Goal: Task Accomplishment & Management: Manage account settings

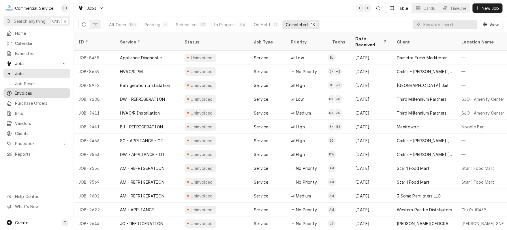
drag, startPoint x: 36, startPoint y: 90, endPoint x: 40, endPoint y: 90, distance: 4.6
click at [36, 90] on span "Invoices" at bounding box center [41, 93] width 52 height 6
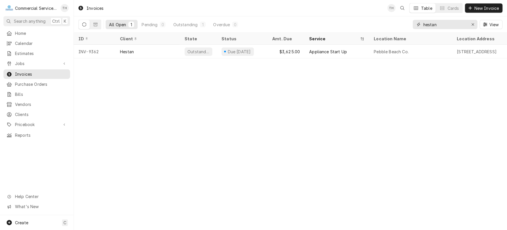
drag, startPoint x: 437, startPoint y: 22, endPoint x: 423, endPoint y: 22, distance: 13.6
click at [423, 22] on input "hestan" at bounding box center [444, 24] width 43 height 9
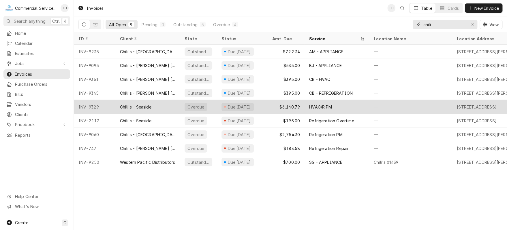
type input "chili"
click at [315, 105] on div "HVAC/R PM" at bounding box center [320, 107] width 23 height 6
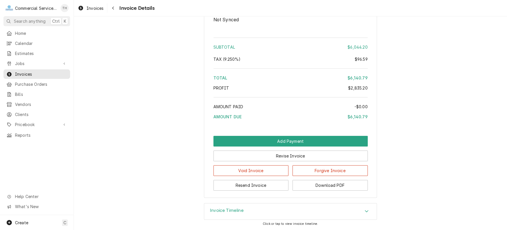
scroll to position [1628, 0]
click at [328, 185] on button "Download PDF" at bounding box center [329, 185] width 75 height 11
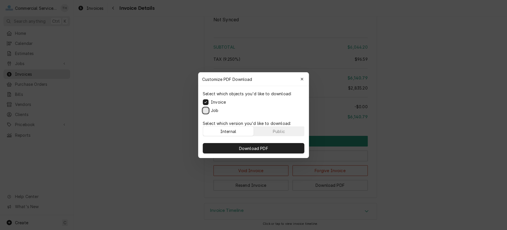
click at [205, 111] on button "Job" at bounding box center [206, 111] width 6 height 6
click at [283, 150] on button "Download PDF" at bounding box center [254, 148] width 102 height 10
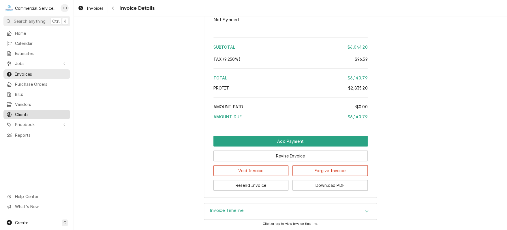
click at [37, 112] on span "Clients" at bounding box center [41, 115] width 52 height 6
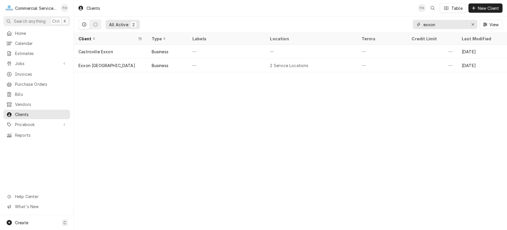
drag, startPoint x: 444, startPoint y: 24, endPoint x: 422, endPoint y: 25, distance: 22.5
click at [422, 25] on div "exxon" at bounding box center [445, 24] width 65 height 9
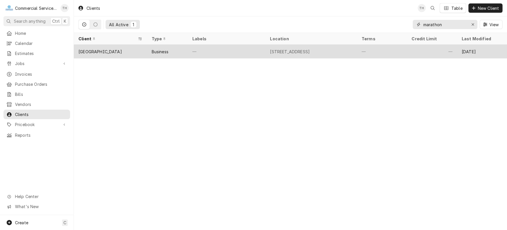
type input "marathon"
click at [310, 49] on div "[STREET_ADDRESS]" at bounding box center [290, 52] width 40 height 6
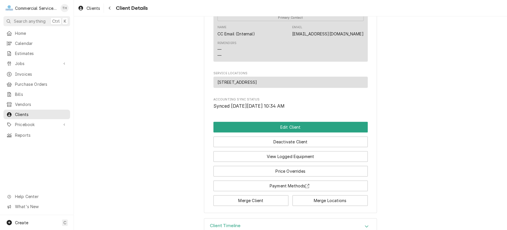
scroll to position [202, 0]
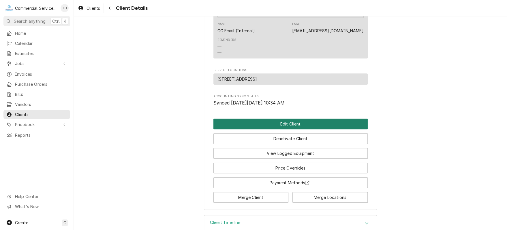
click at [302, 129] on button "Edit Client" at bounding box center [290, 124] width 154 height 11
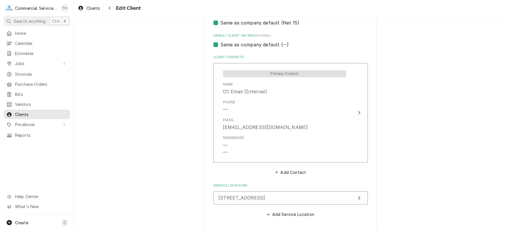
scroll to position [397, 0]
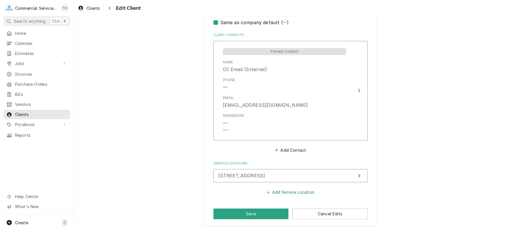
click at [291, 189] on button "Add Service Location" at bounding box center [291, 193] width 50 height 8
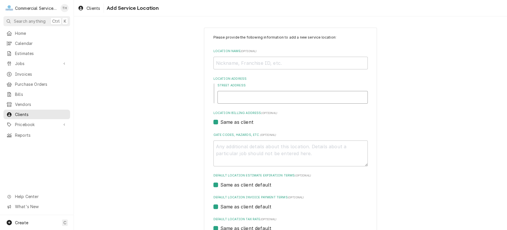
drag, startPoint x: 260, startPoint y: 99, endPoint x: 280, endPoint y: 95, distance: 20.6
click at [260, 99] on input "Street Address" at bounding box center [292, 97] width 150 height 13
type textarea "x"
type input "2"
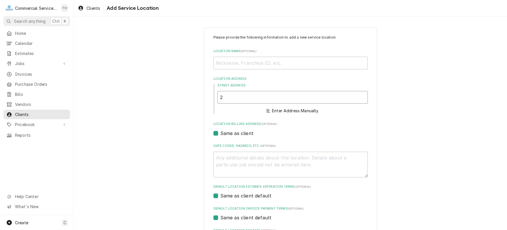
type textarea "x"
type input "21"
type textarea "x"
type input "215"
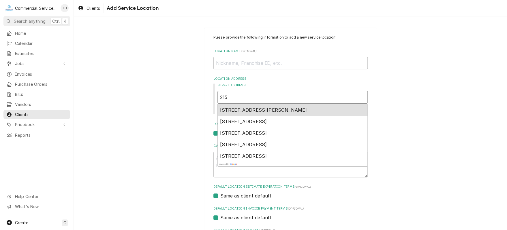
type textarea "x"
type input "215"
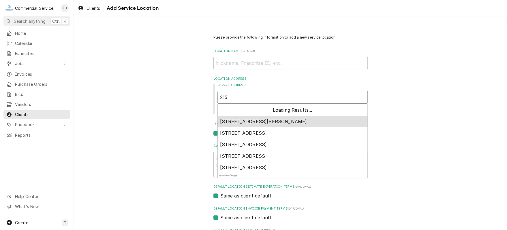
type textarea "x"
type input "215 E"
type textarea "x"
type input "215 Ea"
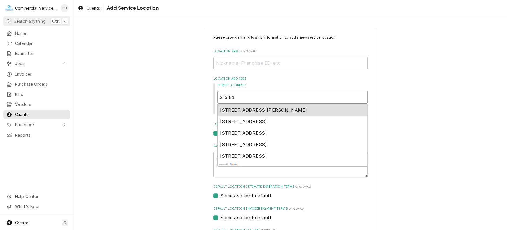
type textarea "x"
type input "215 East"
click at [267, 110] on span "215 East Alisal Street, Salinas, CA, USA" at bounding box center [243, 110] width 47 height 6
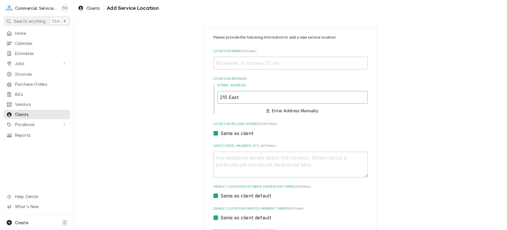
type textarea "x"
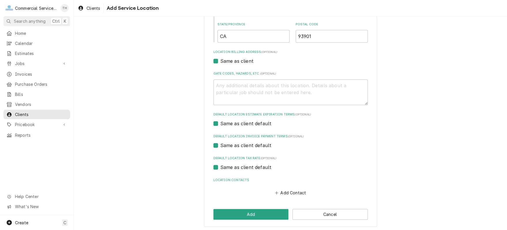
scroll to position [146, 0]
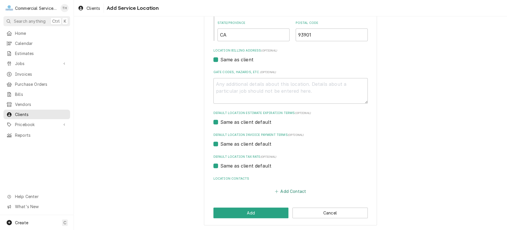
type input "215 E Alisal St"
click at [294, 191] on button "Add Contact" at bounding box center [290, 192] width 33 height 8
type textarea "x"
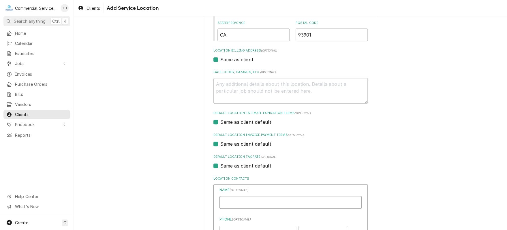
click at [288, 197] on input "Location Name ( optional )" at bounding box center [290, 202] width 142 height 13
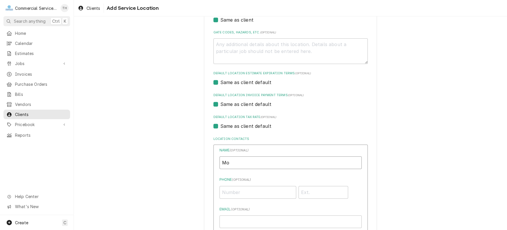
scroll to position [232, 0]
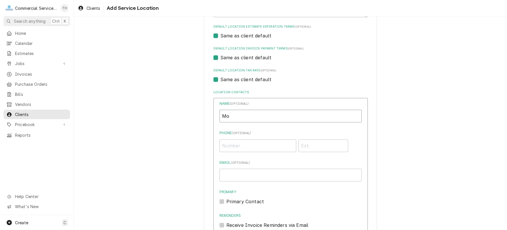
type input "Mo"
click at [271, 147] on input "Phone ( optional )" at bounding box center [257, 146] width 77 height 13
type input "(530) 554-0528"
click at [247, 182] on div "Name ( optional ) Mo Phone ( optional ) (530) 554-0528 Email ( optional ) Prima…" at bounding box center [290, 180] width 142 height 159
click at [253, 175] on input "Email ( optional )" at bounding box center [290, 175] width 142 height 13
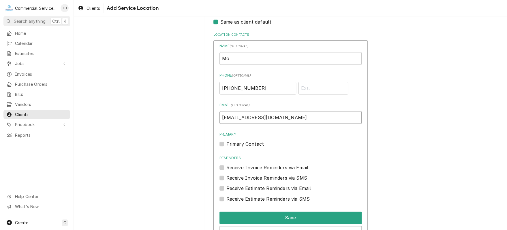
scroll to position [338, 0]
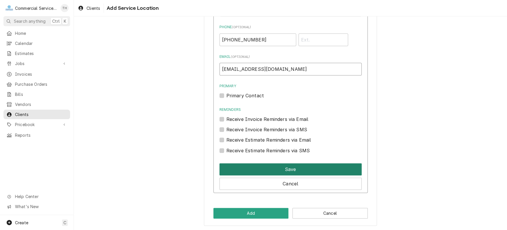
type input "moehamidi@yahoo.com"
click at [291, 168] on button "Save" at bounding box center [290, 170] width 142 height 12
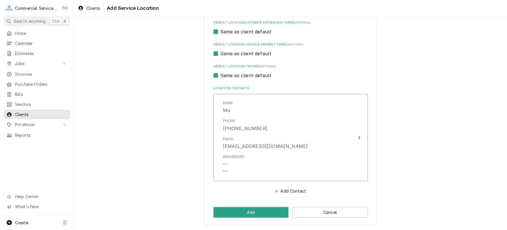
scroll to position [236, 0]
click at [266, 209] on button "Add" at bounding box center [250, 213] width 75 height 11
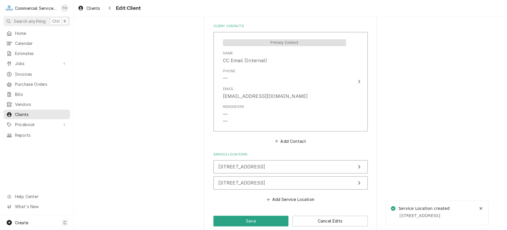
scroll to position [413, 0]
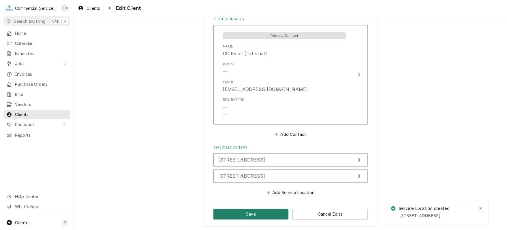
click at [268, 209] on button "Save" at bounding box center [250, 214] width 75 height 11
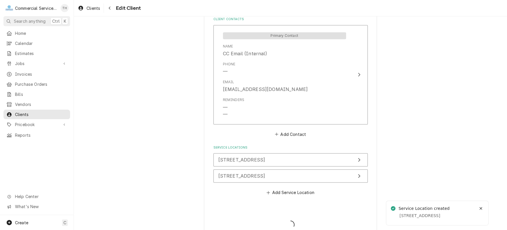
type textarea "x"
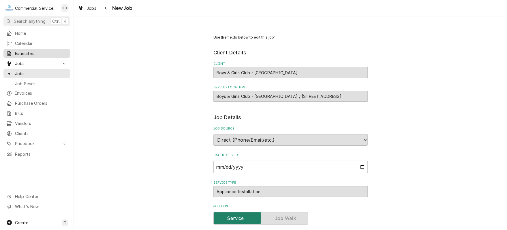
scroll to position [170, 0]
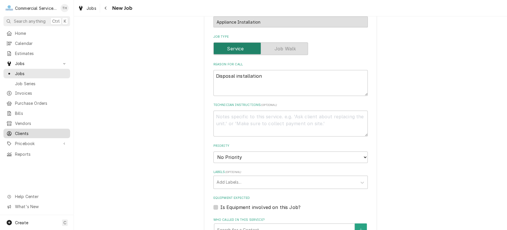
click at [23, 131] on span "Clients" at bounding box center [41, 134] width 52 height 6
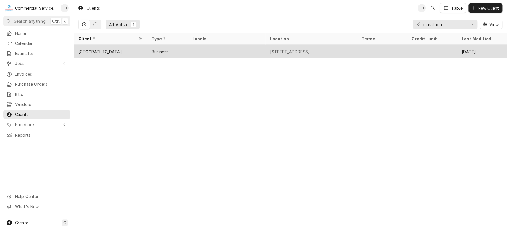
click at [197, 50] on div "—" at bounding box center [227, 52] width 78 height 14
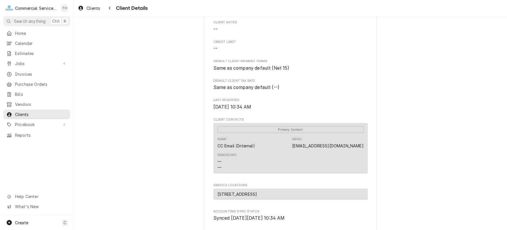
scroll to position [219, 0]
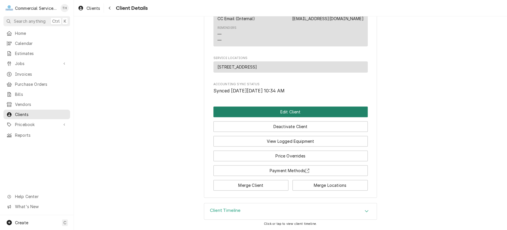
click at [291, 110] on button "Edit Client" at bounding box center [290, 112] width 154 height 11
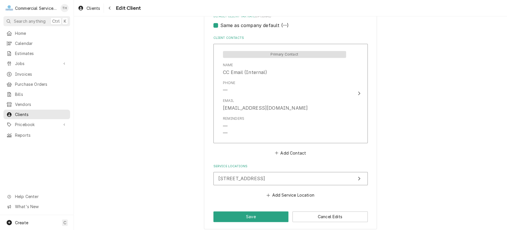
scroll to position [397, 0]
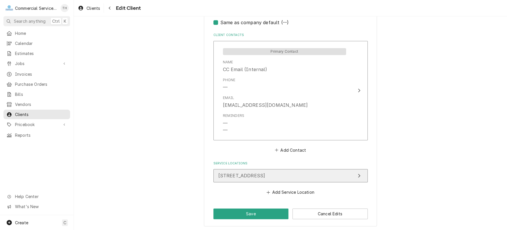
click at [265, 175] on span "[STREET_ADDRESS]" at bounding box center [241, 176] width 47 height 6
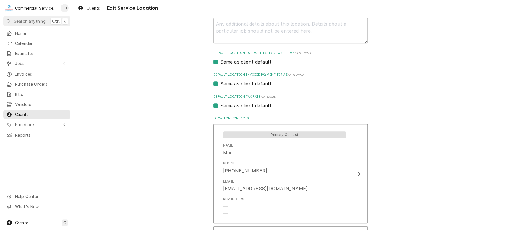
scroll to position [231, 0]
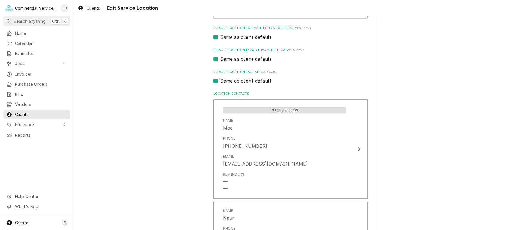
type textarea "x"
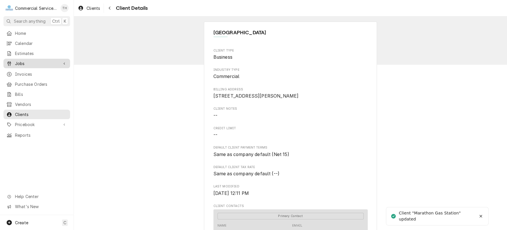
click at [42, 61] on span "Jobs" at bounding box center [37, 64] width 44 height 6
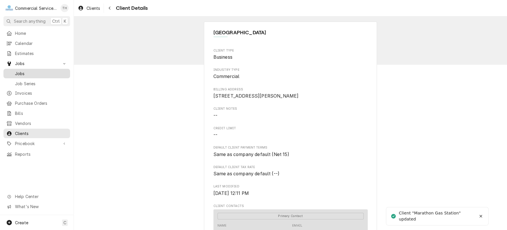
click at [27, 72] on span "Jobs" at bounding box center [41, 74] width 52 height 6
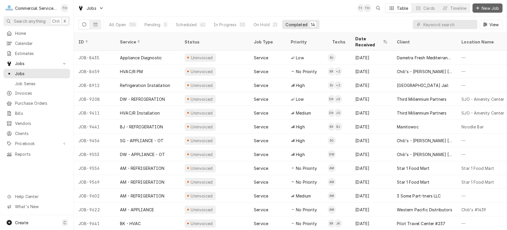
click at [484, 7] on span "New Job" at bounding box center [490, 8] width 20 height 6
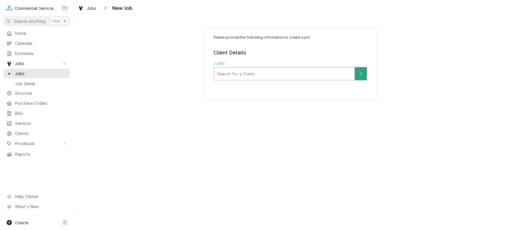
click at [290, 69] on div "Client" at bounding box center [284, 74] width 134 height 10
type input "marathon"
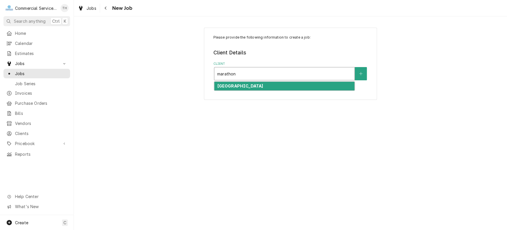
click at [289, 87] on div "[GEOGRAPHIC_DATA]" at bounding box center [284, 86] width 140 height 9
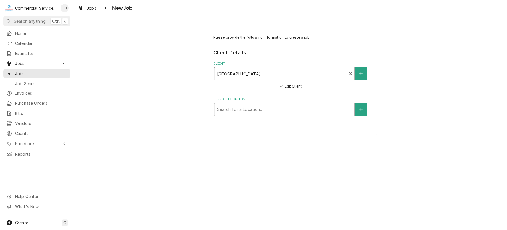
click at [287, 106] on div "Service Location" at bounding box center [284, 109] width 134 height 10
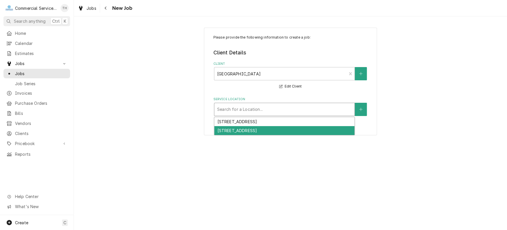
click at [285, 131] on div "215 E Alisal St, Salinas, CA 93901" at bounding box center [284, 130] width 140 height 9
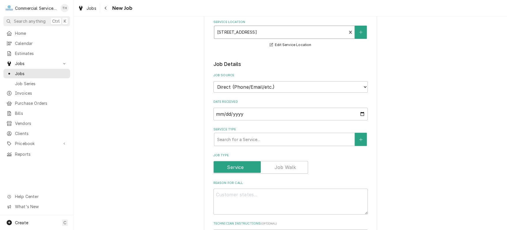
scroll to position [87, 0]
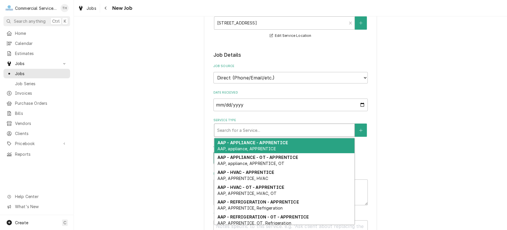
click at [285, 130] on div "Service Type" at bounding box center [284, 130] width 134 height 10
type textarea "x"
type input "c"
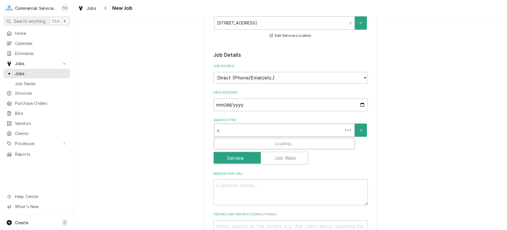
type textarea "x"
type input "cb"
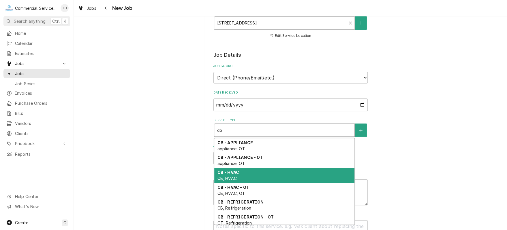
click at [268, 171] on div "CB - HVAC CB, HVAC" at bounding box center [284, 175] width 140 height 15
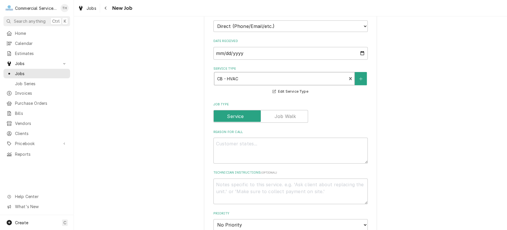
scroll to position [144, 0]
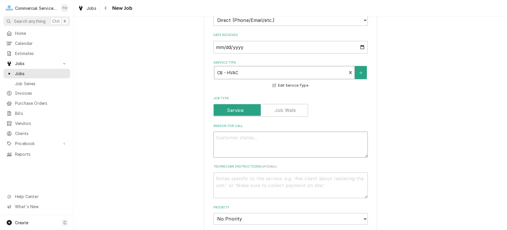
click at [240, 140] on textarea "Reason For Call" at bounding box center [290, 145] width 154 height 26
type textarea "x"
type textarea "A"
type textarea "x"
type textarea "AC"
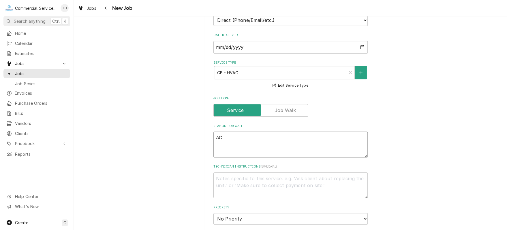
type textarea "x"
type textarea "AC"
type textarea "x"
type textarea "AC b"
type textarea "x"
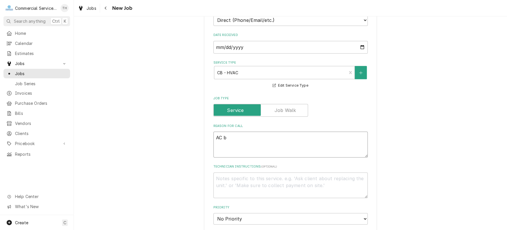
type textarea "AC bl"
type textarea "x"
type textarea "AC blo"
type textarea "x"
type textarea "AC blow"
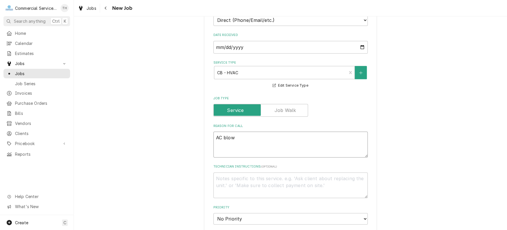
type textarea "x"
type textarea "AC blowi"
type textarea "x"
type textarea "AC blowin"
type textarea "x"
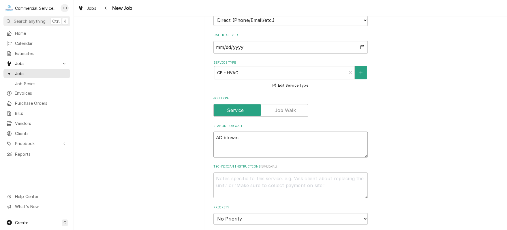
type textarea "AC blowing"
type textarea "x"
type textarea "AC blowing"
type textarea "x"
type textarea "AC blowing w"
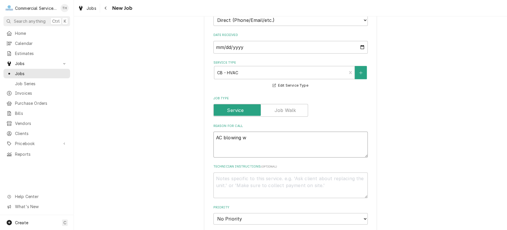
type textarea "x"
type textarea "AC blowing wa"
type textarea "x"
type textarea "AC blowing war"
type textarea "x"
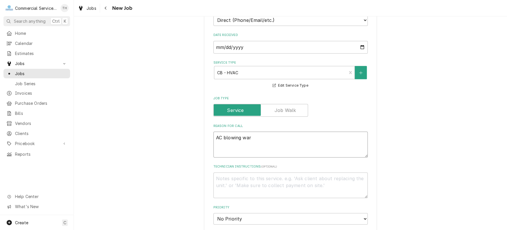
type textarea "AC blowing warm"
type textarea "x"
type textarea "AC blowing warm"
type textarea "x"
type textarea "AC blowing warm a"
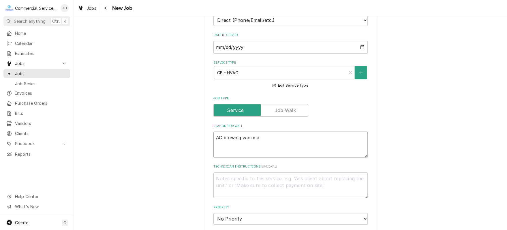
type textarea "x"
type textarea "AC blowing warm ai"
type textarea "x"
type textarea "AC blowing warm air"
type textarea "x"
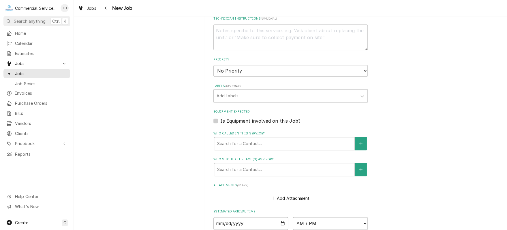
scroll to position [317, 0]
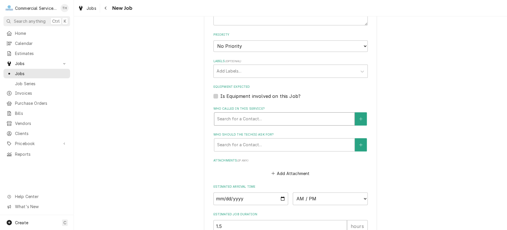
type textarea "AC blowing warm air"
click at [260, 116] on div "Who called in this service?" at bounding box center [284, 119] width 134 height 10
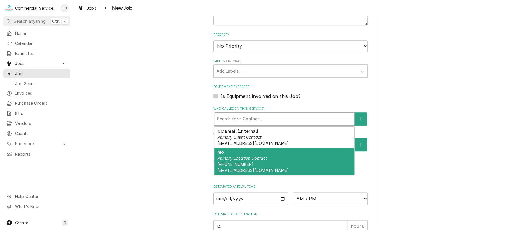
click at [256, 159] on em "Primary Location Contact" at bounding box center [242, 158] width 50 height 5
type textarea "x"
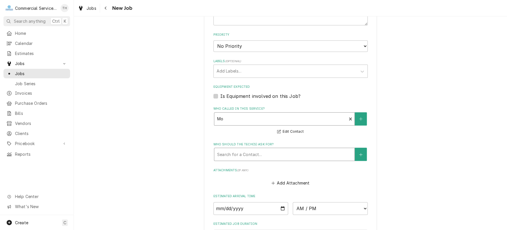
click at [259, 156] on div "Who should the tech(s) ask for?" at bounding box center [284, 154] width 134 height 10
click at [359, 153] on icon "Create New Contact" at bounding box center [360, 155] width 3 height 4
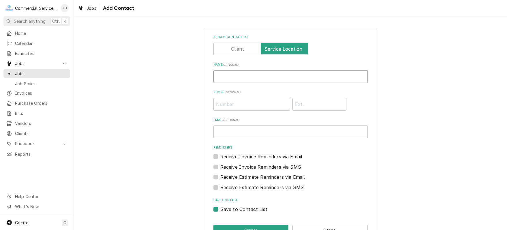
click at [237, 76] on input "Name ( optional )" at bounding box center [290, 76] width 154 height 13
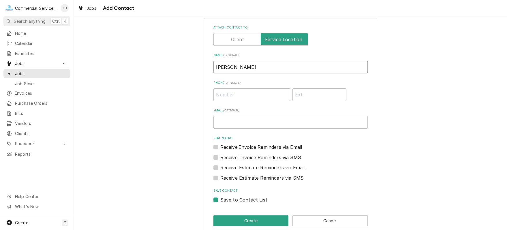
scroll to position [17, 0]
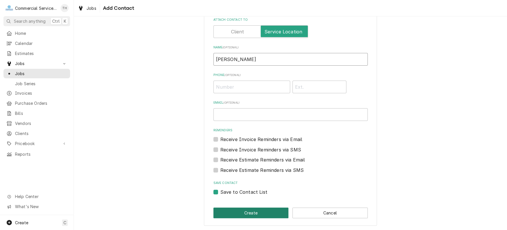
type input "Cindy"
click at [255, 213] on button "Create" at bounding box center [250, 213] width 75 height 11
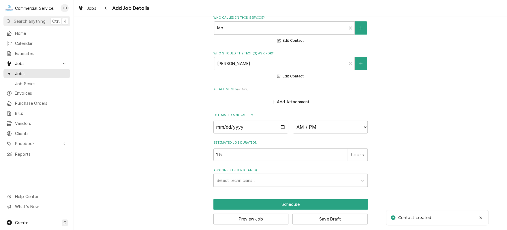
scroll to position [413, 0]
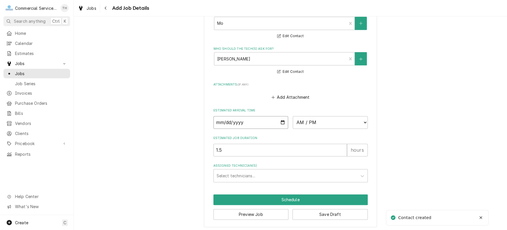
click at [280, 121] on input "Date" at bounding box center [250, 122] width 75 height 13
type textarea "x"
type input "2025-09-23"
type textarea "x"
click at [327, 122] on select "AM / PM 6:00 AM 6:15 AM 6:30 AM 6:45 AM 7:00 AM 7:15 AM 7:30 AM 7:45 AM 8:00 AM…" at bounding box center [330, 122] width 75 height 13
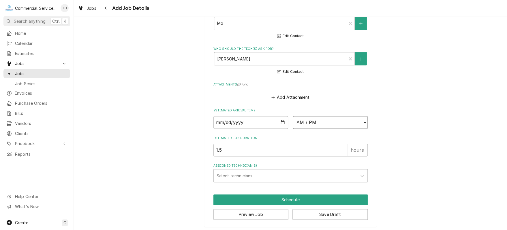
select select "13:15:00"
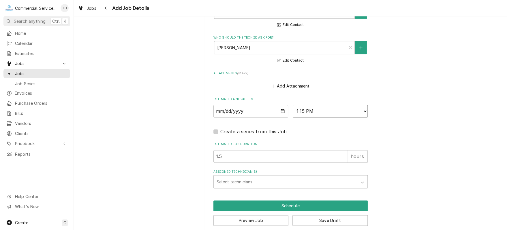
scroll to position [430, 0]
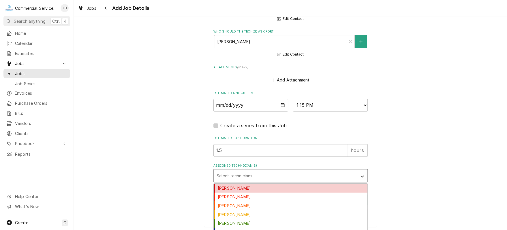
drag, startPoint x: 256, startPoint y: 172, endPoint x: 262, endPoint y: 194, distance: 22.7
click at [256, 172] on div "Assigned Technician(s)" at bounding box center [286, 176] width 138 height 10
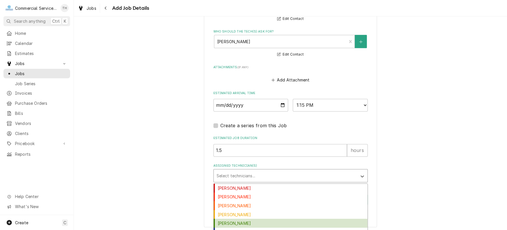
click at [262, 219] on div "Carson Bourdet" at bounding box center [291, 223] width 154 height 9
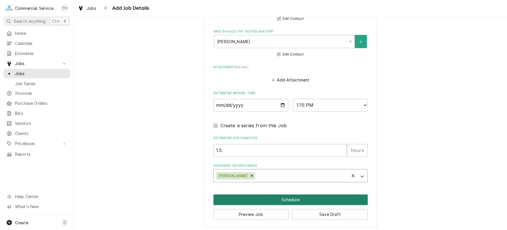
click at [297, 195] on button "Schedule" at bounding box center [290, 200] width 154 height 11
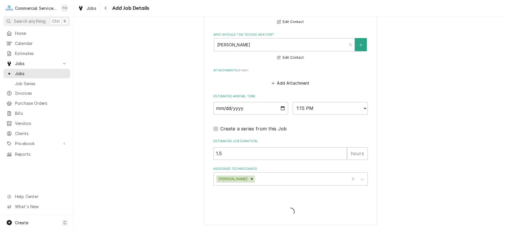
scroll to position [425, 0]
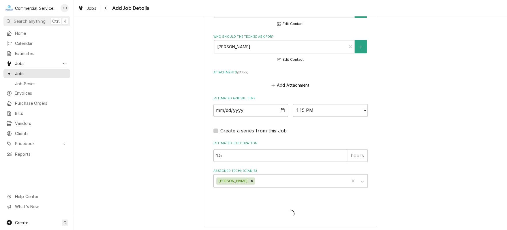
type textarea "x"
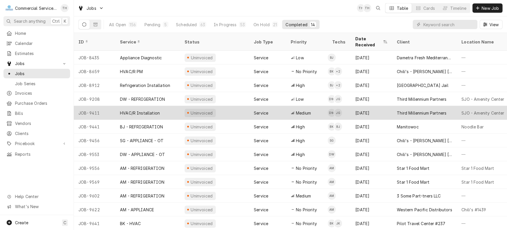
scroll to position [12, 0]
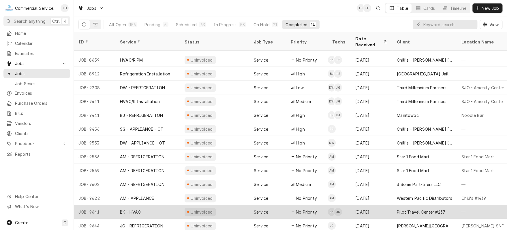
click at [400, 209] on div "Pilot Travel Center #237" at bounding box center [421, 212] width 48 height 6
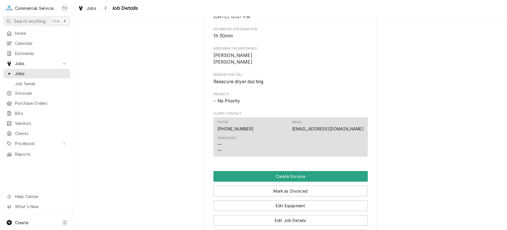
scroll to position [260, 0]
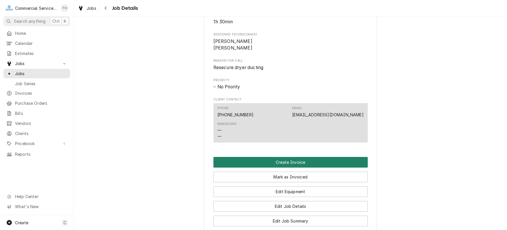
click at [280, 166] on button "Create Invoice" at bounding box center [290, 162] width 154 height 11
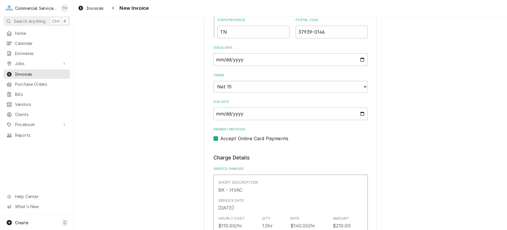
scroll to position [346, 0]
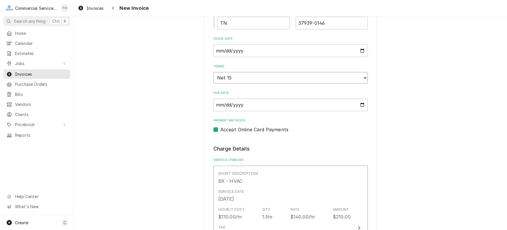
click at [292, 76] on select "Choose payment terms... Same Day Net 7 Net 14 Net 15 Net 21 Net 30 Net 45 Net 6…" at bounding box center [290, 78] width 154 height 12
type textarea "x"
click at [220, 128] on label "Accept Online Card Payments" at bounding box center [254, 129] width 68 height 7
click at [220, 128] on input "Payment Methods" at bounding box center [297, 132] width 154 height 13
checkbox input "false"
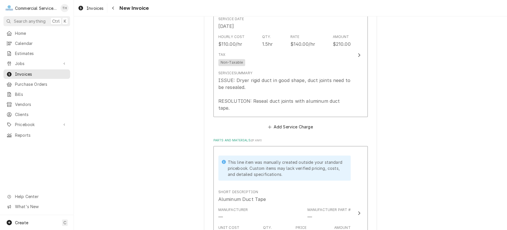
scroll to position [577, 0]
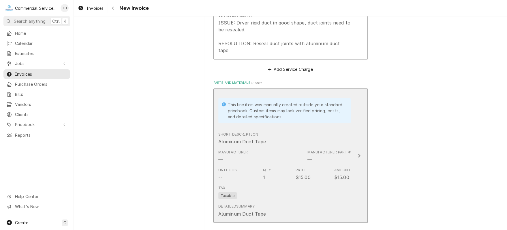
click at [296, 130] on div "Short Description Aluminum Duct Tape" at bounding box center [284, 138] width 132 height 18
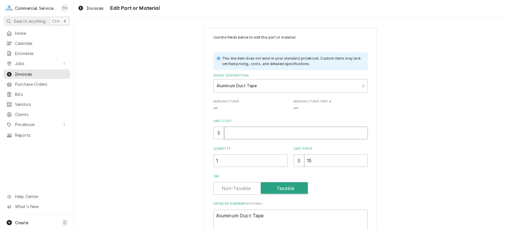
click at [235, 133] on input "Unit Cost" at bounding box center [296, 133] width 144 height 13
type textarea "x"
type input "0"
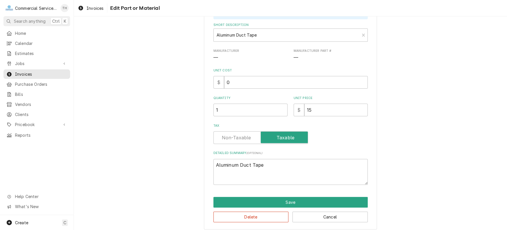
scroll to position [55, 0]
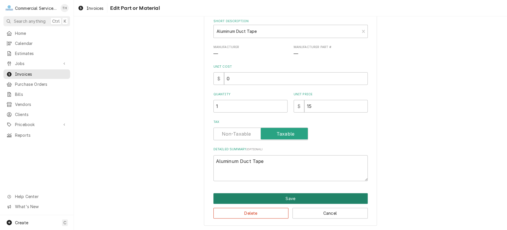
click at [281, 198] on button "Save" at bounding box center [290, 198] width 154 height 11
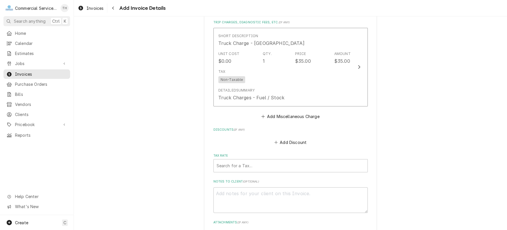
scroll to position [858, 0]
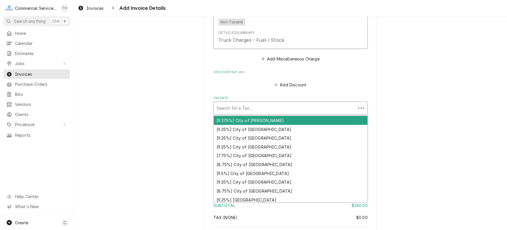
click at [304, 104] on div "Tax Rate" at bounding box center [285, 108] width 136 height 10
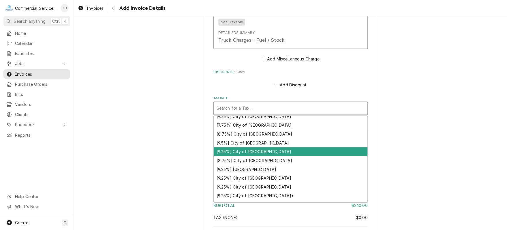
scroll to position [88, 0]
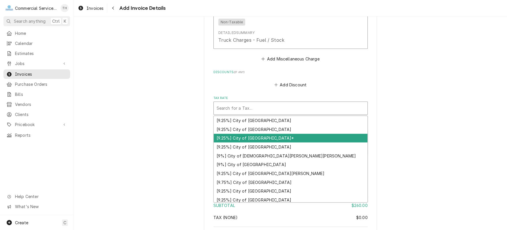
click at [298, 134] on div "[9.25%] City of Salinas*" at bounding box center [291, 138] width 154 height 9
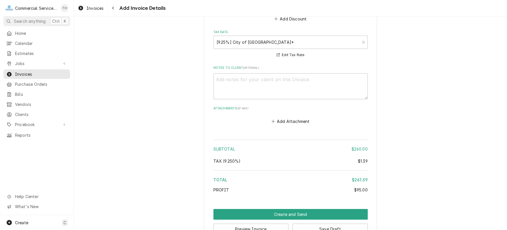
scroll to position [932, 0]
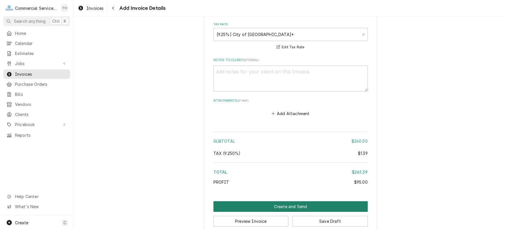
click at [287, 202] on button "Create and Send" at bounding box center [290, 207] width 154 height 11
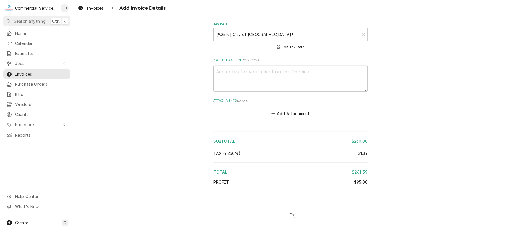
scroll to position [929, 0]
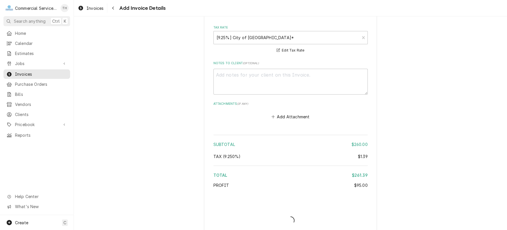
type textarea "x"
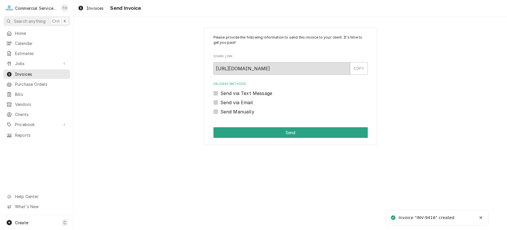
click at [220, 112] on label "Send Manually" at bounding box center [237, 111] width 34 height 7
click at [220, 112] on input "Send Manually" at bounding box center [297, 114] width 154 height 13
checkbox input "true"
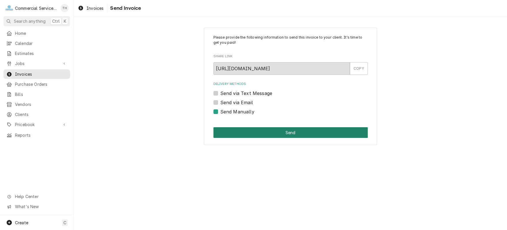
click at [250, 132] on button "Send" at bounding box center [290, 132] width 154 height 11
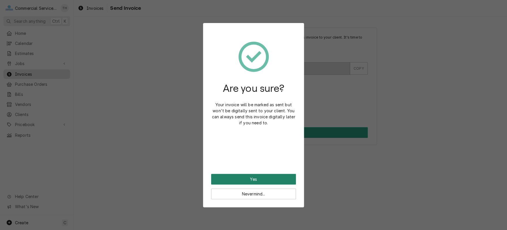
click at [261, 176] on button "Yes" at bounding box center [253, 179] width 85 height 11
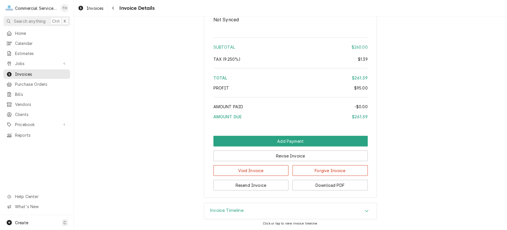
scroll to position [750, 0]
click at [329, 187] on button "Download PDF" at bounding box center [329, 185] width 75 height 11
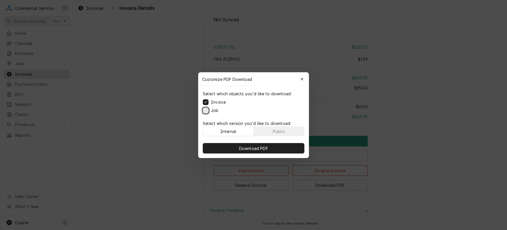
click at [206, 111] on button "Job" at bounding box center [206, 111] width 6 height 6
click at [253, 145] on button "Download PDF" at bounding box center [254, 148] width 102 height 10
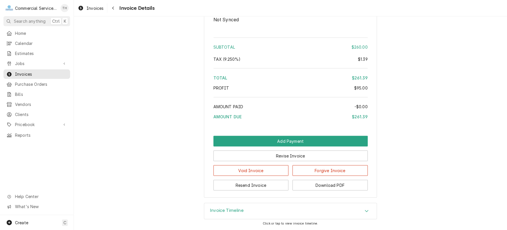
scroll to position [634, 0]
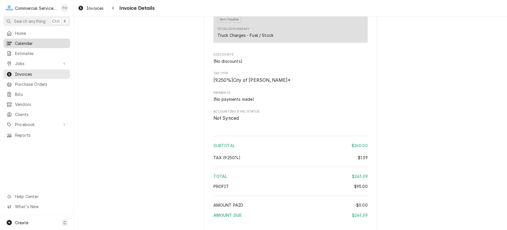
click at [33, 44] on span "Calendar" at bounding box center [41, 43] width 52 height 6
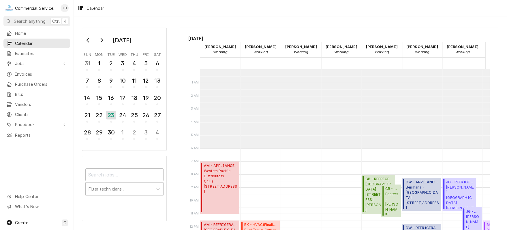
scroll to position [79, 0]
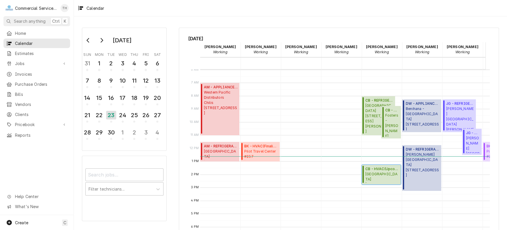
click at [389, 174] on span "Marathon Gas Station 215 E Alisal St, Salinas, CA 93901" at bounding box center [382, 177] width 34 height 11
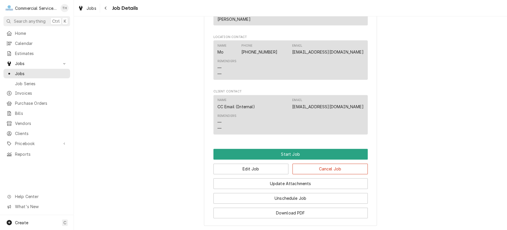
scroll to position [375, 0]
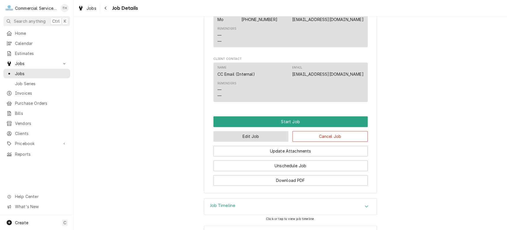
click at [277, 140] on button "Edit Job" at bounding box center [250, 136] width 75 height 11
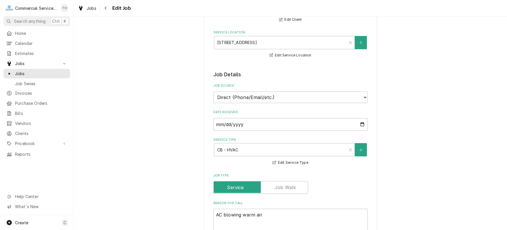
scroll to position [87, 0]
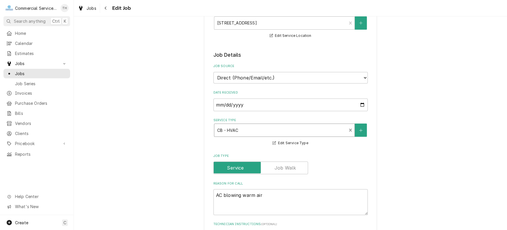
drag, startPoint x: 349, startPoint y: 129, endPoint x: 313, endPoint y: 128, distance: 35.8
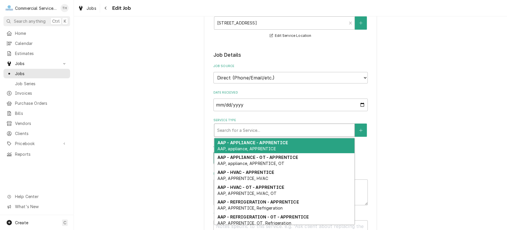
click at [307, 129] on div "Service Type" at bounding box center [284, 130] width 134 height 10
type textarea "x"
type input "d"
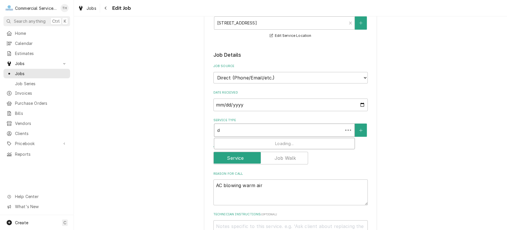
type textarea "x"
type input "dw"
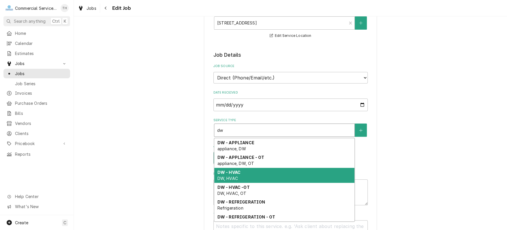
click at [249, 172] on div "DW - HVAC DW, HVAC" at bounding box center [284, 175] width 140 height 15
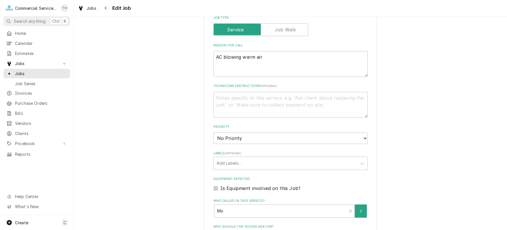
scroll to position [173, 0]
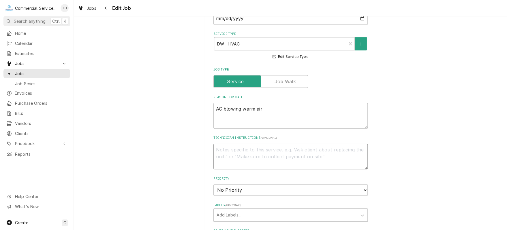
click at [235, 149] on textarea "Technician Instructions ( optional )" at bounding box center [290, 157] width 154 height 26
type textarea "x"
type textarea "C"
type textarea "x"
type textarea "Cn"
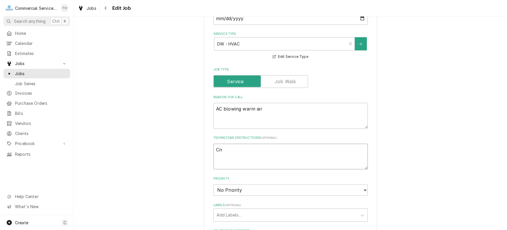
type textarea "x"
type textarea "C"
type textarea "x"
type textarea "Ci"
type textarea "x"
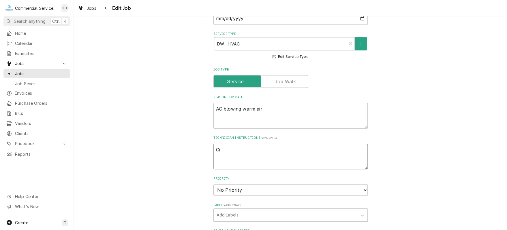
type textarea "Cin"
type textarea "x"
type textarea "Cind"
type textarea "x"
type textarea "Cindy"
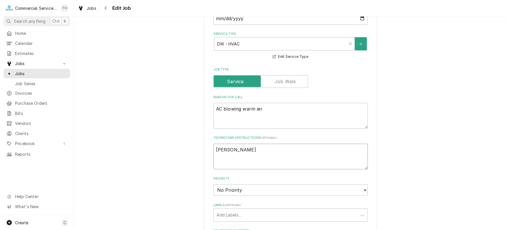
type textarea "x"
type textarea "Cindy"
type textarea "x"
type textarea "Cindy o"
type textarea "x"
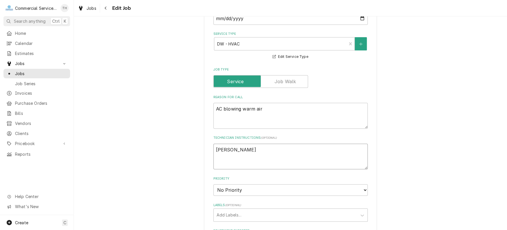
type textarea "Cindy on"
type textarea "x"
type textarea "Cindy on"
type textarea "x"
type textarea "Cindy on s"
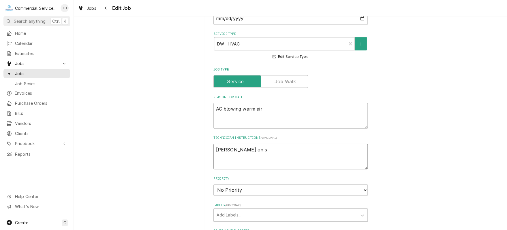
type textarea "x"
type textarea "Cindy on si"
type textarea "x"
type textarea "Cindy on sit"
type textarea "x"
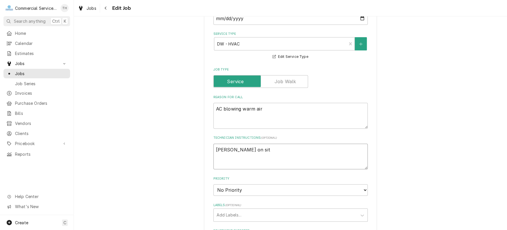
type textarea "Cindy on site"
type textarea "x"
type textarea "Cindy on site"
type textarea "x"
type textarea "Cindy on site u"
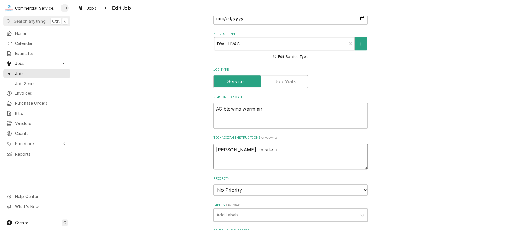
type textarea "x"
type textarea "Cindy on site un"
type textarea "x"
type textarea "Cindy on site unt"
type textarea "x"
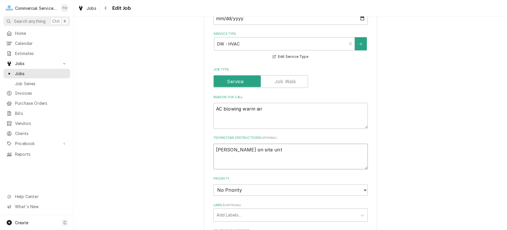
type textarea "Cindy on site unti"
type textarea "x"
type textarea "Cindy on site until"
type textarea "x"
type textarea "Cindy on site until"
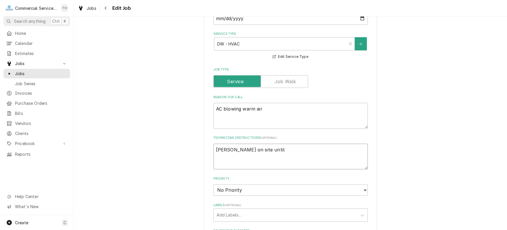
type textarea "x"
type textarea "Cindy on site until 2"
drag, startPoint x: 267, startPoint y: 148, endPoint x: 209, endPoint y: 150, distance: 58.3
click at [209, 150] on div "Use the fields below to edit this job: Client Details Client Marathon Gas Stati…" at bounding box center [290, 153] width 173 height 596
type textarea "x"
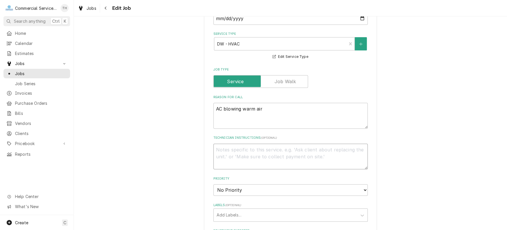
scroll to position [288, 0]
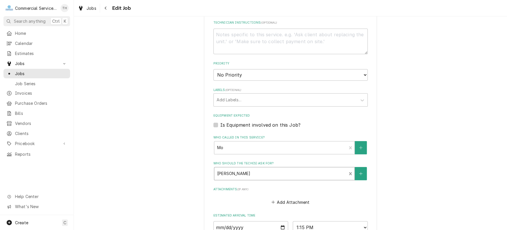
type textarea "x"
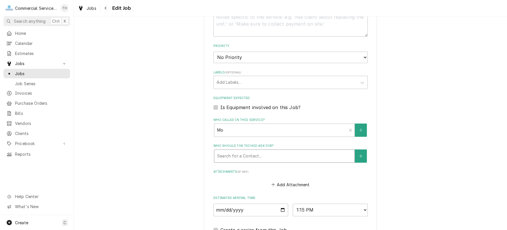
scroll to position [375, 0]
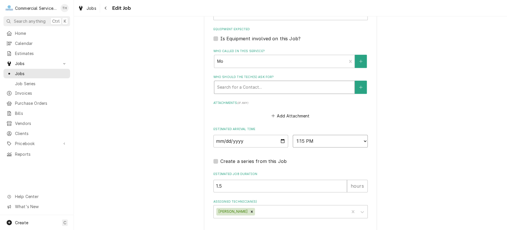
click at [363, 139] on select "AM / PM 6:00 AM 6:15 AM 6:30 AM 6:45 AM 7:00 AM 7:15 AM 7:30 AM 7:45 AM 8:00 AM…" at bounding box center [330, 141] width 75 height 13
select select "15:00:00"
click at [293, 135] on select "AM / PM 6:00 AM 6:15 AM 6:30 AM 6:45 AM 7:00 AM 7:15 AM 7:30 AM 7:45 AM 8:00 AM…" at bounding box center [330, 141] width 75 height 13
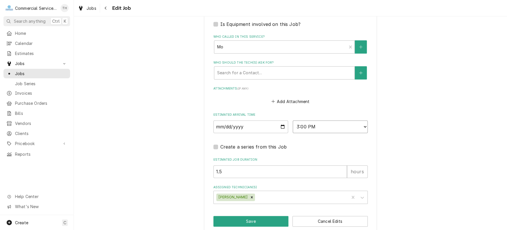
scroll to position [396, 0]
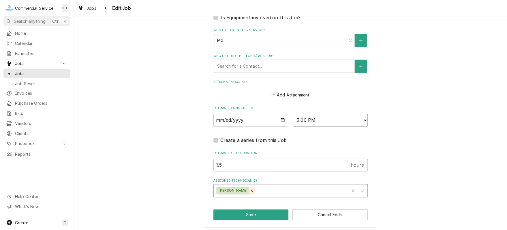
click at [250, 189] on icon "Remove Carson Bourdet" at bounding box center [252, 191] width 4 height 4
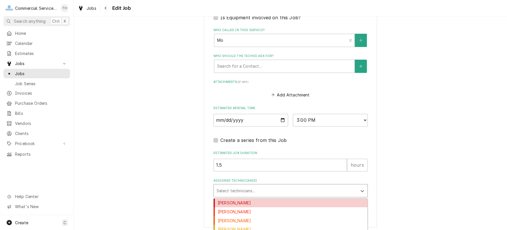
click at [247, 189] on div "Assigned Technician(s)" at bounding box center [286, 191] width 138 height 10
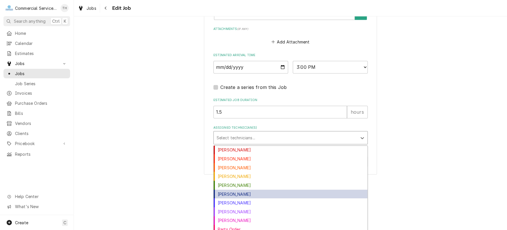
click at [276, 191] on div "David Waite" at bounding box center [291, 194] width 154 height 9
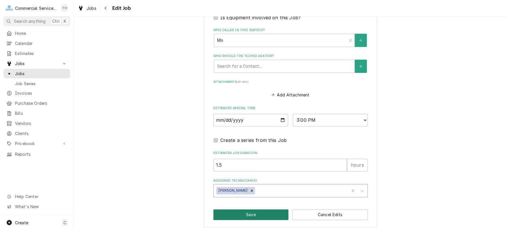
click at [274, 210] on button "Save" at bounding box center [250, 215] width 75 height 11
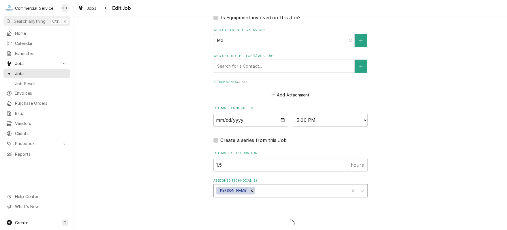
type textarea "x"
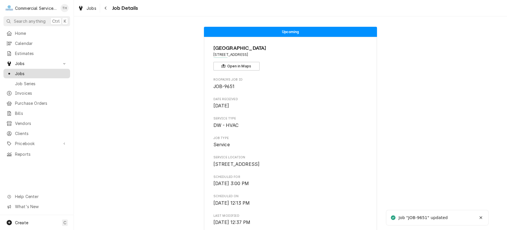
click at [27, 71] on span "Jobs" at bounding box center [41, 74] width 52 height 6
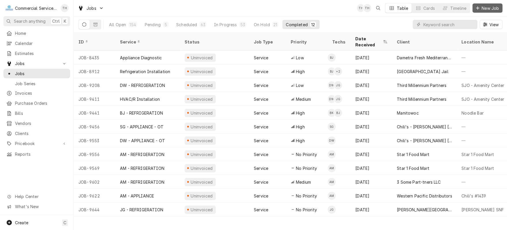
click at [488, 7] on span "New Job" at bounding box center [490, 8] width 20 height 6
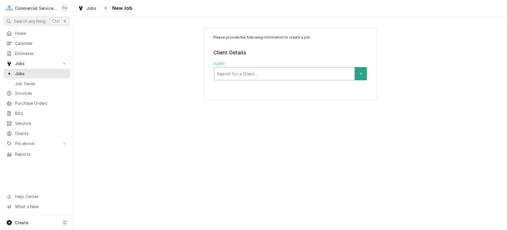
click at [271, 72] on div "Client" at bounding box center [284, 74] width 134 height 10
type input "crows nest"
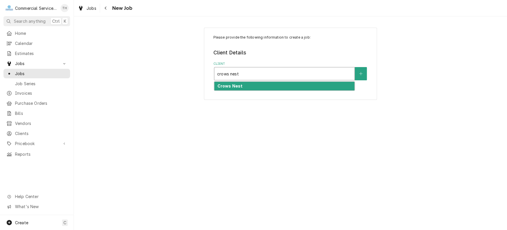
click at [270, 87] on div "Crows Nest" at bounding box center [284, 86] width 140 height 9
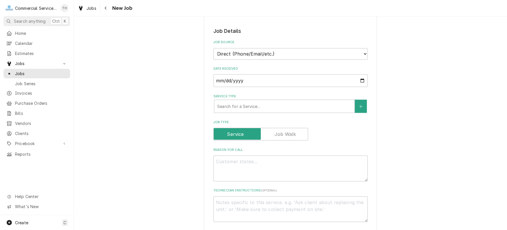
scroll to position [173, 0]
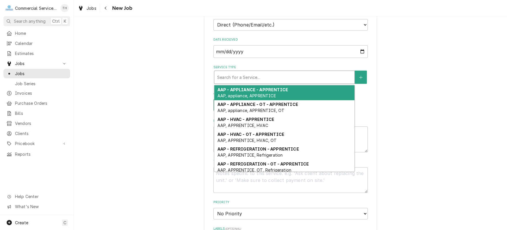
click at [271, 72] on div "Service Type" at bounding box center [284, 77] width 134 height 10
type textarea "x"
type input "c"
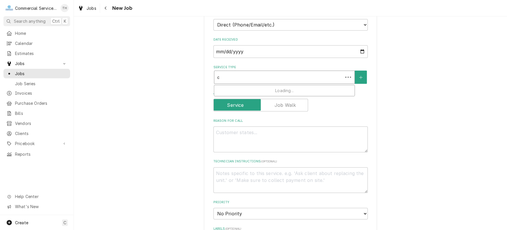
type textarea "x"
type input "cb"
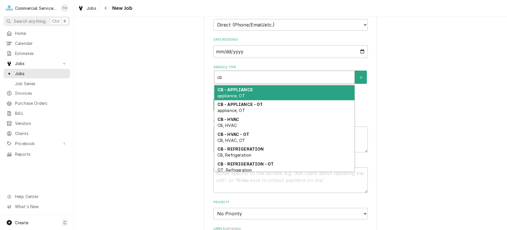
click at [268, 85] on div "CB - APPLIANCE appliance, OT" at bounding box center [284, 92] width 140 height 15
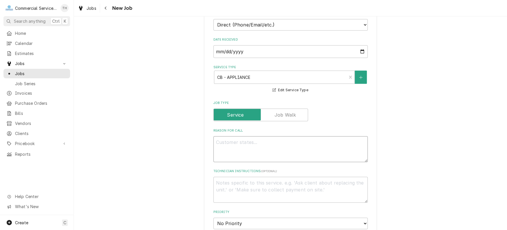
click at [253, 136] on textarea "Reason For Call" at bounding box center [290, 149] width 154 height 26
type textarea "x"
type textarea "S"
type textarea "x"
type textarea "St"
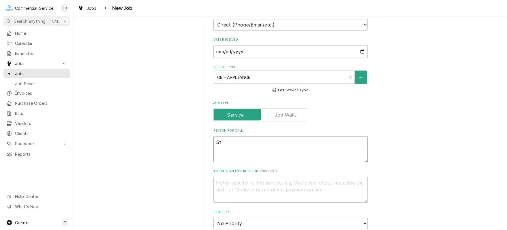
type textarea "x"
type textarea "Ste"
type textarea "x"
type textarea "Stea"
type textarea "x"
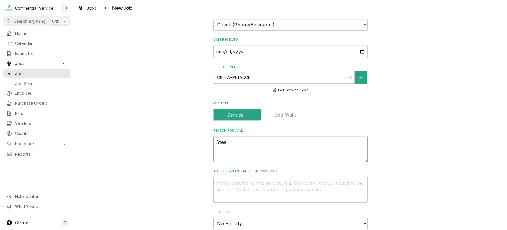
type textarea "Steam"
type textarea "x"
type textarea "Steamt"
type textarea "x"
type textarea "Steamta"
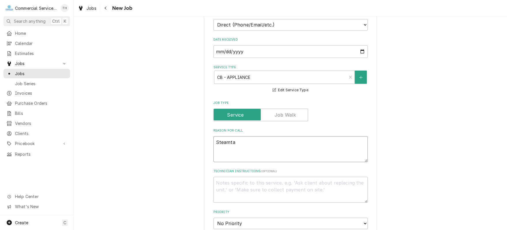
type textarea "x"
type textarea "Steamtab"
type textarea "x"
type textarea "Steamtabl"
type textarea "x"
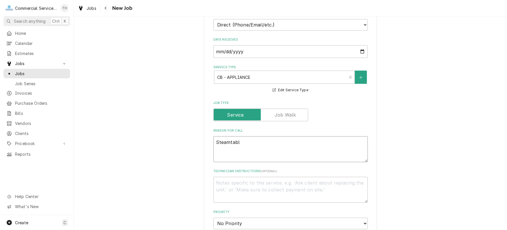
type textarea "Steamtable"
type textarea "x"
type textarea "Steamtable"
type textarea "x"
type textarea "Steamtable -"
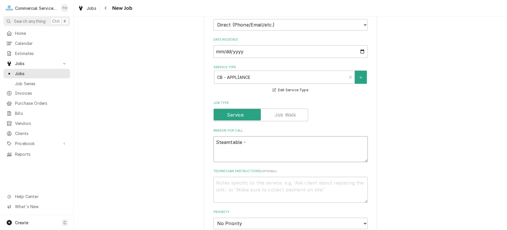
type textarea "x"
type textarea "Steamtable -"
type textarea "x"
type textarea "Steamtable - o"
type textarea "x"
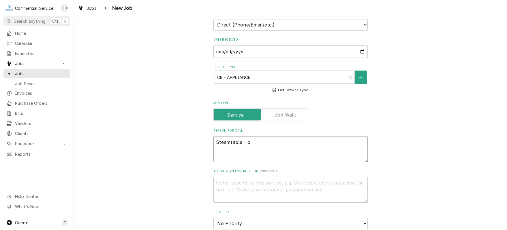
type textarea "Steamtable - on"
type textarea "x"
type textarea "Steamtable - one"
type textarea "x"
type textarea "Steamtable - one"
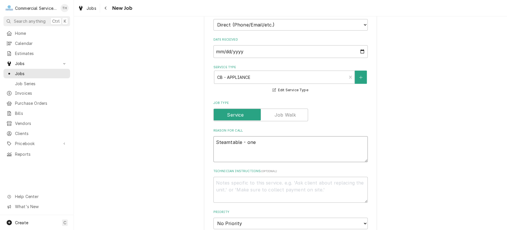
type textarea "x"
type textarea "Steamtable - one w"
type textarea "x"
type textarea "Steamtable - one we"
type textarea "x"
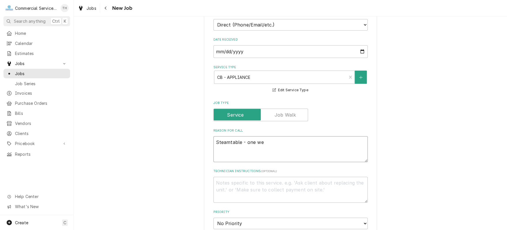
type textarea "Steamtable - one wel"
type textarea "x"
type textarea "Steamtable - one well"
type textarea "x"
type textarea "Steamtable - one well"
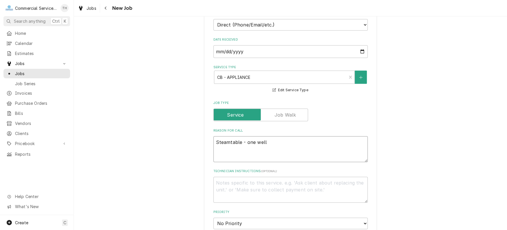
type textarea "x"
type textarea "Steamtable - one well o"
type textarea "x"
type textarea "Steamtable - one well ou"
type textarea "x"
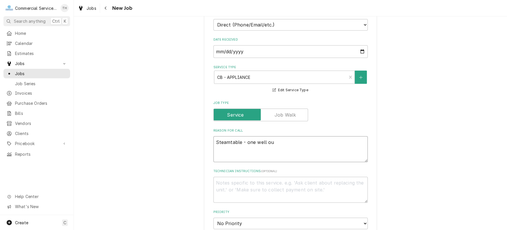
type textarea "Steamtable - one well out"
type textarea "x"
type textarea "Steamtable - one well out"
type textarea "x"
type textarea "Steamtable - one well out an"
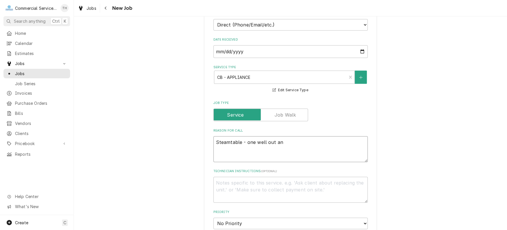
type textarea "x"
type textarea "Steamtable - one well out ano"
type textarea "x"
type textarea "Steamtable - one well out anot"
type textarea "x"
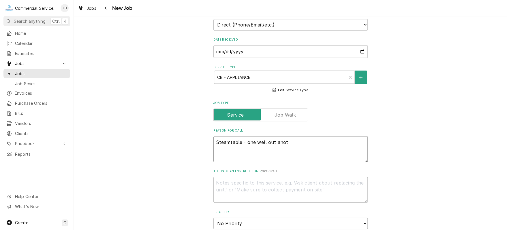
type textarea "Steamtable - one well out anoth"
type textarea "x"
type textarea "Steamtable - one well out anothe"
type textarea "x"
type textarea "Steamtable - one well out another"
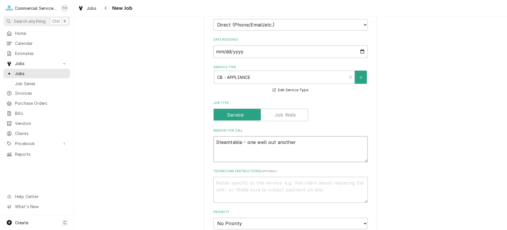
type textarea "x"
type textarea "Steamtable - one well out another"
type textarea "x"
type textarea "Steamtable - one well out another w"
type textarea "x"
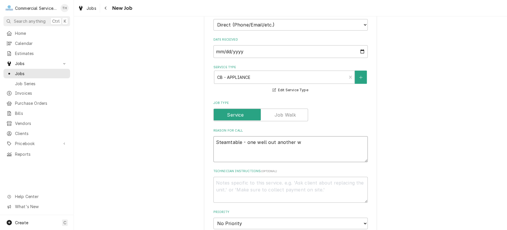
type textarea "Steamtable - one well out another we"
type textarea "x"
type textarea "Steamtable - one well out another wel"
type textarea "x"
type textarea "Steamtable - one well out another well"
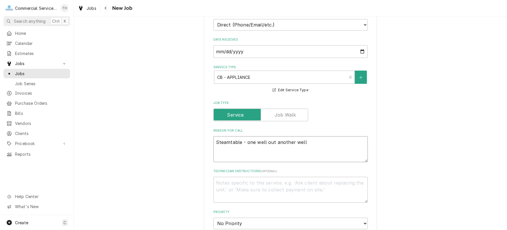
type textarea "x"
type textarea "Steamtable - one well out another well"
type textarea "x"
type textarea "Steamtable - one well out another well n"
type textarea "x"
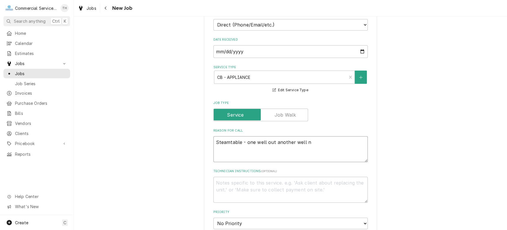
type textarea "Steamtable - one well out another well no"
type textarea "x"
type textarea "Steamtable - one well out another well not"
type textarea "x"
type textarea "Steamtable - one well out another well not"
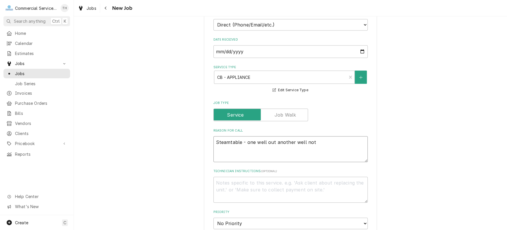
type textarea "x"
type textarea "Steamtable - one well out another well not t"
type textarea "x"
type textarea "Steamtable - one well out another well not te"
type textarea "x"
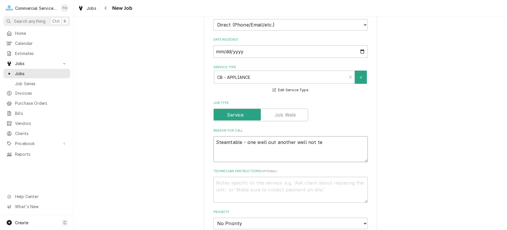
type textarea "Steamtable - one well out another well not tem"
type textarea "x"
type textarea "Steamtable - one well out another well not temp"
type textarea "x"
type textarea "Steamtable - one well out another well not tempi"
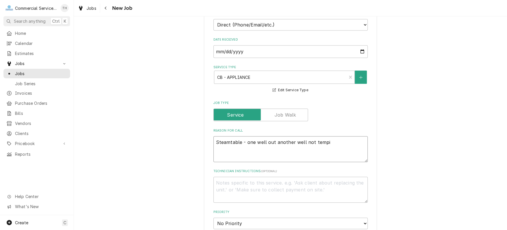
type textarea "x"
type textarea "Steamtable - one well out another well not tempin"
type textarea "x"
type textarea "Steamtable - one well out another well not temping"
type textarea "x"
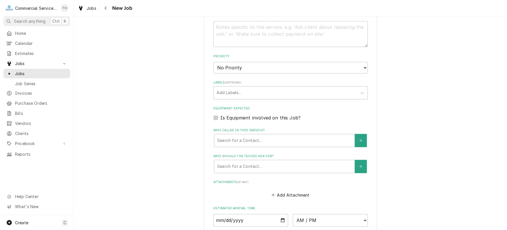
scroll to position [346, 0]
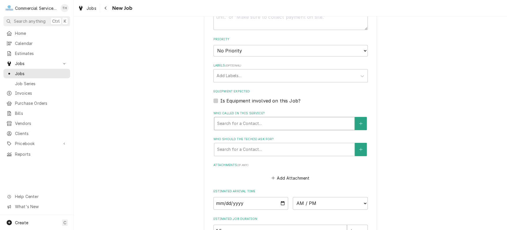
type textarea "Steamtable - one well out another well not temping"
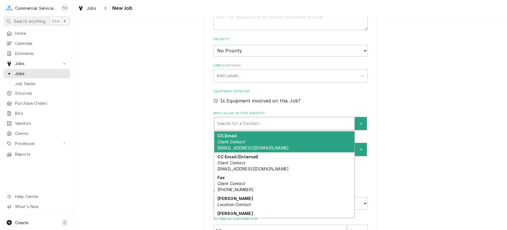
click at [271, 121] on div "Search for a Contact..." at bounding box center [284, 123] width 140 height 13
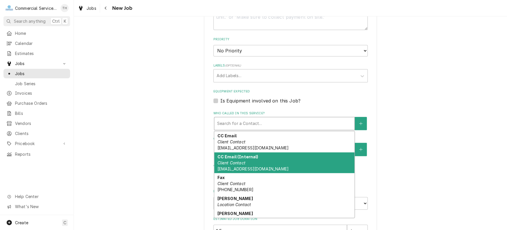
scroll to position [29, 0]
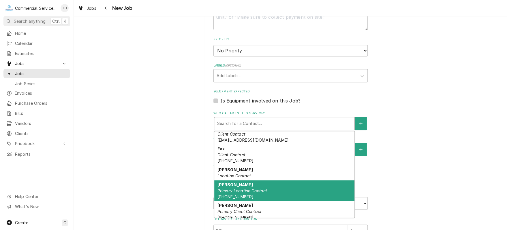
click at [276, 181] on div "Jeremy Primary Location Contact (831) 439-7684" at bounding box center [284, 191] width 140 height 21
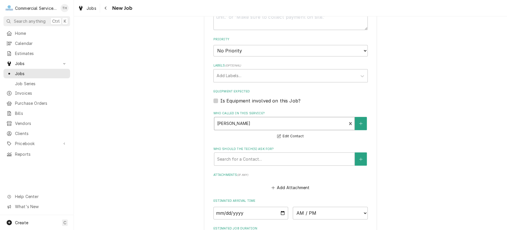
scroll to position [430, 0]
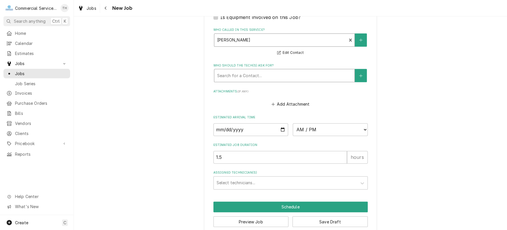
click at [265, 70] on div "Who should the tech(s) ask for?" at bounding box center [284, 75] width 134 height 10
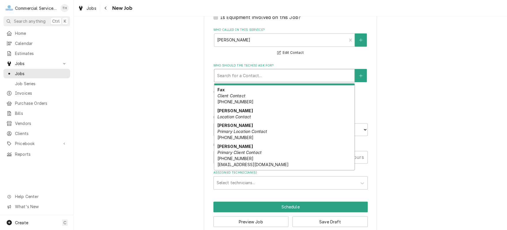
scroll to position [58, 0]
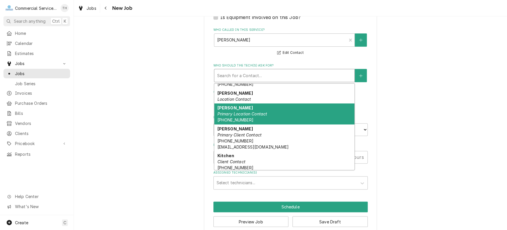
click at [275, 108] on div "Jeremy Primary Location Contact (831) 439-7684" at bounding box center [284, 114] width 140 height 21
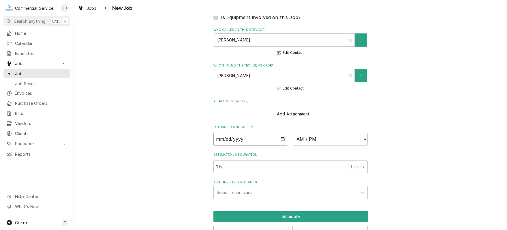
click at [279, 133] on input "Date" at bounding box center [250, 139] width 75 height 13
type textarea "x"
type input "[DATE]"
type textarea "x"
click at [362, 133] on select "AM / PM 6:00 AM 6:15 AM 6:30 AM 6:45 AM 7:00 AM 7:15 AM 7:30 AM 7:45 AM 8:00 AM…" at bounding box center [330, 139] width 75 height 13
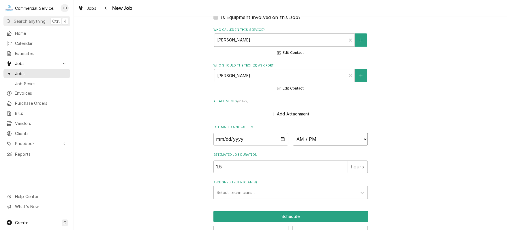
select select "14:00:00"
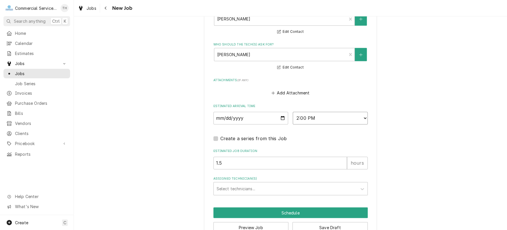
scroll to position [457, 0]
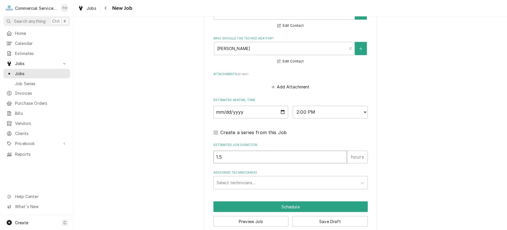
type textarea "x"
type input "3"
type textarea "x"
type input "3"
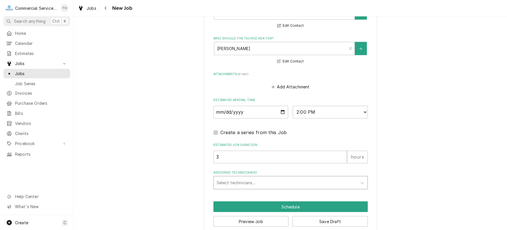
click at [222, 178] on div "Assigned Technician(s)" at bounding box center [286, 183] width 138 height 10
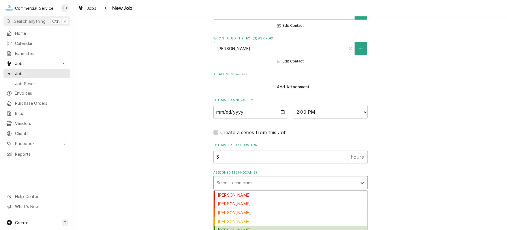
click at [228, 226] on div "Carson Bourdet" at bounding box center [291, 230] width 154 height 9
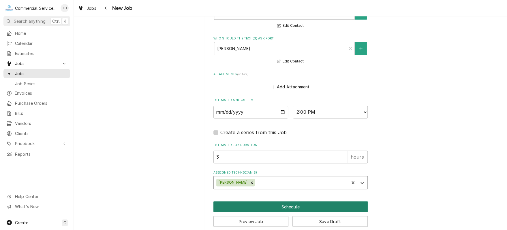
click at [273, 202] on button "Schedule" at bounding box center [290, 207] width 154 height 11
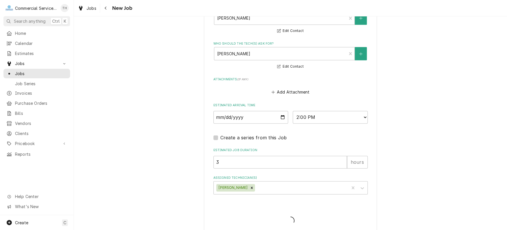
type textarea "x"
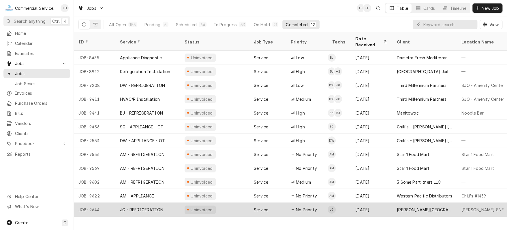
click at [392, 203] on div "[PERSON_NAME][GEOGRAPHIC_DATA]" at bounding box center [424, 210] width 65 height 14
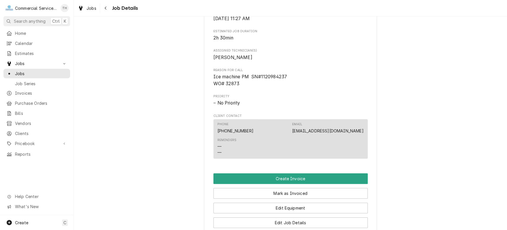
scroll to position [288, 0]
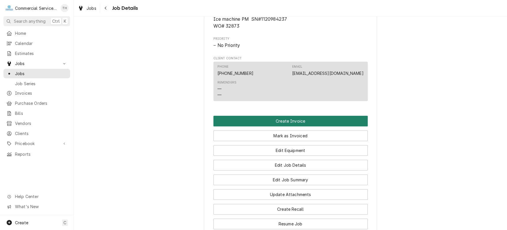
click at [298, 127] on button "Create Invoice" at bounding box center [290, 121] width 154 height 11
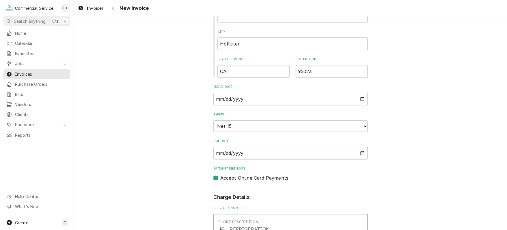
scroll to position [288, 0]
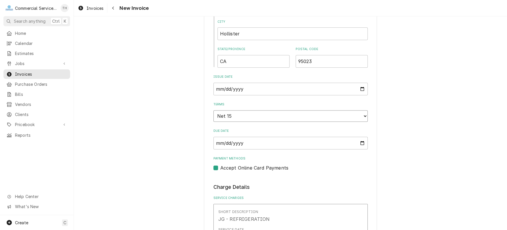
click at [297, 116] on select "Choose payment terms... Same Day Net 7 Net 14 Net 15 Net 21 Net 30 Net 45 Net 6…" at bounding box center [290, 116] width 154 height 12
type textarea "x"
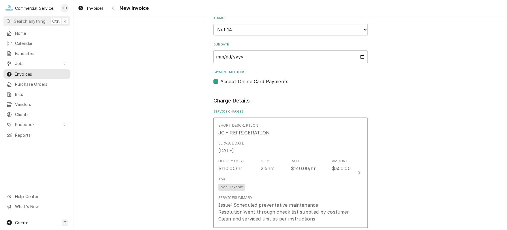
click at [220, 82] on label "Accept Online Card Payments" at bounding box center [254, 81] width 68 height 7
click at [220, 82] on input "Payment Methods" at bounding box center [297, 84] width 154 height 13
checkbox input "false"
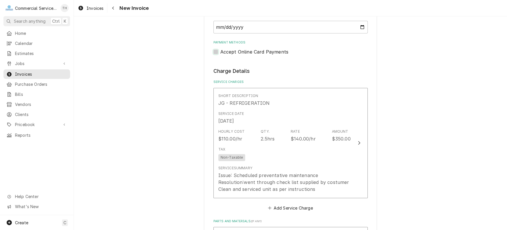
scroll to position [433, 0]
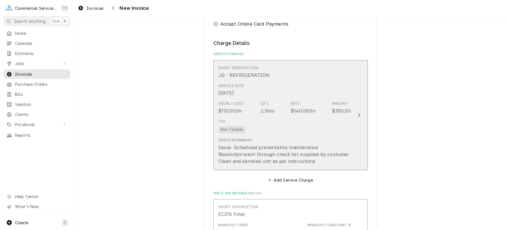
click at [340, 130] on div "Tax Non-Taxable" at bounding box center [284, 126] width 132 height 18
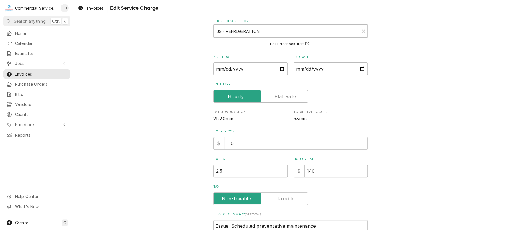
scroll to position [58, 0]
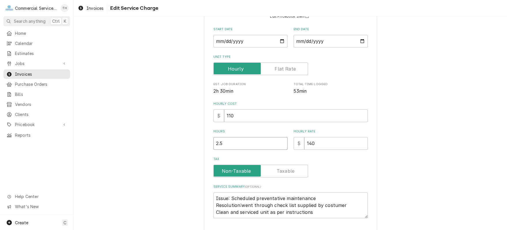
type textarea "x"
type input "2"
click at [279, 146] on input "2" at bounding box center [250, 143] width 74 height 13
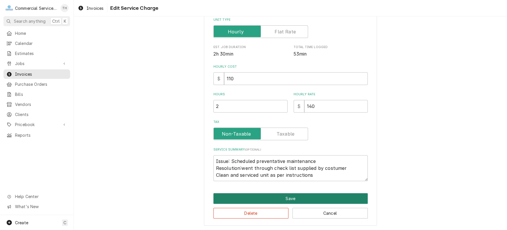
click at [298, 198] on button "Save" at bounding box center [290, 198] width 154 height 11
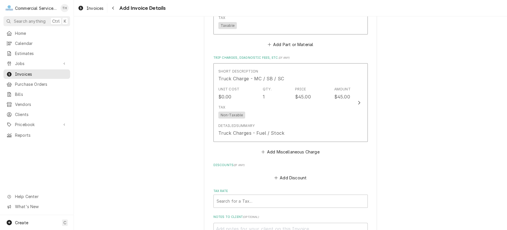
scroll to position [1060, 0]
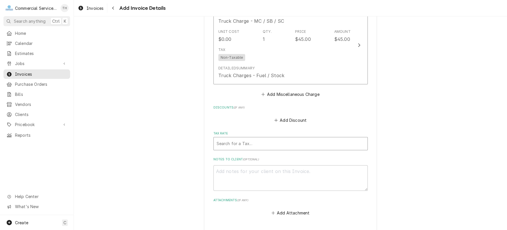
click at [295, 143] on div "Tax Rate" at bounding box center [291, 144] width 148 height 10
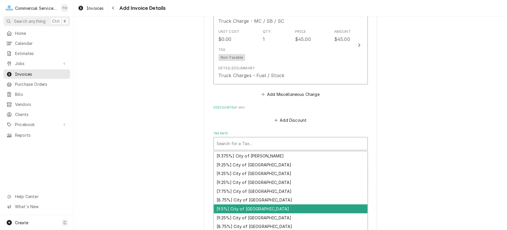
click at [293, 211] on div "[9.5%] City of Greenfield" at bounding box center [291, 209] width 154 height 9
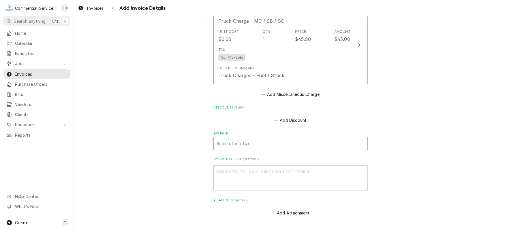
click at [260, 143] on div "Tax Rate" at bounding box center [291, 144] width 148 height 10
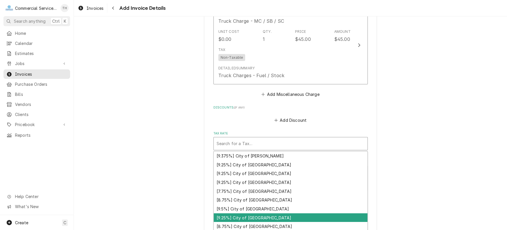
click at [256, 216] on div "[9.25%] City of [GEOGRAPHIC_DATA]" at bounding box center [291, 218] width 154 height 9
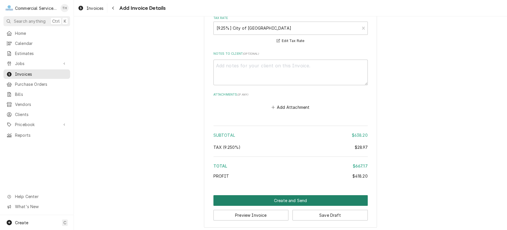
click at [285, 198] on button "Create and Send" at bounding box center [290, 201] width 154 height 11
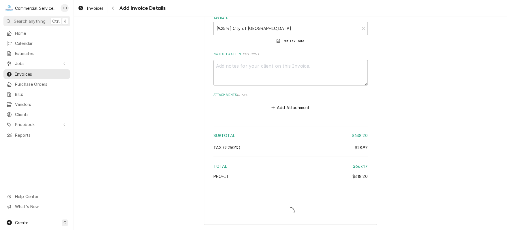
scroll to position [1172, 0]
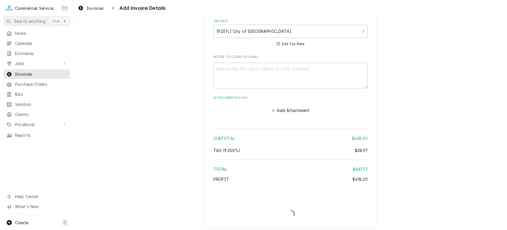
type textarea "x"
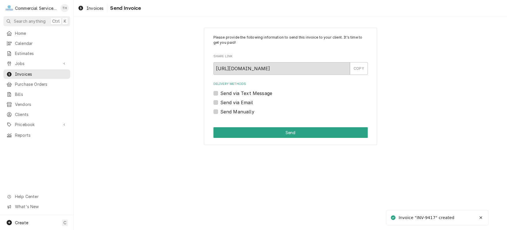
click at [220, 104] on label "Send via Email" at bounding box center [236, 102] width 33 height 7
click at [220, 104] on input "Send via Email" at bounding box center [297, 105] width 154 height 13
checkbox input "true"
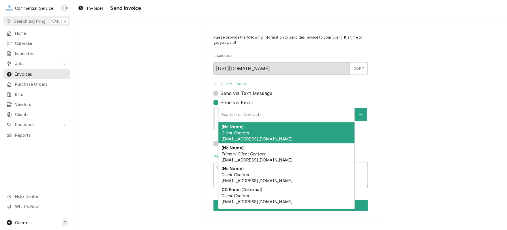
click at [233, 117] on div "Delivery Methods" at bounding box center [286, 115] width 130 height 10
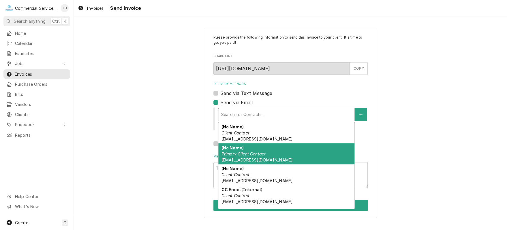
click at [243, 149] on div "(No Name) Primary Client Contact [EMAIL_ADDRESS][DOMAIN_NAME]" at bounding box center [286, 154] width 136 height 21
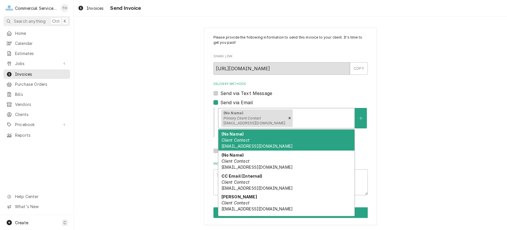
click at [294, 118] on div "Delivery Methods" at bounding box center [323, 118] width 58 height 10
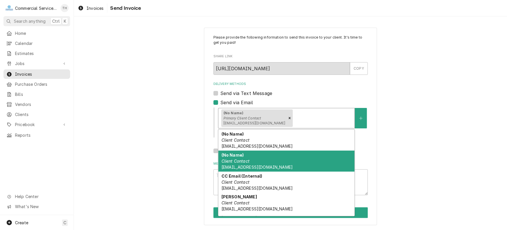
click at [243, 162] on em "Client Contact" at bounding box center [235, 161] width 28 height 5
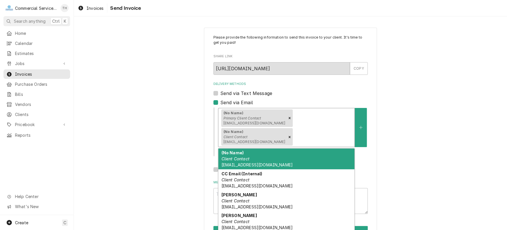
click at [350, 132] on div "Delivery Methods" at bounding box center [323, 137] width 58 height 10
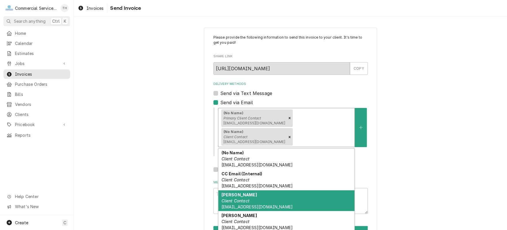
click at [259, 191] on div "Doug Mays Client Contact dmays@hazelhawkins.com" at bounding box center [286, 201] width 136 height 21
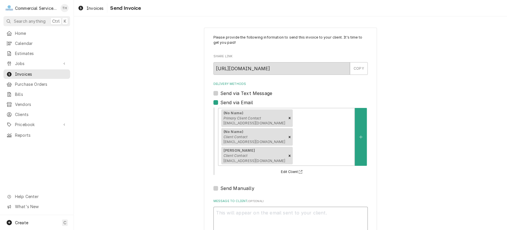
click at [258, 207] on textarea "Message to Client ( optional )" at bounding box center [290, 220] width 154 height 26
type textarea "x"
type textarea "P"
type textarea "x"
type textarea "Pl"
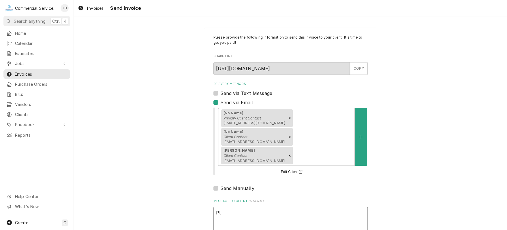
type textarea "x"
type textarea "Ple"
type textarea "x"
type textarea "Plea"
type textarea "x"
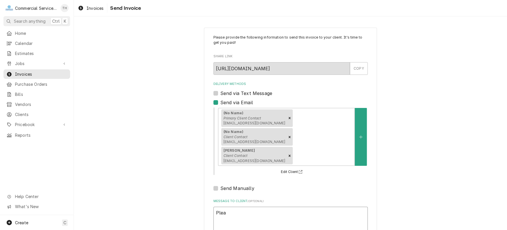
type textarea "Pleas"
type textarea "x"
type textarea "Please"
type textarea "x"
type textarea "Please"
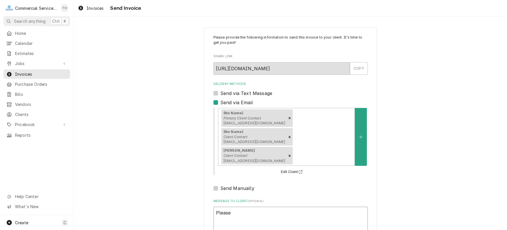
type textarea "x"
type textarea "Please s"
type textarea "x"
type textarea "Please se"
type textarea "x"
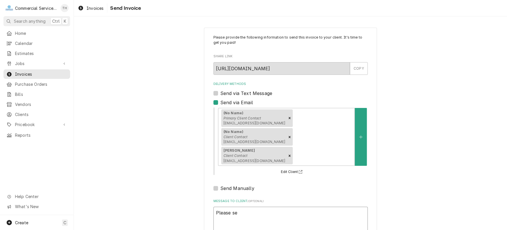
type textarea "Please see"
type textarea "x"
type textarea "Please see"
type textarea "x"
type textarea "Please see t"
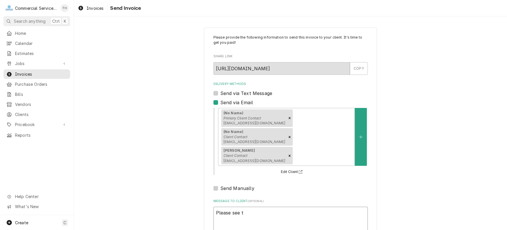
type textarea "x"
type textarea "Please see th"
type textarea "x"
type textarea "Please see the"
type textarea "x"
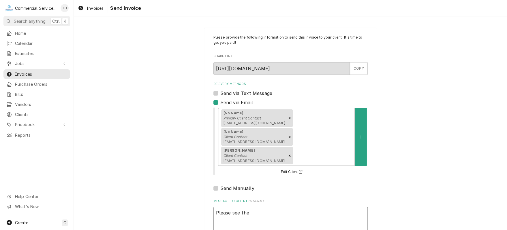
type textarea "Please see the"
type textarea "x"
type textarea "Please see the a"
type textarea "x"
type textarea "Please see the at"
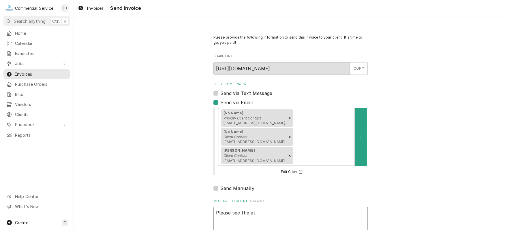
type textarea "x"
type textarea "Please see the att"
type textarea "x"
type textarea "Please see the atta"
type textarea "x"
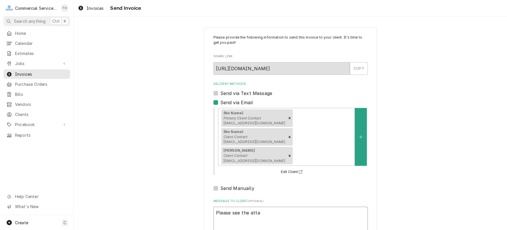
type textarea "Please see the attac"
type textarea "x"
type textarea "Please see the attach"
type textarea "x"
type textarea "Please see the attache"
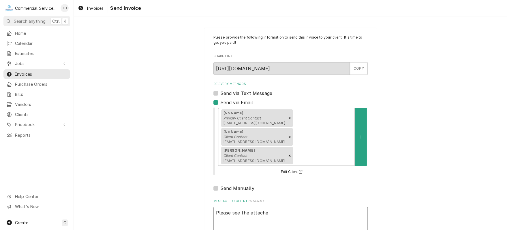
type textarea "x"
type textarea "Please see the attached"
type textarea "x"
type textarea "Please see the attached"
type textarea "x"
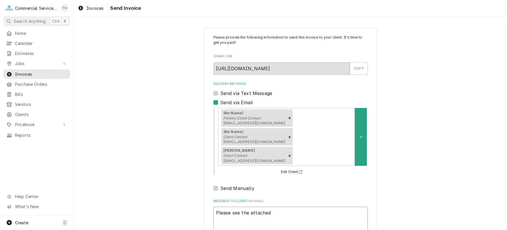
type textarea "Please see the attached i"
type textarea "x"
type textarea "Please see the attached in"
type textarea "x"
type textarea "Please see the attached inv"
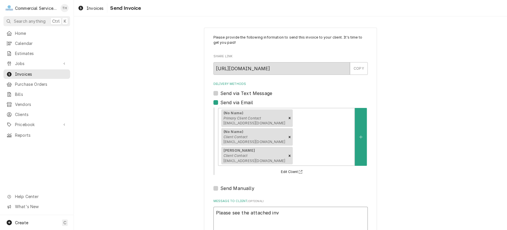
type textarea "x"
type textarea "Please see the attached invo"
type textarea "x"
type textarea "Please see the attached invoi"
type textarea "x"
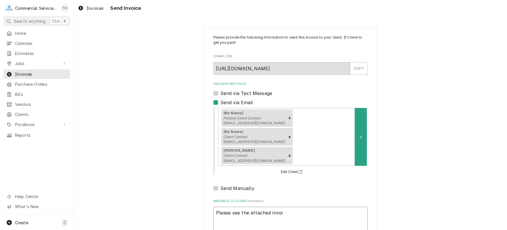
type textarea "Please see the attached invoic"
type textarea "x"
type textarea "Please see the attached invoice"
type textarea "x"
type textarea "Please see the attached invoice"
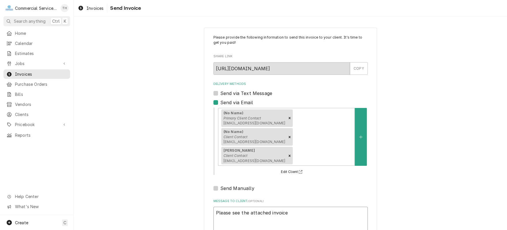
type textarea "x"
type textarea "Please see the attached invoice f"
type textarea "x"
type textarea "Please see the attached invoice fo"
type textarea "x"
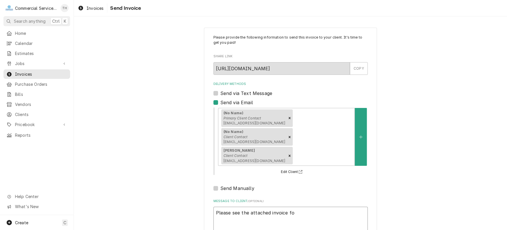
type textarea "Please see the attached invoice for"
type textarea "x"
type textarea "Please see the attached invoice for"
type textarea "x"
type textarea "Please see the attached invoice for p"
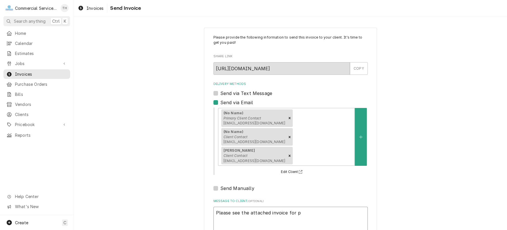
type textarea "x"
type textarea "Please see the attached invoice for pa"
type textarea "x"
type textarea "Please see the attached invoice for pay"
type textarea "x"
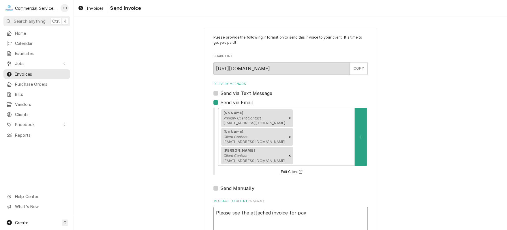
type textarea "Please see the attached invoice for paym"
type textarea "x"
type textarea "Please see the attached invoice for paymen"
type textarea "x"
type textarea "Please see the attached invoice for payment"
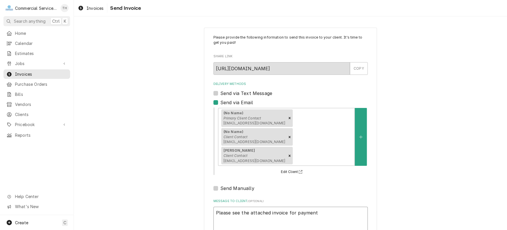
type textarea "x"
type textarea "Please see the attached invoice for payment"
type textarea "x"
type textarea "Please see the attached invoice for payment p"
type textarea "x"
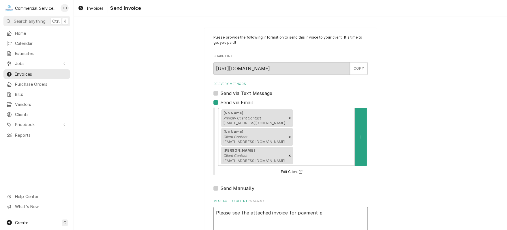
type textarea "Please see the attached invoice for payment pr"
type textarea "x"
type textarea "Please see the attached invoice for payment pro"
type textarea "x"
type textarea "Please see the attached invoice for payment proc"
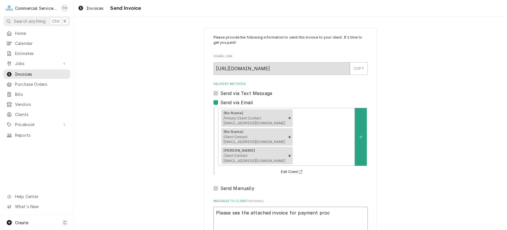
type textarea "x"
type textarea "Please see the attached invoice for payment proce"
type textarea "x"
type textarea "Please see the attached invoice for payment proces"
type textarea "x"
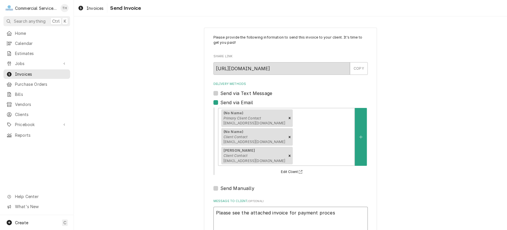
type textarea "Please see the attached invoice for payment process"
type textarea "x"
type textarea "Please see the attached invoice for payment processi"
type textarea "x"
type textarea "Please see the attached invoice for payment processin"
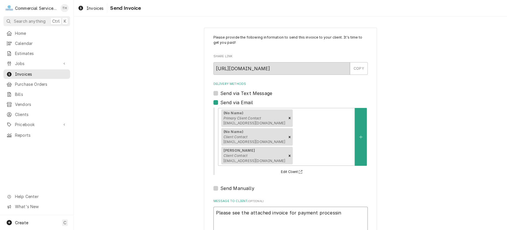
type textarea "x"
type textarea "Please see the attached invoice for payment processing"
type textarea "x"
type textarea "Please see the attached invoice for payment processing"
type textarea "x"
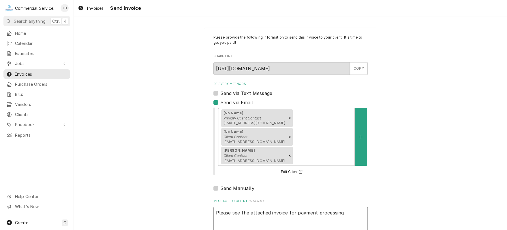
type textarea "Please see the attached invoice for payment processing T"
type textarea "x"
type textarea "Please see the attached invoice for payment processing Th"
type textarea "x"
type textarea "Please see the attached invoice for payment processing Tha"
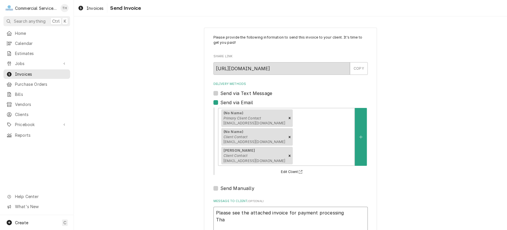
type textarea "x"
type textarea "Please see the attached invoice for payment processing Than"
type textarea "x"
type textarea "Please see the attached invoice for payment processing Thank"
type textarea "x"
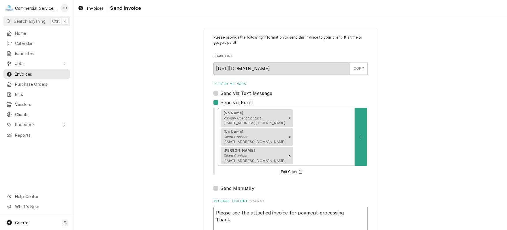
type textarea "Please see the attached invoice for payment processing Thank"
type textarea "x"
type textarea "Please see the attached invoice for payment processing Thank y"
type textarea "x"
type textarea "Please see the attached invoice for payment processing Thank yo"
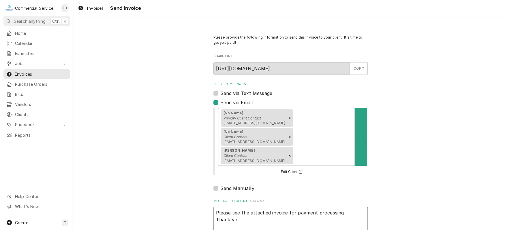
type textarea "x"
type textarea "Please see the attached invoice for payment processing Thank you"
type textarea "x"
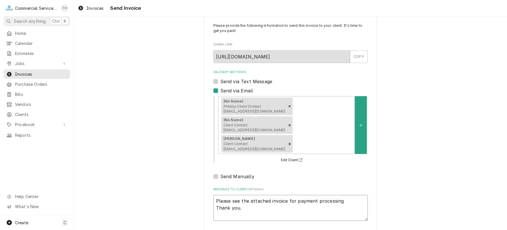
scroll to position [18, 0]
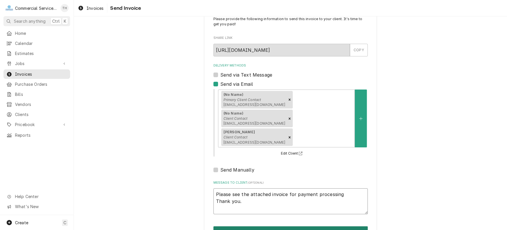
type textarea "Please see the attached invoice for payment processing Thank you."
click at [279, 227] on button "Send" at bounding box center [290, 232] width 154 height 11
type textarea "x"
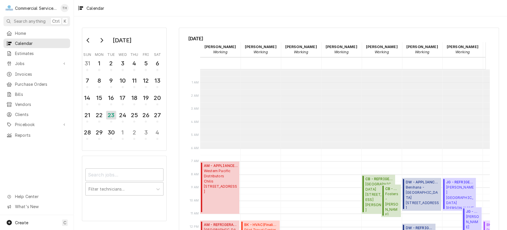
scroll to position [79, 0]
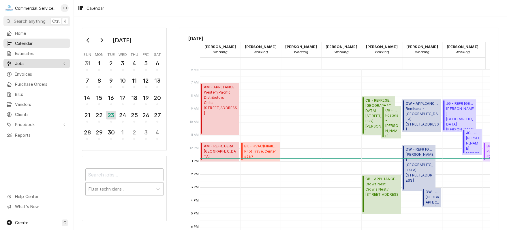
click at [29, 61] on span "Jobs" at bounding box center [37, 64] width 44 height 6
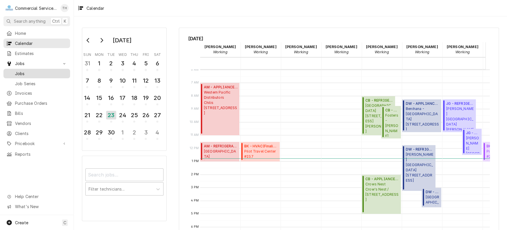
click at [30, 74] on div "Jobs" at bounding box center [37, 73] width 64 height 7
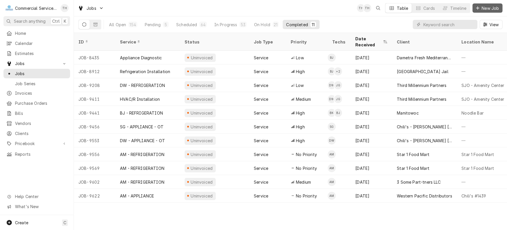
click at [487, 6] on span "New Job" at bounding box center [490, 8] width 20 height 6
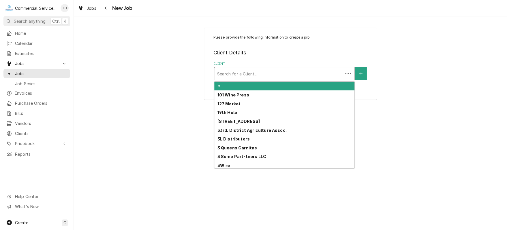
click at [258, 72] on div "Client" at bounding box center [278, 74] width 123 height 10
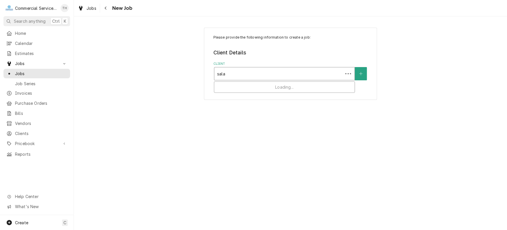
type input "salad"
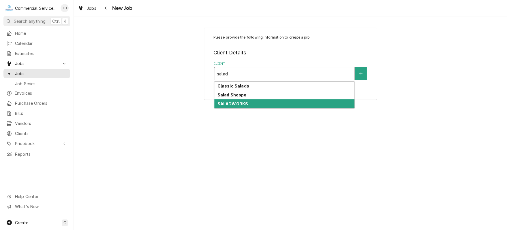
click at [252, 103] on div "SALADWORKS" at bounding box center [284, 103] width 140 height 9
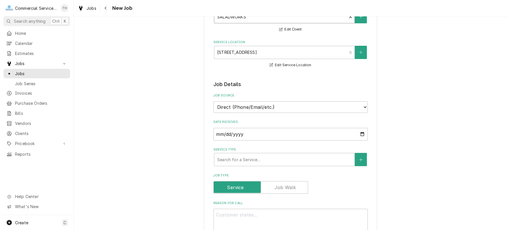
scroll to position [58, 0]
click at [254, 157] on div "Service Type" at bounding box center [284, 159] width 134 height 10
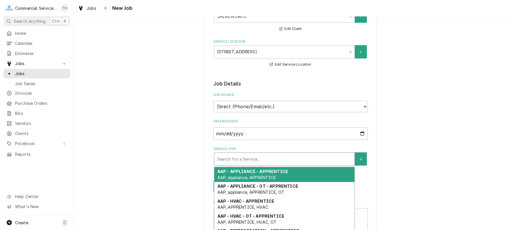
type textarea "x"
type input "m"
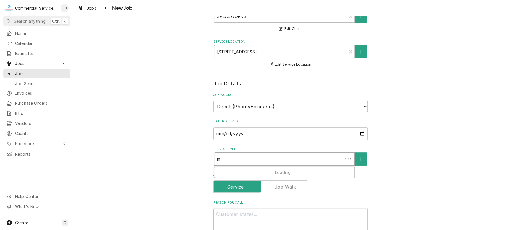
type textarea "x"
type input "mm"
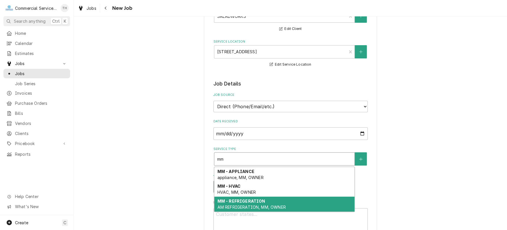
drag, startPoint x: 261, startPoint y: 202, endPoint x: 263, endPoint y: 193, distance: 9.1
click at [262, 201] on div "MM - REFRIGERATION AM REFRIGERATION, MM, OWNER" at bounding box center [284, 204] width 140 height 15
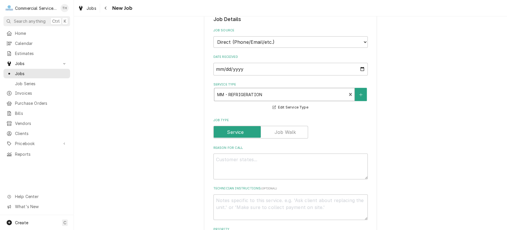
scroll to position [202, 0]
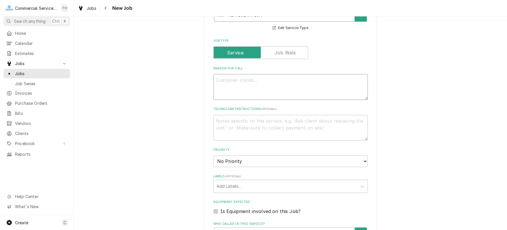
click at [227, 84] on textarea "Reason For Call" at bounding box center [290, 87] width 154 height 26
type textarea "x"
type textarea "W"
type textarea "x"
type textarea "Wa"
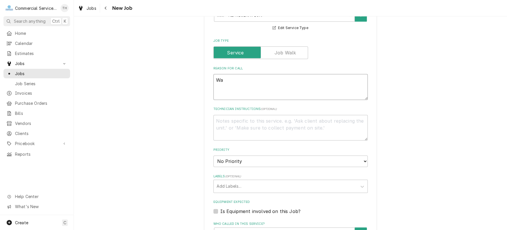
type textarea "x"
type textarea "Wal"
type textarea "x"
type textarea "Walk"
type textarea "x"
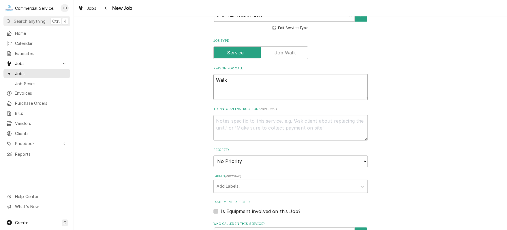
type textarea "Walk"
type textarea "x"
type textarea "Walk n"
type textarea "x"
type textarea "Walk n"
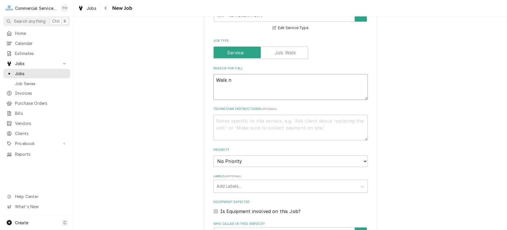
type textarea "x"
type textarea "Walk n l"
type textarea "x"
type textarea "Walk n li"
type textarea "x"
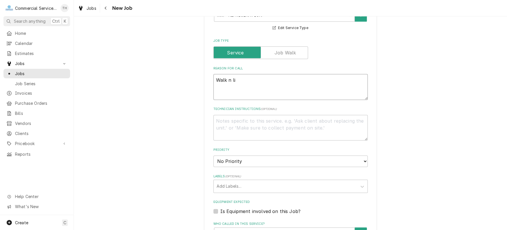
type textarea "Walk n lig"
type textarea "x"
type textarea "Walk n ligh"
type textarea "x"
type textarea "Walk n light"
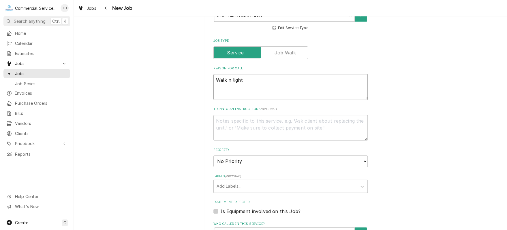
type textarea "x"
type textarea "Walk n light"
type textarea "x"
type textarea "Walk n light i"
type textarea "x"
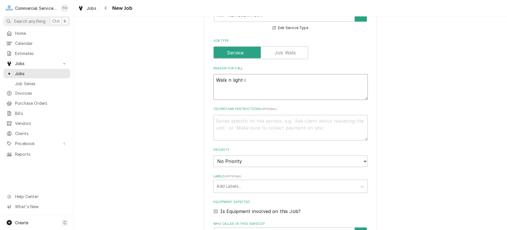
type textarea "Walk n light is"
type textarea "x"
type textarea "Walk n light is"
type textarea "x"
type textarea "Walk n light is o"
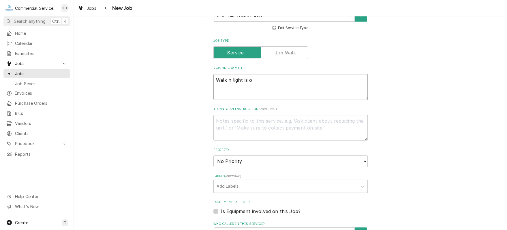
type textarea "x"
type textarea "Walk n light is out"
click at [225, 80] on textarea "Walk n light is out" at bounding box center [290, 87] width 154 height 26
type textarea "x"
type textarea "Walk in light is out"
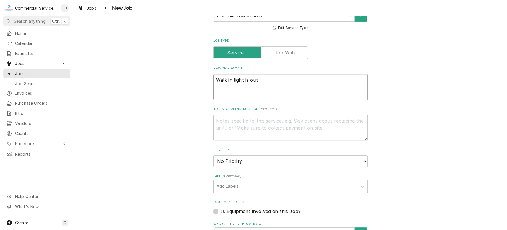
type textarea "x"
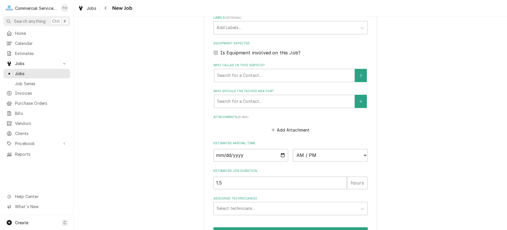
scroll to position [375, 0]
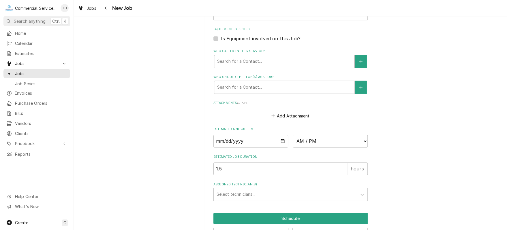
type textarea "Walk in light is out"
click at [277, 61] on div "Who called in this service?" at bounding box center [284, 61] width 134 height 10
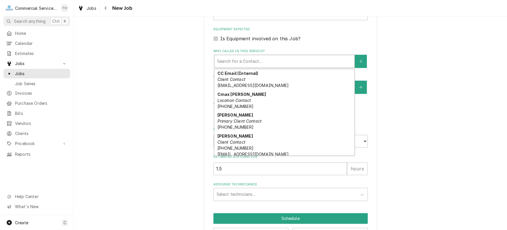
scroll to position [58, 0]
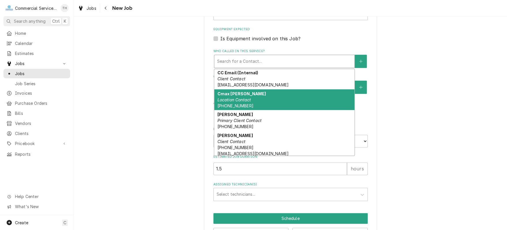
click at [273, 100] on div "Cmax Torres Location Contact (831) 524-8713" at bounding box center [284, 99] width 140 height 21
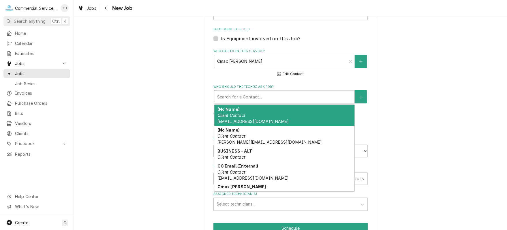
click at [273, 100] on div "Who should the tech(s) ask for?" at bounding box center [284, 97] width 134 height 10
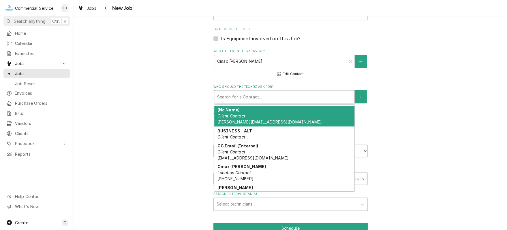
scroll to position [29, 0]
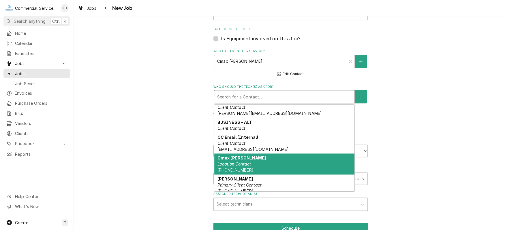
click at [271, 157] on div "Cmax Torres Location Contact (831) 524-8713" at bounding box center [284, 164] width 140 height 21
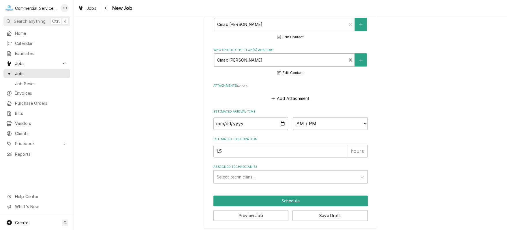
scroll to position [413, 0]
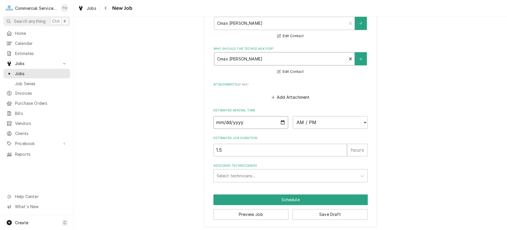
click at [281, 121] on input "Date" at bounding box center [250, 122] width 75 height 13
type textarea "x"
type input "[DATE]"
type textarea "x"
click at [317, 125] on select "AM / PM 6:00 AM 6:15 AM 6:30 AM 6:45 AM 7:00 AM 7:15 AM 7:30 AM 7:45 AM 8:00 AM…" at bounding box center [330, 122] width 75 height 13
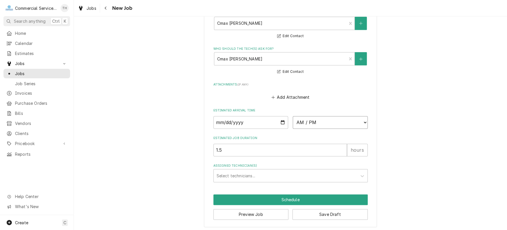
select select "13:30:00"
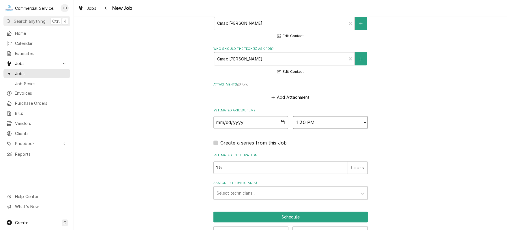
scroll to position [430, 0]
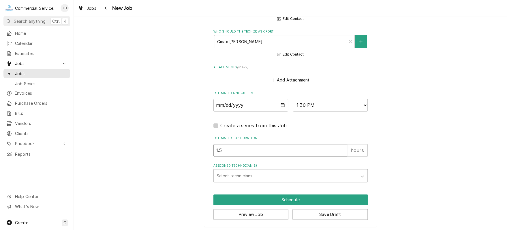
drag, startPoint x: 227, startPoint y: 145, endPoint x: 193, endPoint y: 147, distance: 33.5
type textarea "x"
type input "2"
type textarea "x"
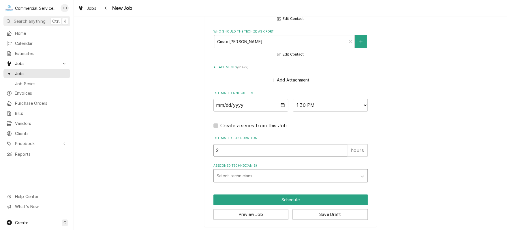
type input "2"
click at [240, 174] on div "Assigned Technician(s)" at bounding box center [286, 176] width 138 height 10
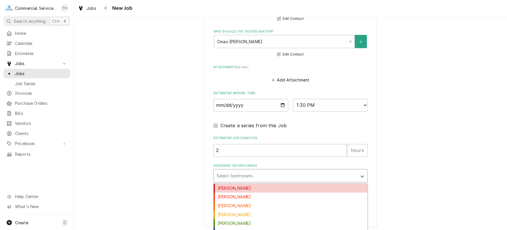
type input "m"
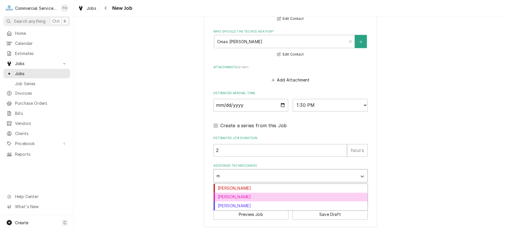
click at [243, 197] on div "Mark Mottau" at bounding box center [291, 197] width 154 height 9
type textarea "x"
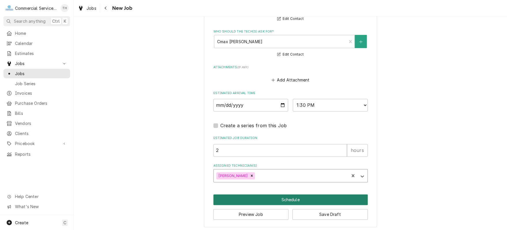
click at [265, 197] on button "Schedule" at bounding box center [290, 200] width 154 height 11
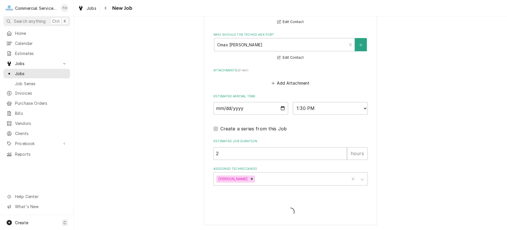
scroll to position [425, 0]
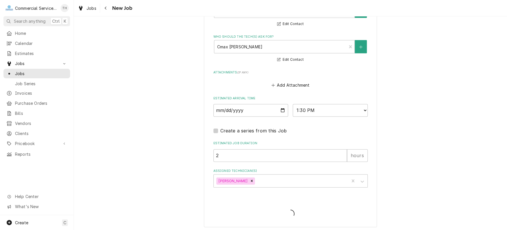
type textarea "x"
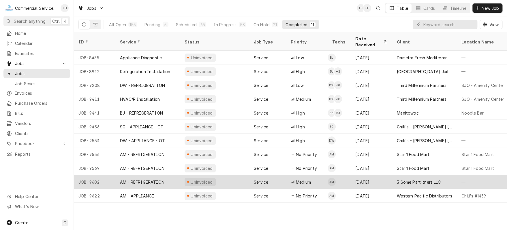
click at [437, 179] on div "3 Some Part-tners LLC" at bounding box center [419, 182] width 44 height 6
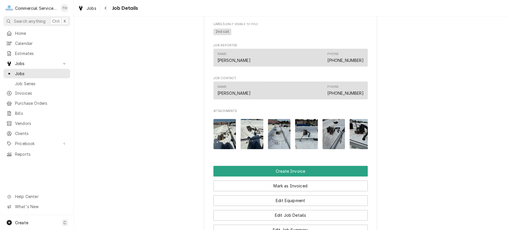
scroll to position [375, 0]
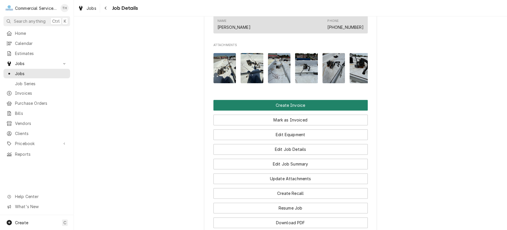
click at [286, 111] on button "Create Invoice" at bounding box center [290, 105] width 154 height 11
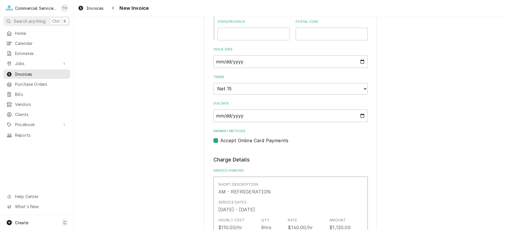
scroll to position [288, 0]
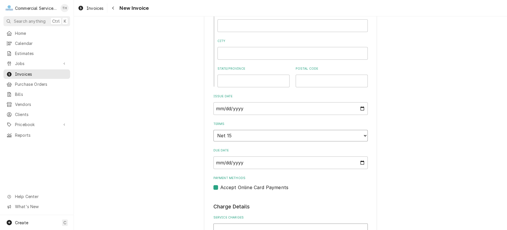
click at [283, 131] on select "Choose payment terms... Same Day Net 7 Net 14 Net 15 Net 21 Net 30 Net 45 Net 6…" at bounding box center [290, 136] width 154 height 12
drag, startPoint x: 280, startPoint y: 136, endPoint x: 280, endPoint y: 139, distance: 3.2
click at [280, 136] on select "Choose payment terms... Same Day Net 7 Net 14 Net 15 Net 21 Net 30 Net 45 Net 6…" at bounding box center [290, 136] width 154 height 12
type textarea "x"
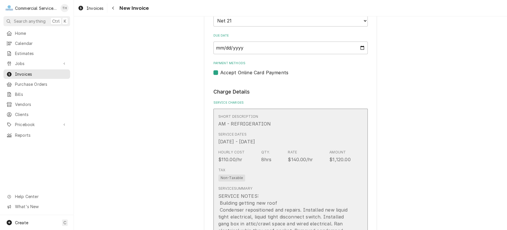
scroll to position [404, 0]
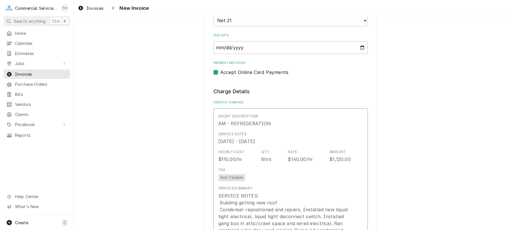
click at [220, 69] on label "Accept Online Card Payments" at bounding box center [254, 72] width 68 height 7
click at [220, 69] on input "Payment Methods" at bounding box center [297, 75] width 154 height 13
checkbox input "false"
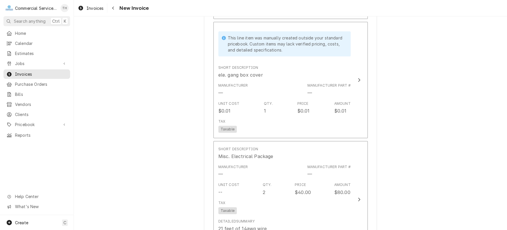
scroll to position [1153, 0]
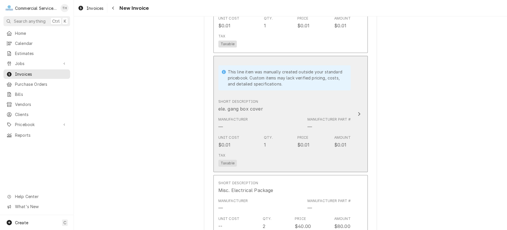
click at [268, 128] on div "Manufacturer — Manufacturer Part # —" at bounding box center [284, 124] width 132 height 18
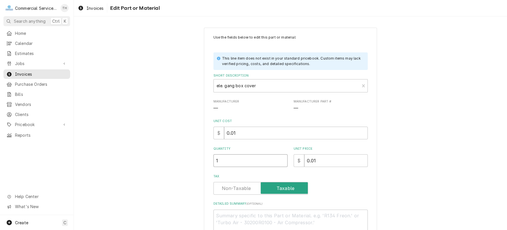
click at [241, 159] on input "1" at bounding box center [250, 161] width 74 height 13
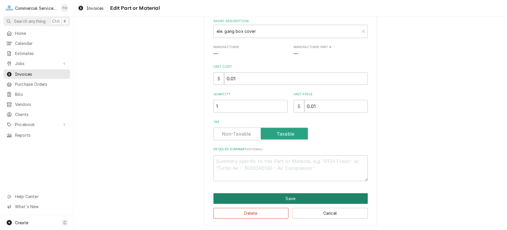
click at [268, 198] on button "Save" at bounding box center [290, 198] width 154 height 11
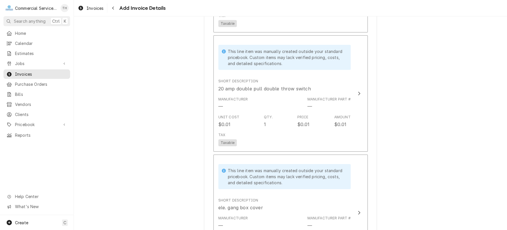
scroll to position [1038, 0]
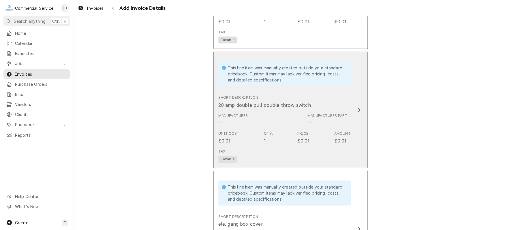
click at [299, 107] on div "Short Description 20 amp double pull double throw switch" at bounding box center [284, 102] width 132 height 18
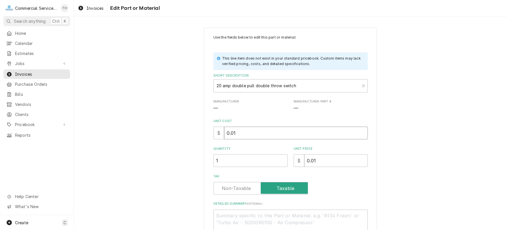
drag, startPoint x: 241, startPoint y: 135, endPoint x: 222, endPoint y: 136, distance: 19.1
click at [224, 136] on input "0.01" at bounding box center [296, 133] width 144 height 13
type textarea "x"
type input "1"
type textarea "x"
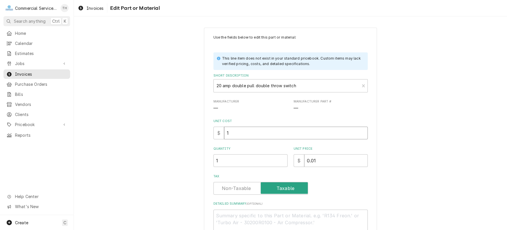
type input "16"
type textarea "x"
type input "16.8"
type textarea "x"
type input "16.88"
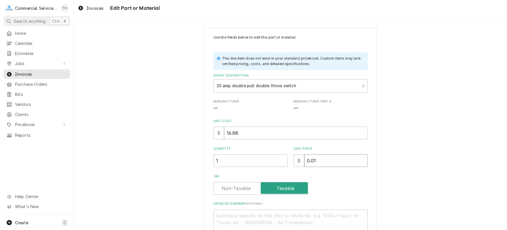
type textarea "x"
type input "3"
type textarea "x"
type input "34"
type textarea "x"
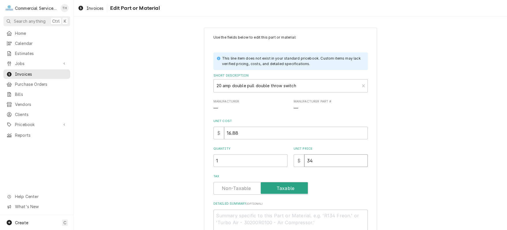
type input "34.0"
type textarea "x"
type input "34.00"
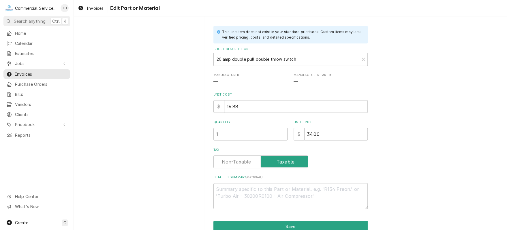
scroll to position [55, 0]
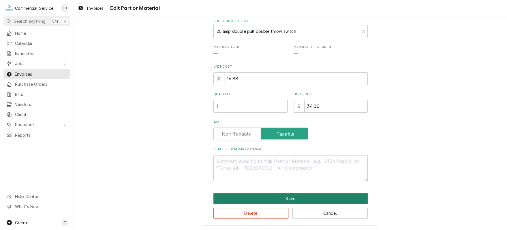
click at [264, 198] on button "Save" at bounding box center [290, 198] width 154 height 11
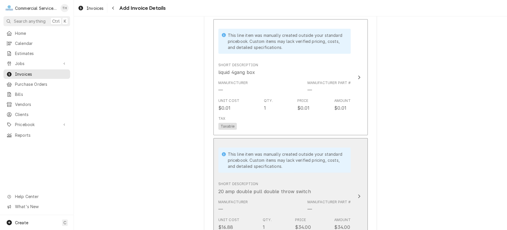
scroll to position [894, 0]
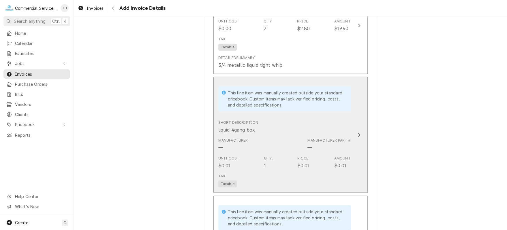
click at [285, 145] on div "Manufacturer — Manufacturer Part # —" at bounding box center [284, 145] width 132 height 18
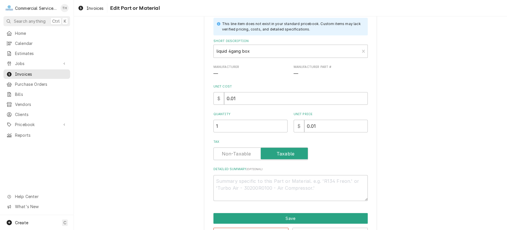
scroll to position [55, 0]
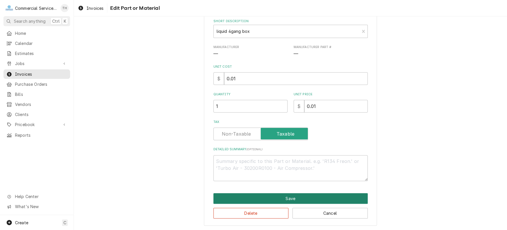
click at [274, 195] on button "Save" at bounding box center [290, 198] width 154 height 11
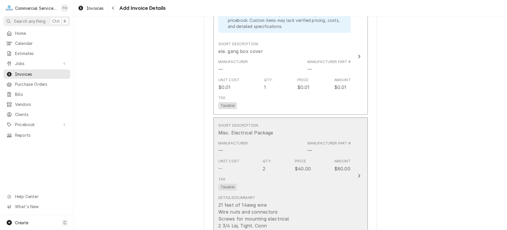
scroll to position [1153, 0]
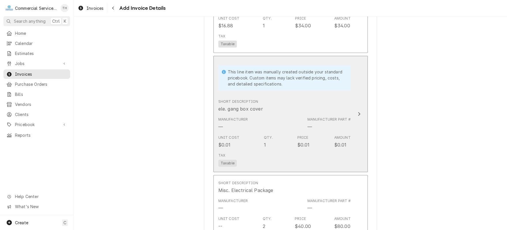
click at [293, 126] on div "Manufacturer — Manufacturer Part # —" at bounding box center [284, 124] width 132 height 18
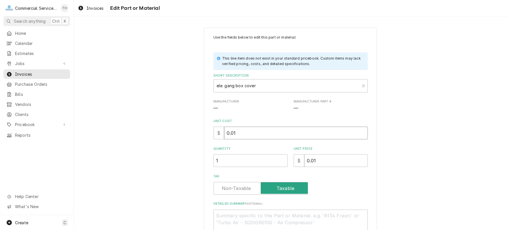
drag, startPoint x: 237, startPoint y: 132, endPoint x: 213, endPoint y: 132, distance: 23.9
click at [213, 132] on div "$ 0.01" at bounding box center [290, 133] width 154 height 13
type textarea "x"
type input "2"
type textarea "x"
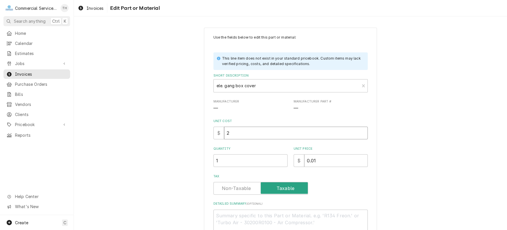
type input "25"
type textarea "x"
type input "25.7"
type textarea "x"
type input "25.77"
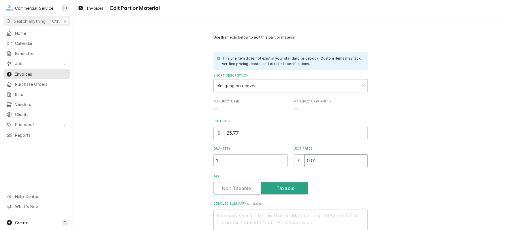
type textarea "x"
type input "5"
type textarea "x"
type input "51"
type textarea "x"
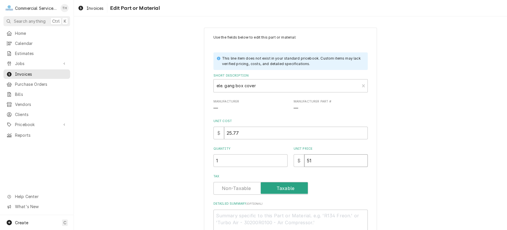
type input "51.5"
type textarea "x"
type input "51.55"
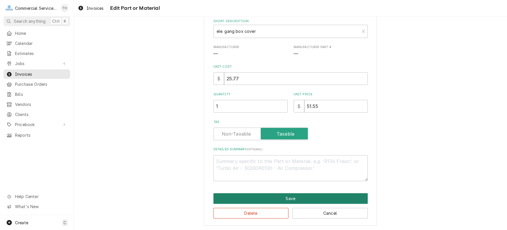
click at [306, 197] on button "Save" at bounding box center [290, 198] width 154 height 11
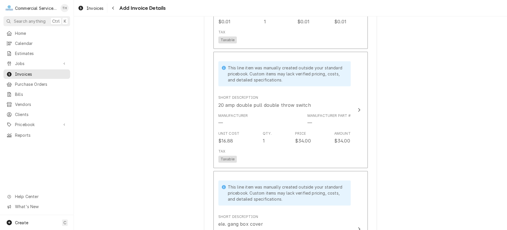
scroll to position [952, 0]
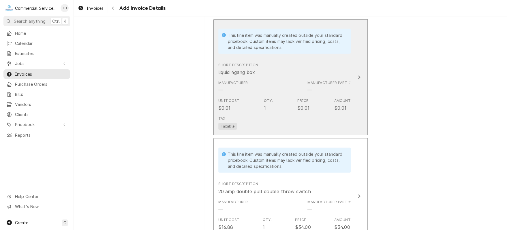
click at [269, 84] on div "Manufacturer — Manufacturer Part # —" at bounding box center [284, 87] width 132 height 18
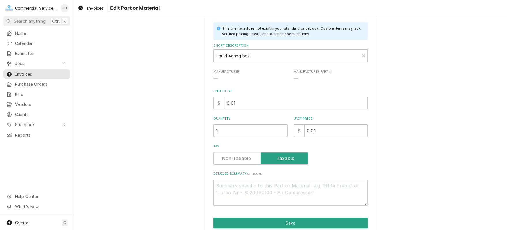
scroll to position [55, 0]
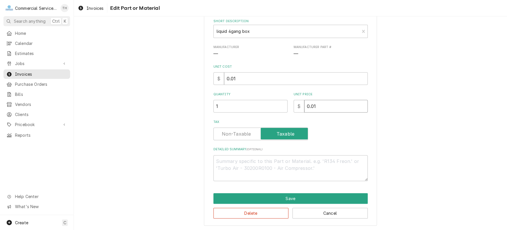
drag, startPoint x: 305, startPoint y: 107, endPoint x: 317, endPoint y: 107, distance: 12.7
click at [317, 107] on input "0.01" at bounding box center [335, 106] width 63 height 13
type textarea "x"
type input "3"
type textarea "x"
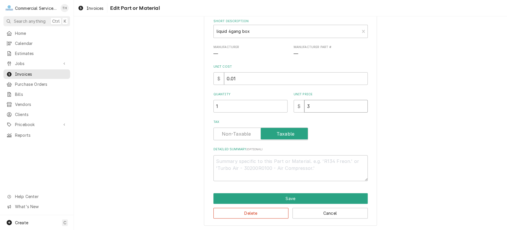
type input "35"
type textarea "x"
type input "35.6"
type textarea "x"
type input "35.65"
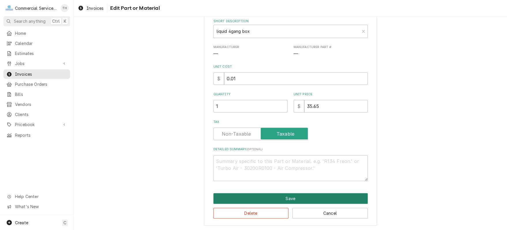
click at [314, 198] on button "Save" at bounding box center [290, 198] width 154 height 11
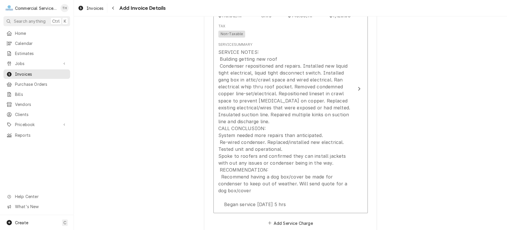
scroll to position [519, 0]
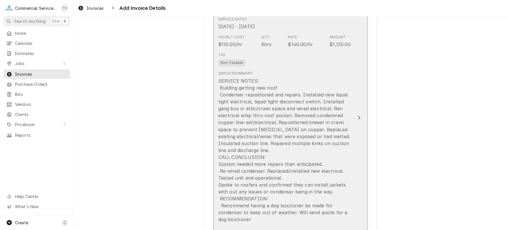
click at [332, 152] on div "SERVICE NOTES: Building getting new roof Condenser repositioned and repairs. In…" at bounding box center [284, 157] width 132 height 159
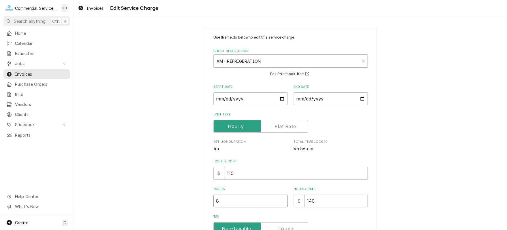
type textarea "x"
type input "7.5"
click at [280, 202] on input "7.5" at bounding box center [250, 201] width 74 height 13
type textarea "x"
type input "7"
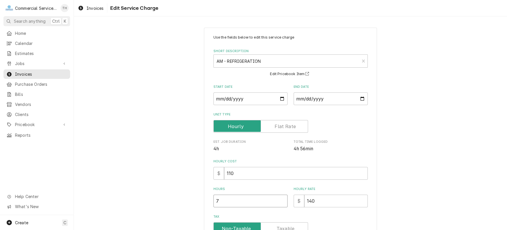
click at [280, 202] on input "7" at bounding box center [250, 201] width 74 height 13
type textarea "x"
type input "6.5"
click at [280, 202] on input "6.5" at bounding box center [250, 201] width 74 height 13
type textarea "x"
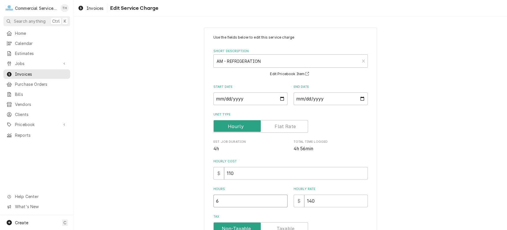
type input "6"
click at [280, 202] on input "6" at bounding box center [250, 201] width 74 height 13
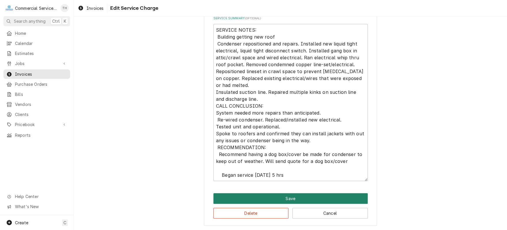
click at [281, 200] on button "Save" at bounding box center [290, 198] width 154 height 11
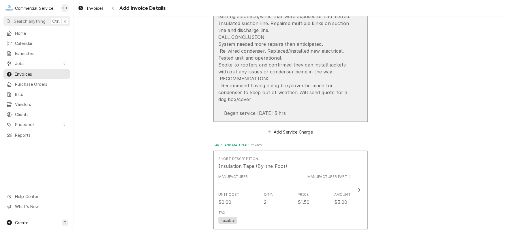
scroll to position [714, 0]
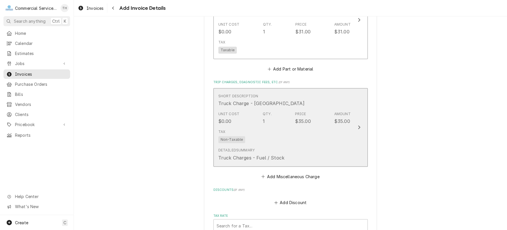
click at [283, 147] on div "Detailed Summary Truck Charges - Fuel / Stock" at bounding box center [284, 155] width 132 height 18
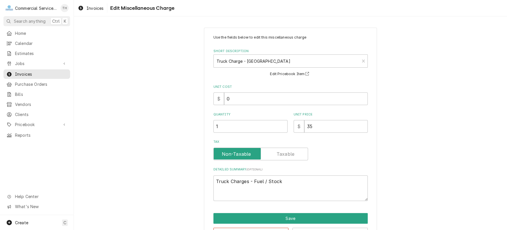
scroll to position [20, 0]
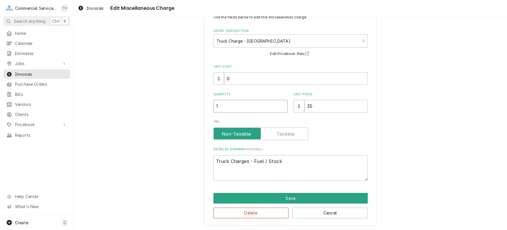
type textarea "x"
type input "1.5"
click at [280, 105] on input "1.5" at bounding box center [250, 106] width 74 height 13
type textarea "x"
type input "2"
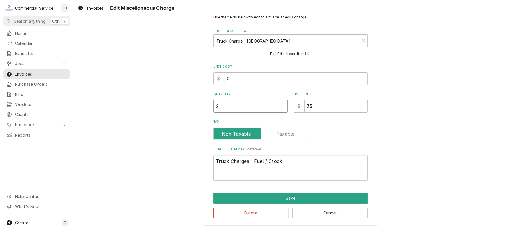
click at [280, 105] on input "2" at bounding box center [250, 106] width 74 height 13
click at [284, 197] on button "Save" at bounding box center [290, 198] width 154 height 11
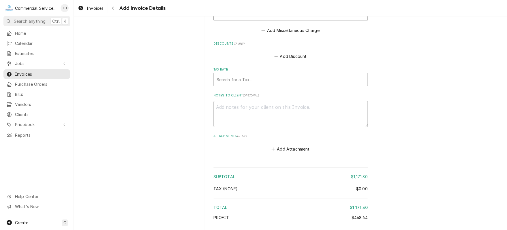
scroll to position [1622, 0]
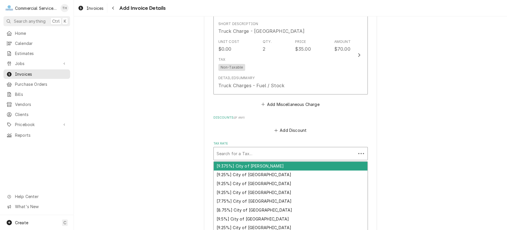
click at [291, 154] on div "Tax Rate" at bounding box center [285, 154] width 136 height 10
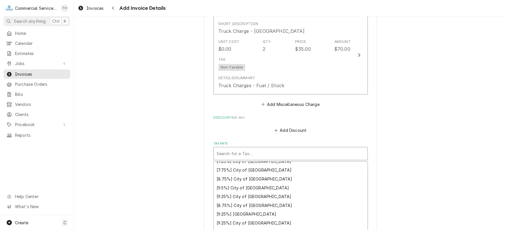
scroll to position [58, 0]
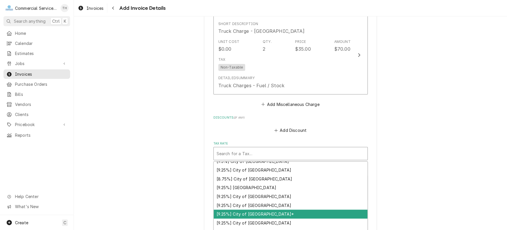
click at [283, 210] on div "[9.25%] City of Salinas*" at bounding box center [291, 214] width 154 height 9
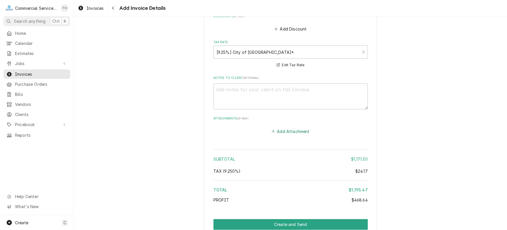
scroll to position [1747, 0]
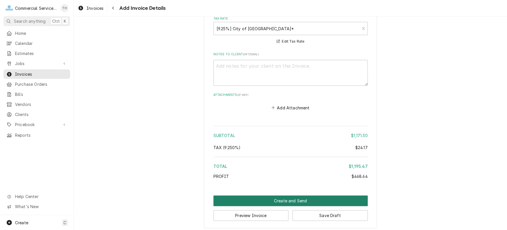
click at [282, 196] on button "Create and Send" at bounding box center [290, 201] width 154 height 11
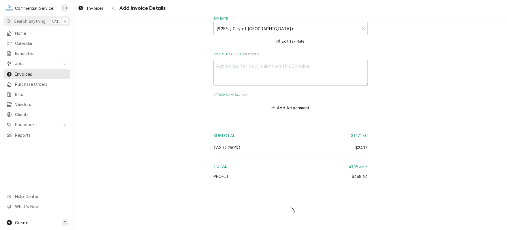
scroll to position [1744, 0]
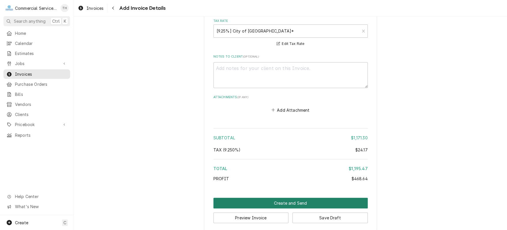
click at [284, 199] on button "Create and Send" at bounding box center [290, 203] width 154 height 11
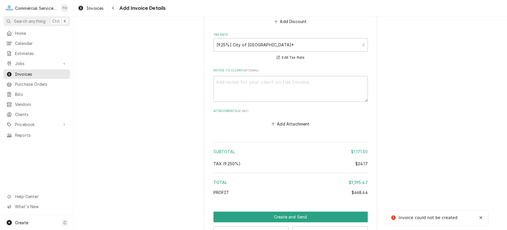
scroll to position [1773, 0]
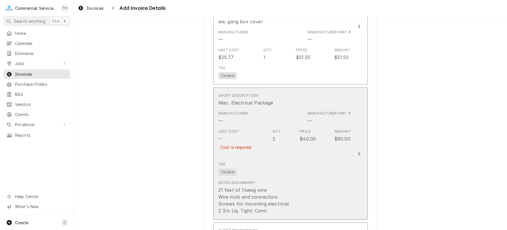
click at [299, 183] on div "Detailed Summary 21 feet of 14awg wire Wire nuts and connectors Screws for moun…" at bounding box center [284, 197] width 132 height 39
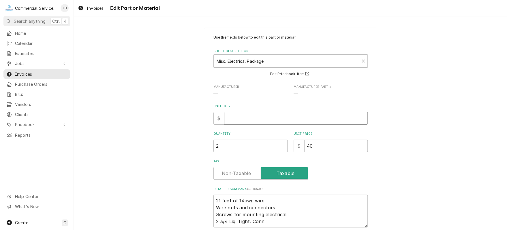
click at [241, 118] on input "Unit Cost" at bounding box center [296, 118] width 144 height 13
type textarea "x"
type input "0"
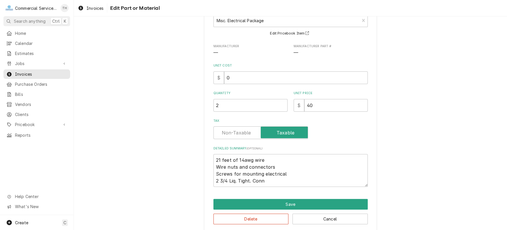
scroll to position [46, 0]
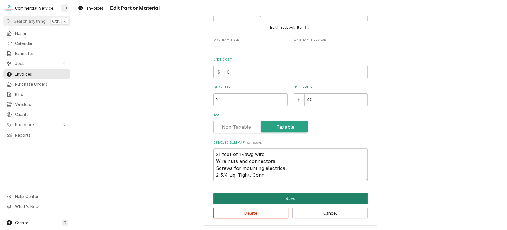
click at [258, 197] on button "Save" at bounding box center [290, 198] width 154 height 11
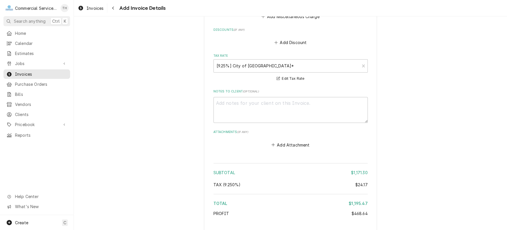
scroll to position [1744, 0]
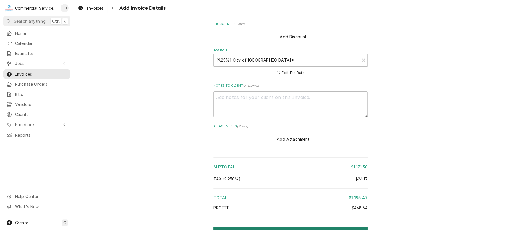
click at [285, 227] on button "Create and Send" at bounding box center [290, 232] width 154 height 11
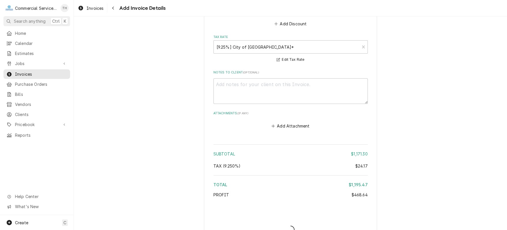
type textarea "x"
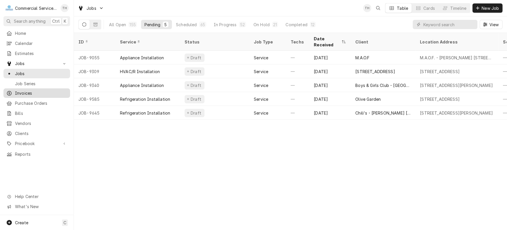
click at [33, 92] on span "Invoices" at bounding box center [41, 93] width 52 height 6
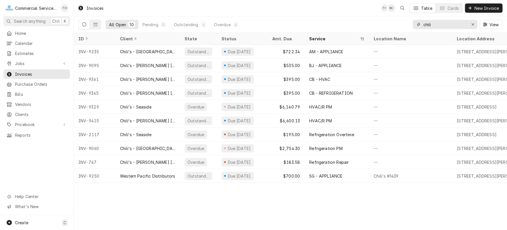
drag, startPoint x: 441, startPoint y: 24, endPoint x: 422, endPoint y: 24, distance: 19.0
click at [422, 24] on div "chili" at bounding box center [445, 24] width 65 height 9
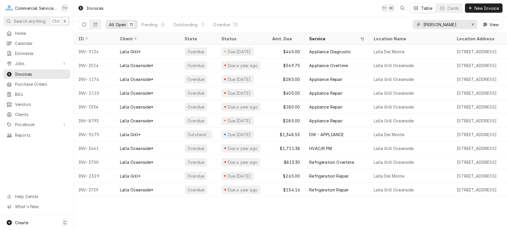
type input "[PERSON_NAME]"
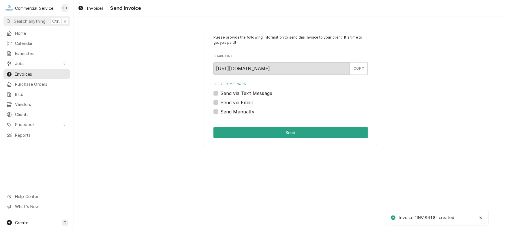
click at [220, 102] on label "Send via Email" at bounding box center [236, 102] width 33 height 7
click at [220, 102] on input "Send via Email" at bounding box center [297, 105] width 154 height 13
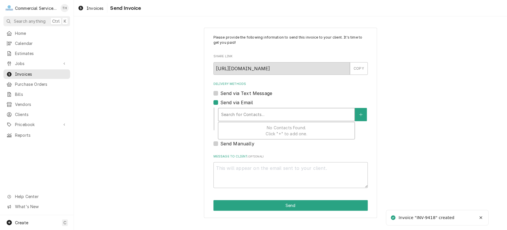
click at [258, 114] on div "Delivery Methods" at bounding box center [286, 115] width 130 height 10
click at [220, 102] on label "Send via Email" at bounding box center [236, 102] width 33 height 7
click at [220, 102] on input "Send via Email" at bounding box center [297, 105] width 154 height 13
checkbox input "false"
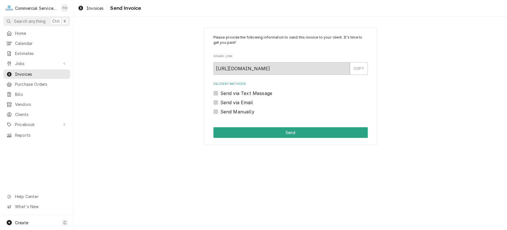
click at [220, 111] on label "Send Manually" at bounding box center [237, 111] width 34 height 7
click at [220, 111] on input "Send Manually" at bounding box center [297, 114] width 154 height 13
checkbox input "true"
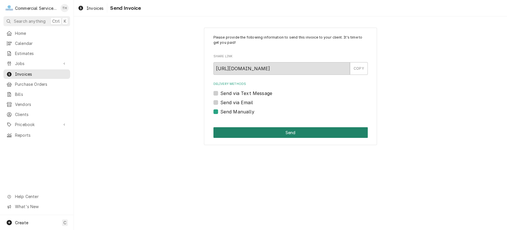
click at [313, 132] on button "Send" at bounding box center [290, 132] width 154 height 11
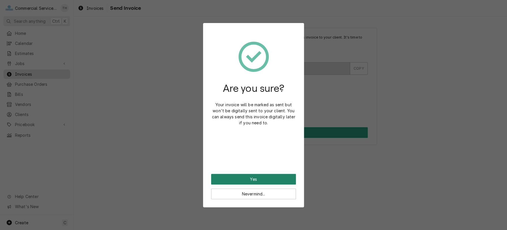
click at [275, 176] on button "Yes" at bounding box center [253, 179] width 85 height 11
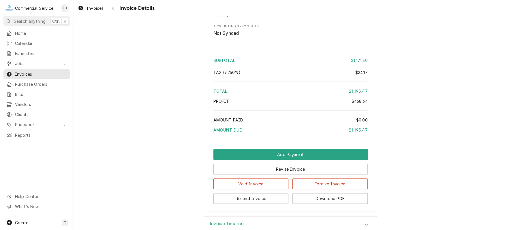
scroll to position [1407, 0]
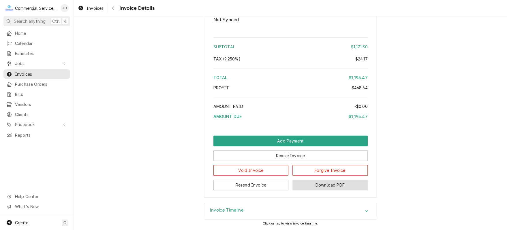
click at [347, 184] on button "Download PDF" at bounding box center [329, 185] width 75 height 11
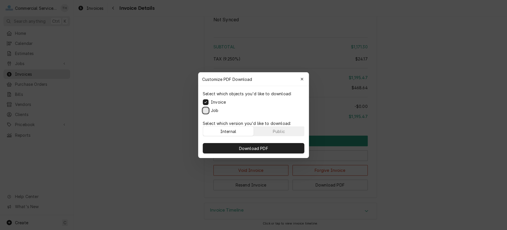
click at [208, 110] on button "Job" at bounding box center [206, 111] width 6 height 6
click at [260, 148] on span "Download PDF" at bounding box center [253, 148] width 31 height 6
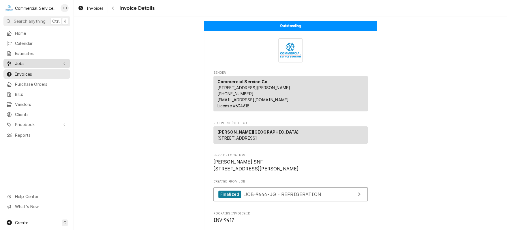
click at [26, 62] on span "Jobs" at bounding box center [37, 64] width 44 height 6
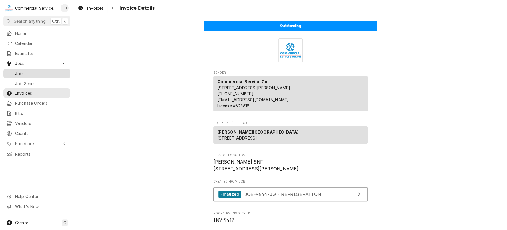
click at [31, 71] on span "Jobs" at bounding box center [41, 74] width 52 height 6
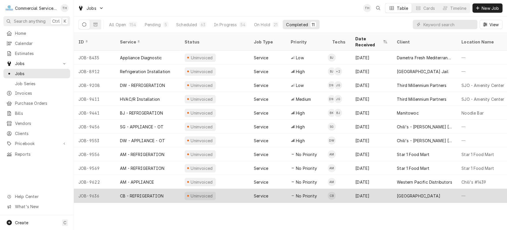
click at [404, 193] on div "[GEOGRAPHIC_DATA]" at bounding box center [419, 196] width 44 height 6
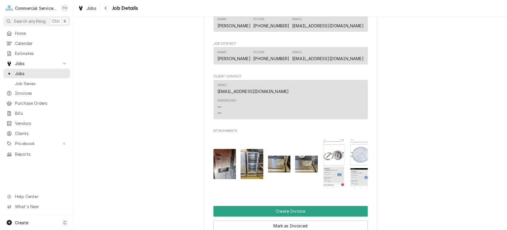
scroll to position [346, 0]
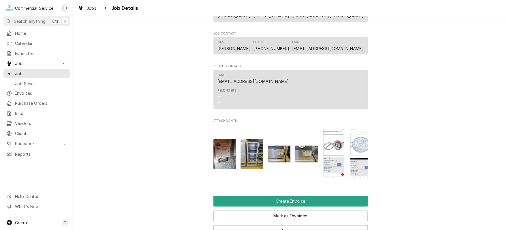
click at [219, 160] on img "Attachments" at bounding box center [224, 154] width 23 height 30
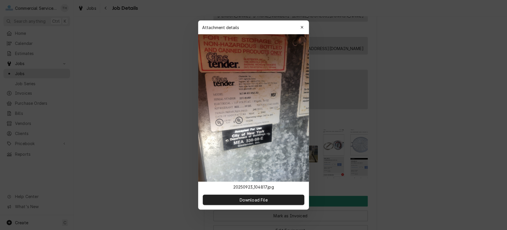
click at [444, 138] on div at bounding box center [253, 115] width 507 height 230
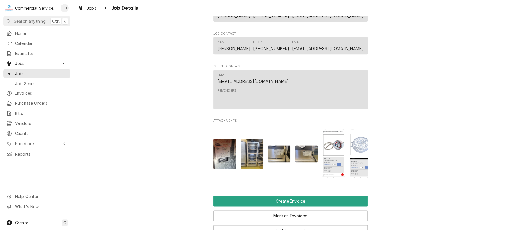
click at [252, 165] on img "Attachments" at bounding box center [251, 154] width 23 height 30
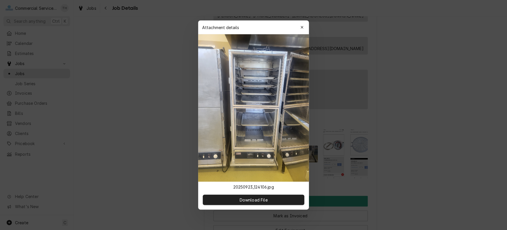
click at [419, 123] on div at bounding box center [253, 115] width 507 height 230
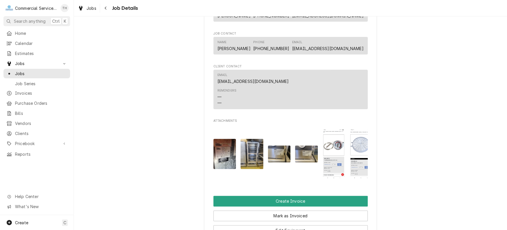
click at [275, 154] on img "Attachments" at bounding box center [279, 154] width 23 height 17
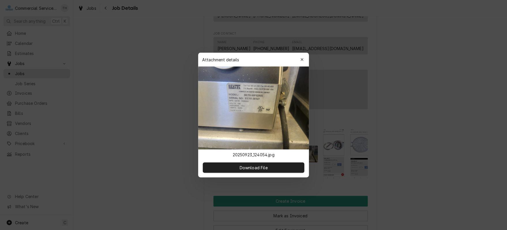
click at [442, 123] on div at bounding box center [253, 115] width 507 height 230
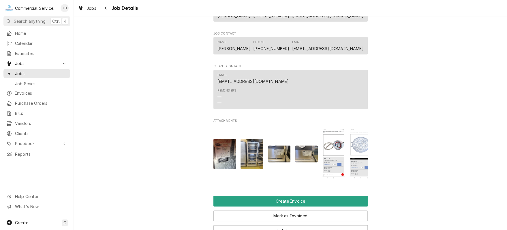
click at [305, 159] on img "Attachments" at bounding box center [306, 154] width 23 height 17
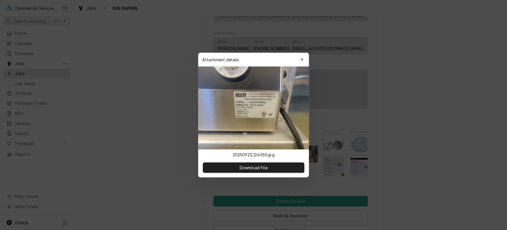
click at [449, 115] on div at bounding box center [253, 115] width 507 height 230
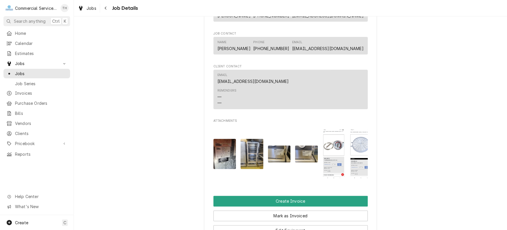
scroll to position [0, 9]
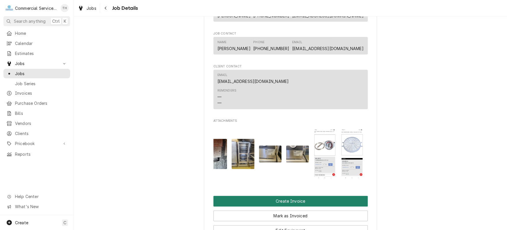
click at [332, 207] on button "Create Invoice" at bounding box center [290, 201] width 154 height 11
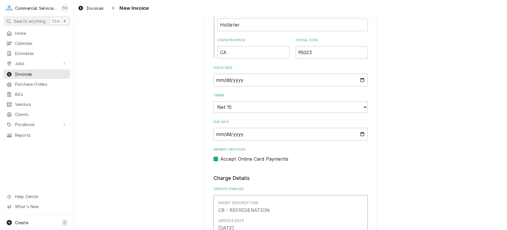
scroll to position [317, 0]
drag, startPoint x: 310, startPoint y: 106, endPoint x: 309, endPoint y: 110, distance: 4.7
click at [310, 106] on select "Choose payment terms... Same Day Net 7 Net 14 Net 15 Net 21 Net 30 Net 45 Net 6…" at bounding box center [290, 107] width 154 height 12
type textarea "x"
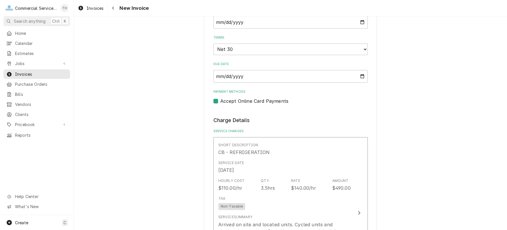
click at [220, 101] on label "Accept Online Card Payments" at bounding box center [254, 101] width 68 height 7
click at [220, 101] on input "Payment Methods" at bounding box center [297, 104] width 154 height 13
checkbox input "false"
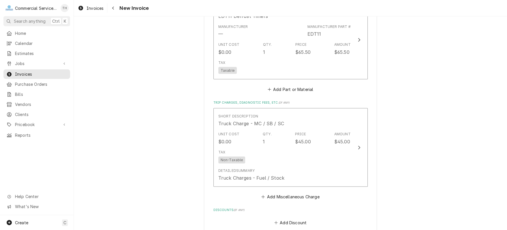
scroll to position [606, 0]
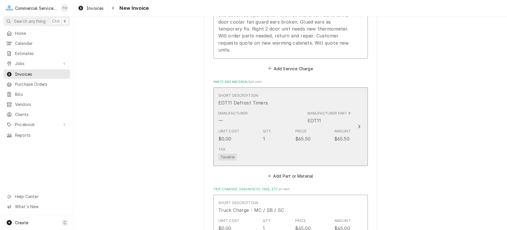
click at [284, 110] on div "Manufacturer — Manufacturer Part # EDT11" at bounding box center [284, 117] width 132 height 18
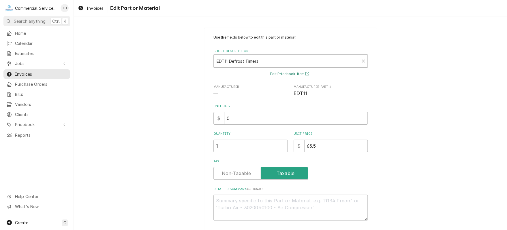
click at [297, 72] on button "Edit Pricebook Item" at bounding box center [290, 74] width 43 height 7
drag, startPoint x: 302, startPoint y: 149, endPoint x: 315, endPoint y: 149, distance: 12.4
click at [315, 149] on input "65.5" at bounding box center [335, 146] width 63 height 13
type textarea "x"
type input "7"
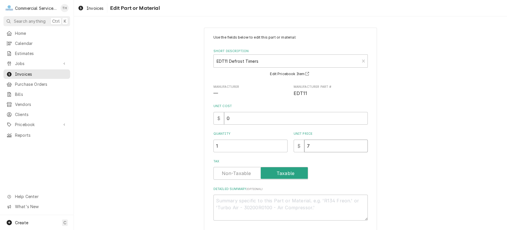
type textarea "x"
type input "78"
type textarea "x"
type input "78.5"
type textarea "x"
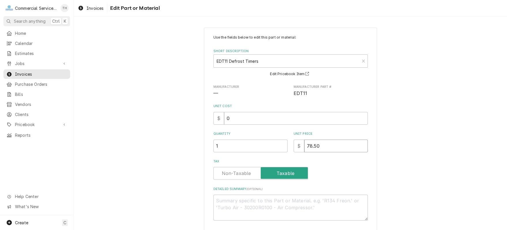
type input "78.50"
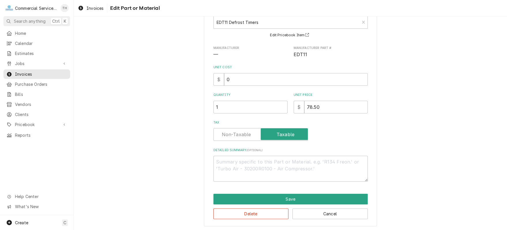
scroll to position [40, 0]
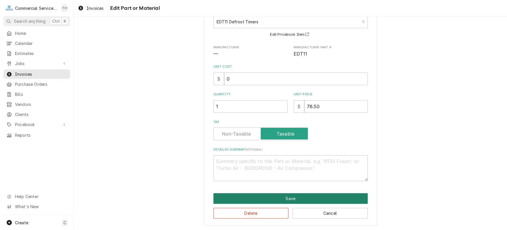
click at [300, 197] on button "Save" at bounding box center [290, 198] width 154 height 11
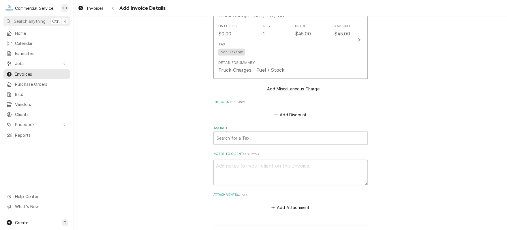
scroll to position [858, 0]
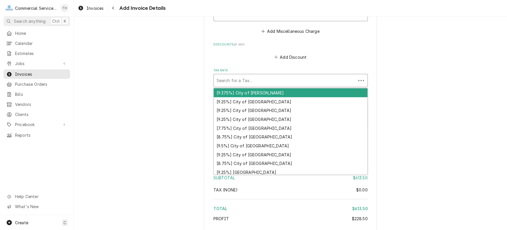
click at [289, 79] on div "Tax Rate" at bounding box center [285, 81] width 136 height 10
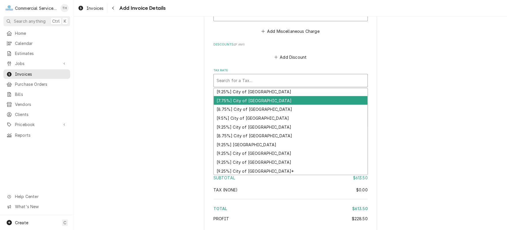
scroll to position [58, 0]
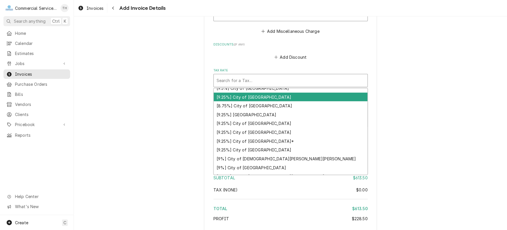
click at [286, 97] on div "[9.25%] City of Hollister" at bounding box center [291, 97] width 154 height 9
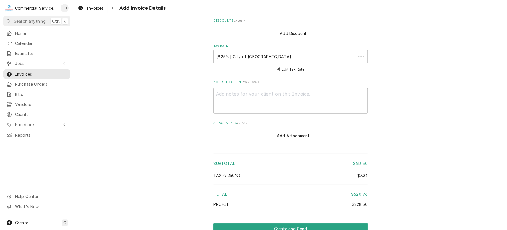
scroll to position [911, 0]
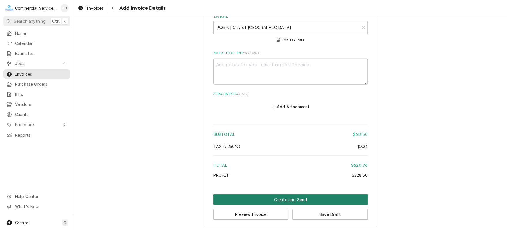
click at [278, 195] on button "Create and Send" at bounding box center [290, 200] width 154 height 11
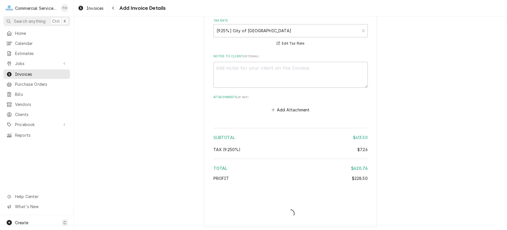
type textarea "x"
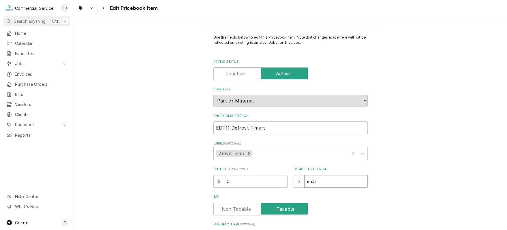
drag, startPoint x: 305, startPoint y: 181, endPoint x: 316, endPoint y: 181, distance: 11.0
click at [316, 181] on input "65.5" at bounding box center [335, 181] width 63 height 13
type textarea "x"
type input "7"
type textarea "x"
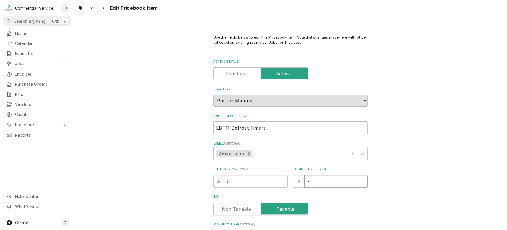
type input "78"
type textarea "x"
type input "78.5"
type textarea "x"
type input "78.50"
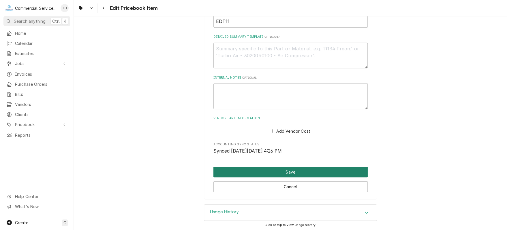
click at [314, 171] on button "Save" at bounding box center [290, 172] width 154 height 11
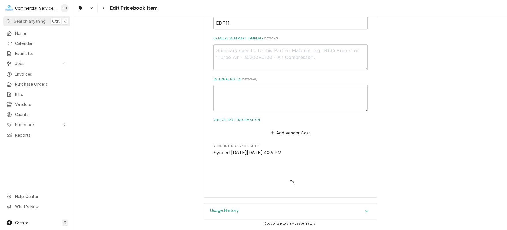
scroll to position [241, 0]
type textarea "x"
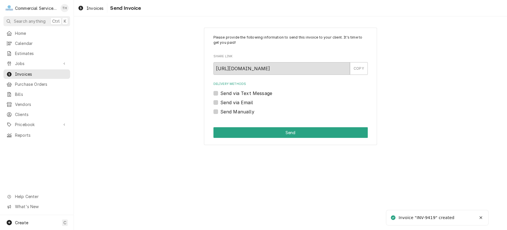
click at [220, 102] on label "Send via Email" at bounding box center [236, 102] width 33 height 7
click at [220, 102] on input "Send via Email" at bounding box center [297, 105] width 154 height 13
checkbox input "true"
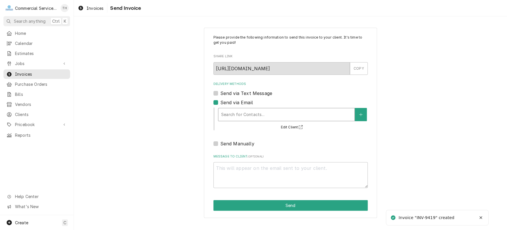
click at [247, 115] on div "Delivery Methods" at bounding box center [286, 115] width 130 height 10
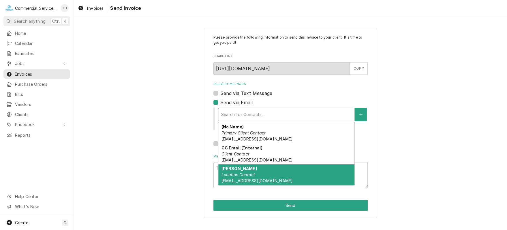
click at [247, 169] on strong "Maria Spandri" at bounding box center [238, 168] width 35 height 5
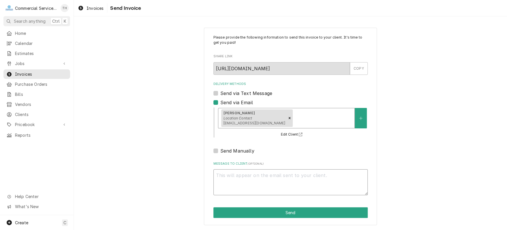
click at [243, 178] on textarea "Message to Client ( optional )" at bounding box center [290, 183] width 154 height 26
type textarea "x"
type textarea "P"
type textarea "x"
type textarea "Pl"
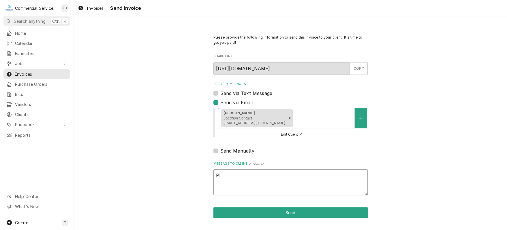
type textarea "x"
type textarea "Ple"
type textarea "x"
type textarea "Plea"
type textarea "x"
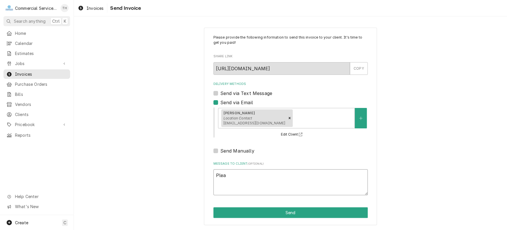
type textarea "Pleas"
type textarea "x"
type textarea "Please"
type textarea "x"
type textarea "Please"
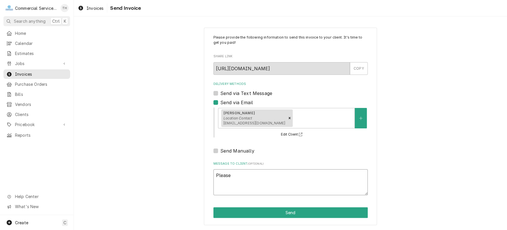
type textarea "x"
type textarea "Please s"
type textarea "x"
type textarea "Please se"
type textarea "x"
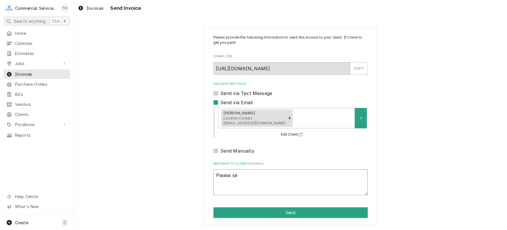
type textarea "Please see"
type textarea "x"
type textarea "Please see"
type textarea "x"
type textarea "Please see t"
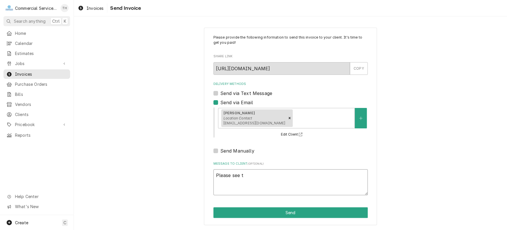
type textarea "x"
type textarea "Please see th"
type textarea "x"
type textarea "Please see the"
type textarea "x"
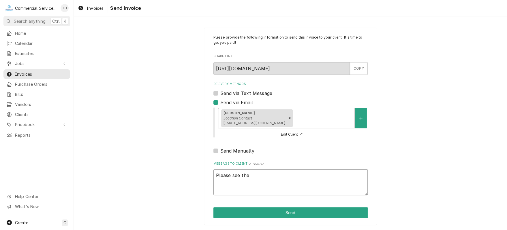
type textarea "Please see the"
type textarea "x"
type textarea "Please see the a"
type textarea "x"
type textarea "Please see the at"
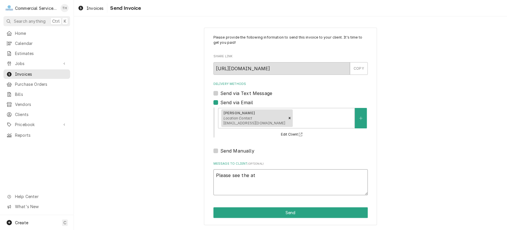
type textarea "x"
type textarea "Please see the att"
type textarea "x"
type textarea "Please see the atta"
type textarea "x"
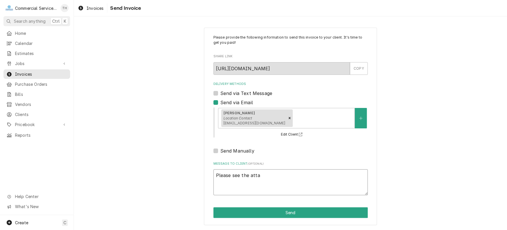
type textarea "Please see the attac"
type textarea "x"
type textarea "Please see the attach"
type textarea "x"
type textarea "Please see the attache"
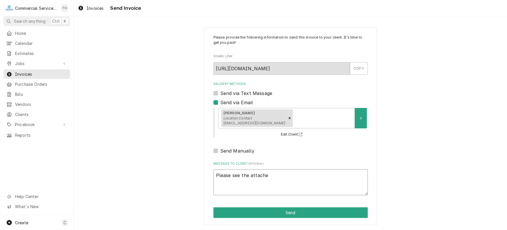
type textarea "x"
type textarea "Please see the attached"
type textarea "x"
type textarea "Please see the attached"
type textarea "x"
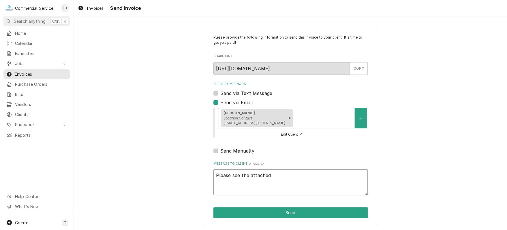
type textarea "Please see the attached i"
type textarea "x"
type textarea "Please see the attached in"
type textarea "x"
type textarea "Please see the attached inv"
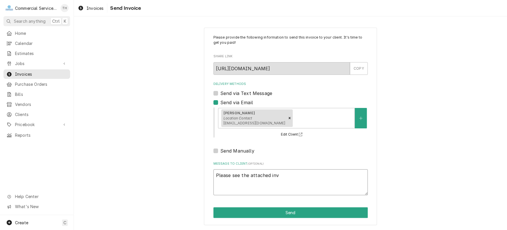
type textarea "x"
type textarea "Please see the attached invo"
type textarea "x"
type textarea "Please see the attached invoic"
type textarea "x"
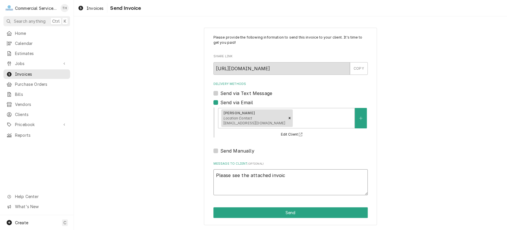
type textarea "Please see the attached invoice"
type textarea "x"
type textarea "Please see the attached invoice"
type textarea "x"
type textarea "Please see the attached invoice f"
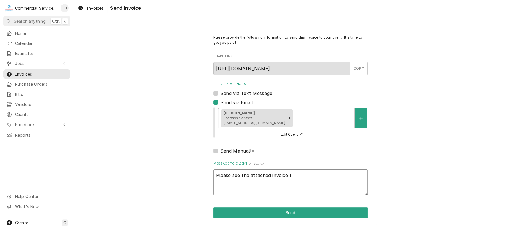
type textarea "x"
type textarea "Please see the attached invoice fo"
type textarea "x"
type textarea "Please see the attached invoice for"
type textarea "x"
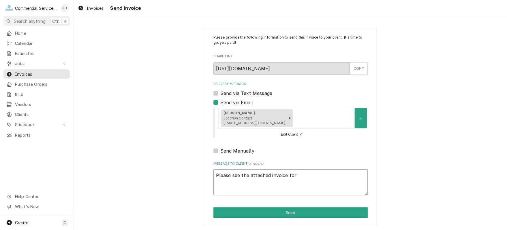
type textarea "Please see the attached invoice for"
type textarea "x"
type textarea "Please see the attached invoice for p"
type textarea "x"
type textarea "Please see the attached invoice for pa"
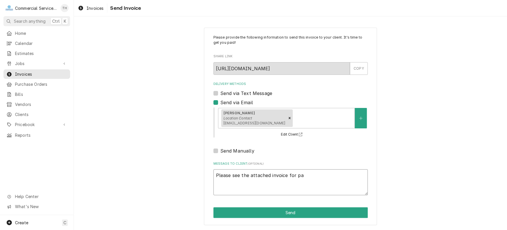
type textarea "x"
type textarea "Please see the attached invoice for pay"
type textarea "x"
type textarea "Please see the attached invoice for paym"
type textarea "x"
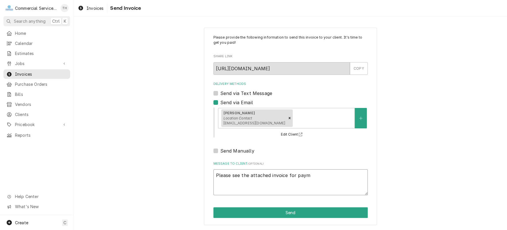
type textarea "Please see the attached invoice for payme"
type textarea "x"
type textarea "Please see the attached invoice for paymen"
type textarea "x"
type textarea "Please see the attached invoice for payment"
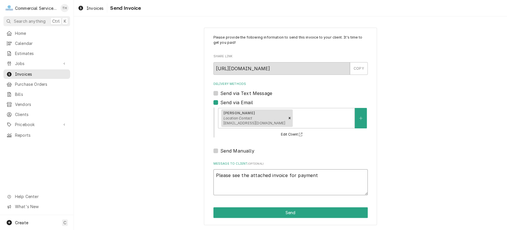
type textarea "x"
type textarea "Please see the attached invoice for payment p"
type textarea "x"
type textarea "Please see the attached invoice for payment p"
type textarea "x"
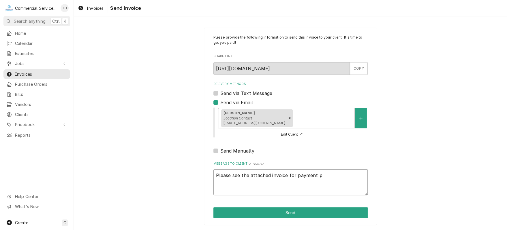
type textarea "Please see the attached invoice for payment p r"
type textarea "x"
type textarea "Please see the attached invoice for payment p ro"
type textarea "x"
type textarea "Please see the attached invoice for payment p roc"
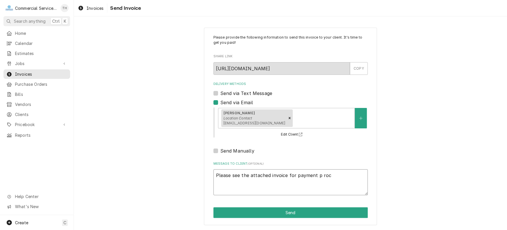
type textarea "x"
type textarea "Please see the attached invoice for payment p roce"
type textarea "x"
type textarea "Please see the attached invoice for payment p roces"
type textarea "x"
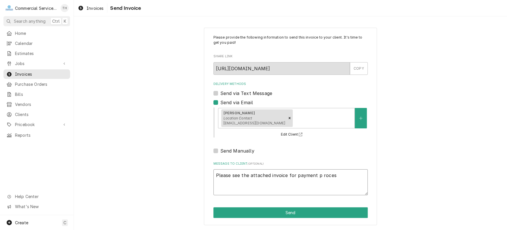
type textarea "Please see the attached invoice for payment p rocess"
type textarea "x"
type textarea "Please see the attached invoice for payment p rocessi"
type textarea "x"
type textarea "Please see the attached invoice for payment p rocessin"
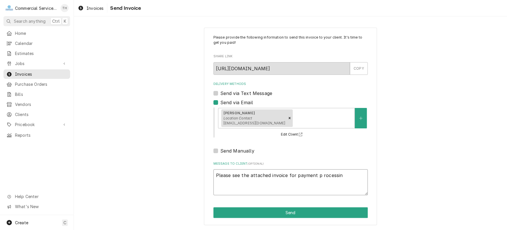
type textarea "x"
type textarea "Please see the attached invoice for payment p rocessing"
type textarea "x"
type textarea "Please see the attached invoice for payment p rocessing"
type textarea "x"
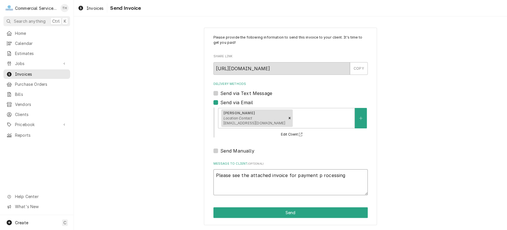
type textarea "Please see the attached invoice for payment p rocessing T"
type textarea "x"
type textarea "Please see the attached invoice for payment p rocessing Th"
type textarea "x"
type textarea "Please see the attached invoice for payment p rocessing Tha"
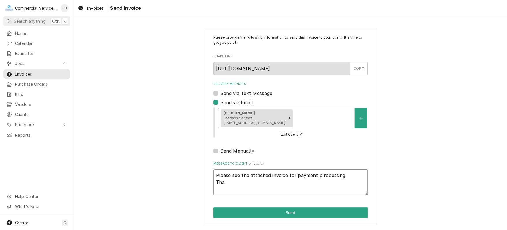
type textarea "x"
type textarea "Please see the attached invoice for payment p rocessing Than"
type textarea "x"
type textarea "Please see the attached invoice for payment p rocessing Thank"
type textarea "x"
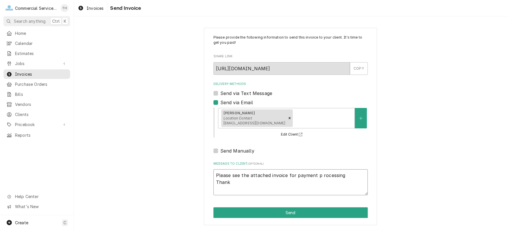
type textarea "Please see the attached invoice for payment p rocessing Thank"
type textarea "x"
type textarea "Please see the attached invoice for payment p rocessing Thank y"
type textarea "x"
type textarea "Please see the attached invoice for payment p rocessing Thank yo"
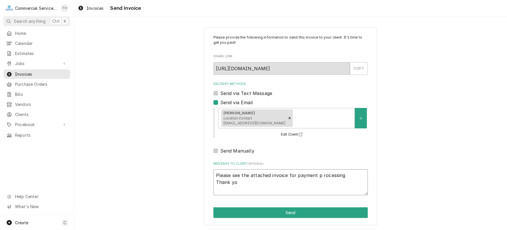
type textarea "x"
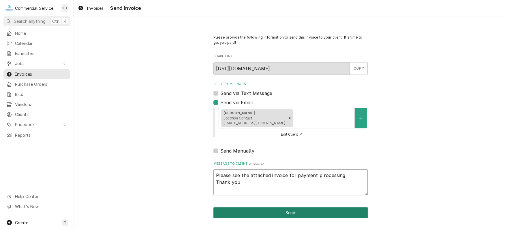
type textarea "Please see the attached invoice for payment p rocessing Thank you"
click at [306, 211] on button "Send" at bounding box center [290, 213] width 154 height 11
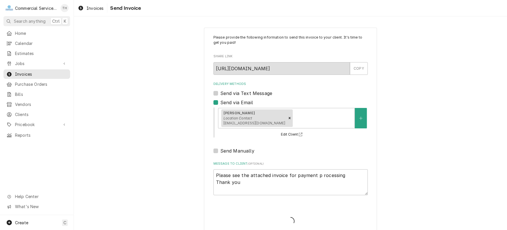
type textarea "x"
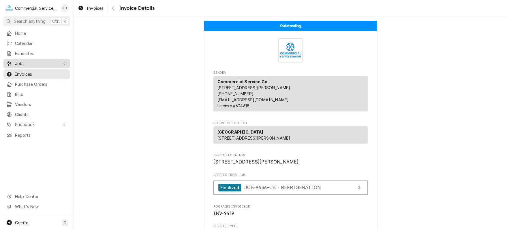
click at [46, 64] on span "Jobs" at bounding box center [37, 64] width 44 height 6
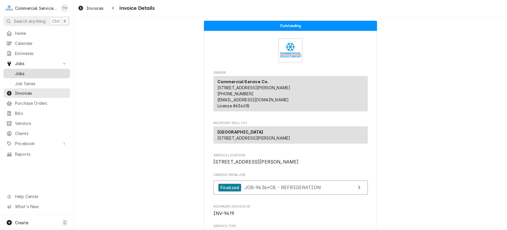
click at [41, 71] on span "Jobs" at bounding box center [41, 74] width 52 height 6
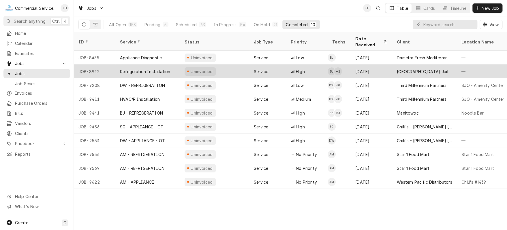
click at [420, 65] on div "[GEOGRAPHIC_DATA] Jail" at bounding box center [424, 72] width 65 height 14
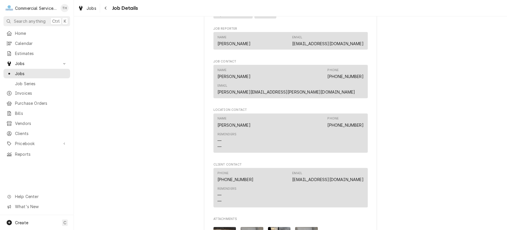
scroll to position [490, 0]
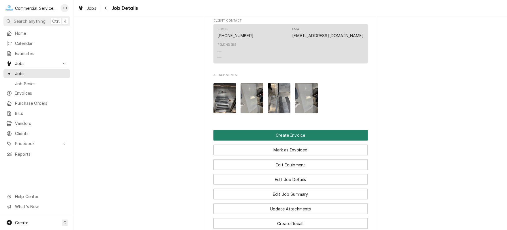
click at [307, 130] on button "Create Invoice" at bounding box center [290, 135] width 154 height 11
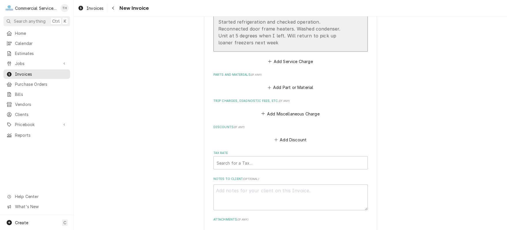
scroll to position [606, 0]
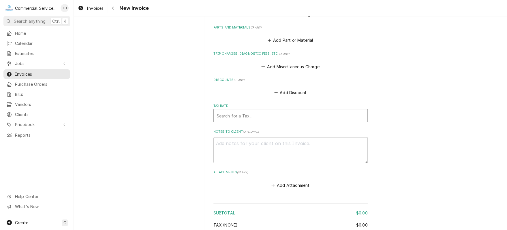
click at [306, 110] on div "Tax Rate" at bounding box center [291, 115] width 148 height 10
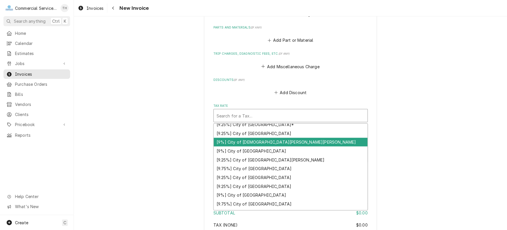
scroll to position [148, 0]
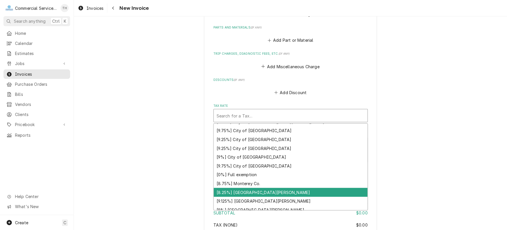
click at [299, 188] on div "[8.25%] [GEOGRAPHIC_DATA][PERSON_NAME]" at bounding box center [291, 192] width 154 height 9
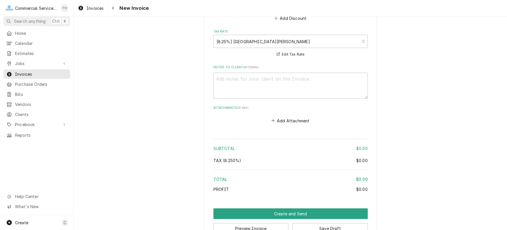
scroll to position [687, 0]
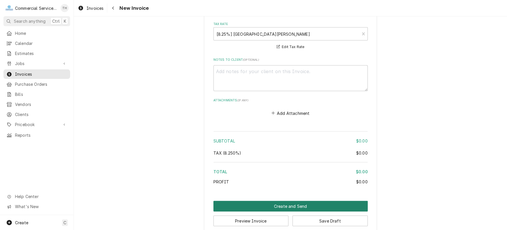
click at [297, 201] on button "Create and Send" at bounding box center [290, 206] width 154 height 11
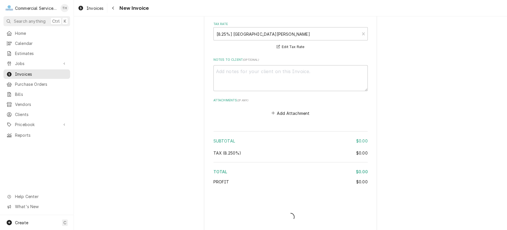
scroll to position [684, 0]
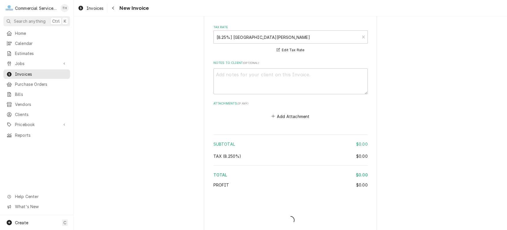
type textarea "x"
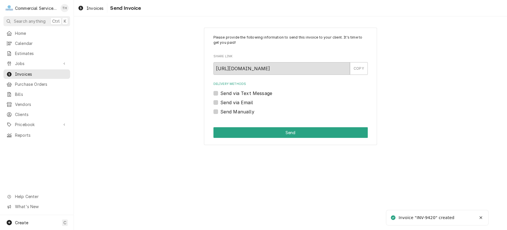
click at [215, 114] on div "Send Manually" at bounding box center [290, 111] width 154 height 7
click at [220, 113] on label "Send Manually" at bounding box center [237, 111] width 34 height 7
click at [220, 113] on input "Send Manually" at bounding box center [297, 114] width 154 height 13
checkbox input "true"
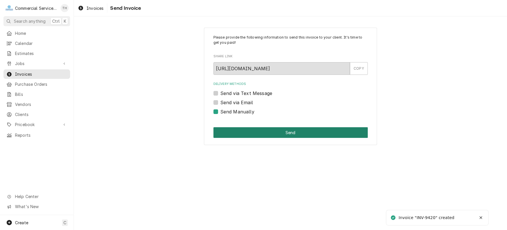
click at [243, 128] on button "Send" at bounding box center [290, 132] width 154 height 11
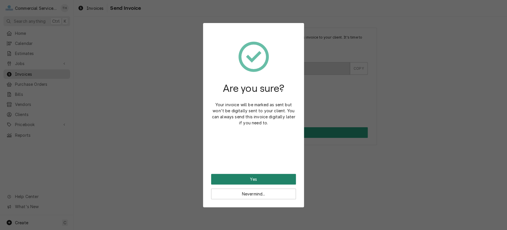
click at [258, 181] on button "Yes" at bounding box center [253, 179] width 85 height 11
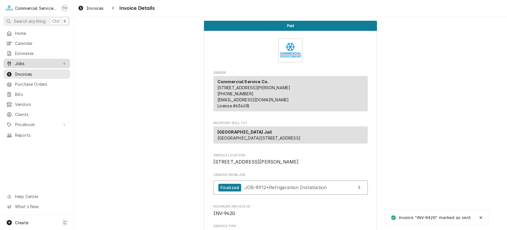
click at [44, 63] on span "Jobs" at bounding box center [37, 64] width 44 height 6
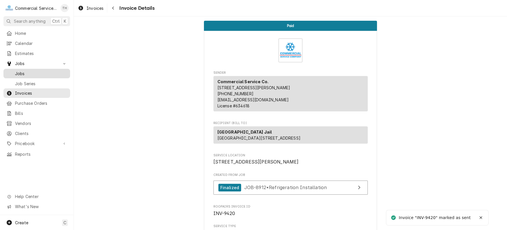
click at [44, 71] on span "Jobs" at bounding box center [41, 74] width 52 height 6
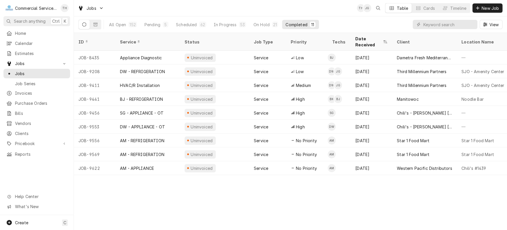
click at [301, 24] on div "Completed" at bounding box center [296, 25] width 22 height 6
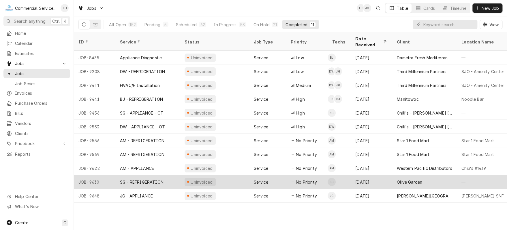
click at [419, 175] on div "Olive Garden" at bounding box center [424, 182] width 65 height 14
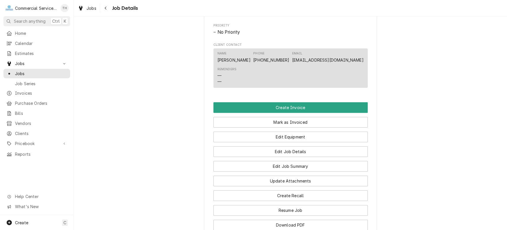
scroll to position [288, 0]
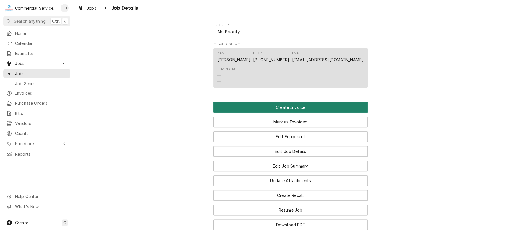
click at [311, 113] on button "Create Invoice" at bounding box center [290, 107] width 154 height 11
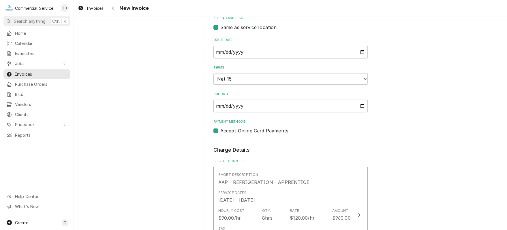
scroll to position [202, 0]
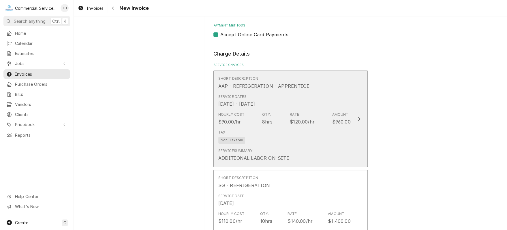
click at [338, 136] on div "Tax Non-Taxable" at bounding box center [284, 137] width 132 height 18
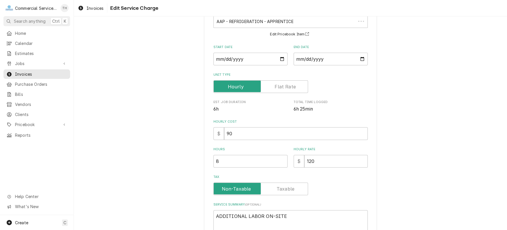
scroll to position [87, 0]
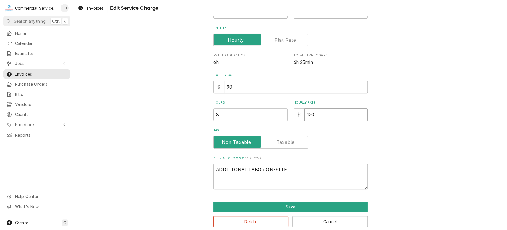
drag, startPoint x: 304, startPoint y: 114, endPoint x: 322, endPoint y: 117, distance: 18.4
click at [322, 117] on input "120" at bounding box center [335, 114] width 63 height 13
type textarea "x"
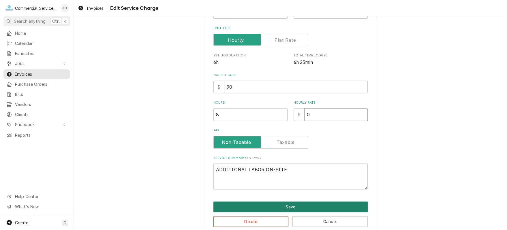
type input "0"
click at [301, 206] on button "Save" at bounding box center [290, 207] width 154 height 11
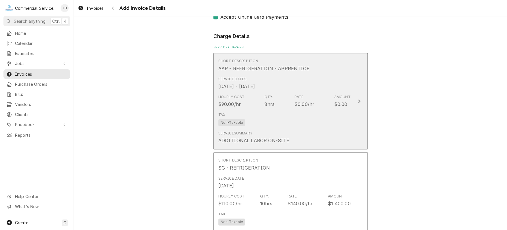
scroll to position [339, 0]
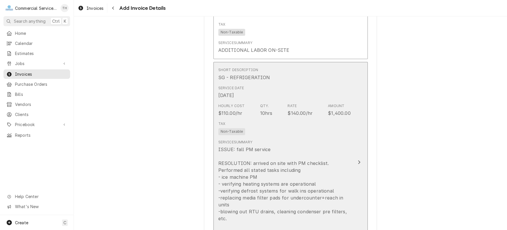
click at [283, 140] on div "Service Summary ISSUE: fall PM service RESOLUTION: arrived on site with PM chec…" at bounding box center [284, 198] width 132 height 117
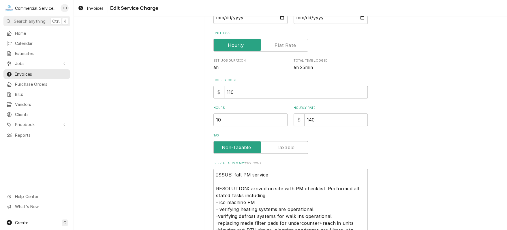
scroll to position [87, 0]
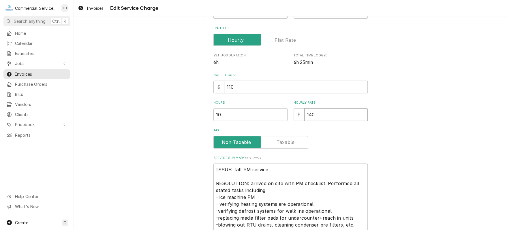
drag, startPoint x: 303, startPoint y: 116, endPoint x: 320, endPoint y: 119, distance: 16.6
click at [320, 119] on input "140" at bounding box center [335, 114] width 63 height 13
type textarea "x"
type input "0"
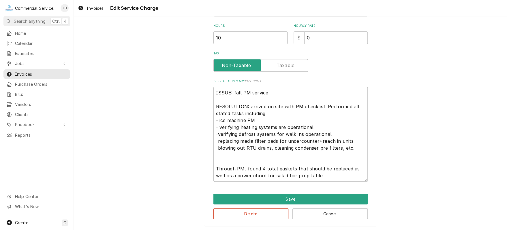
scroll to position [164, 0]
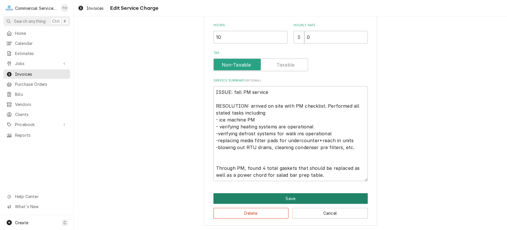
click at [289, 199] on button "Save" at bounding box center [290, 198] width 154 height 11
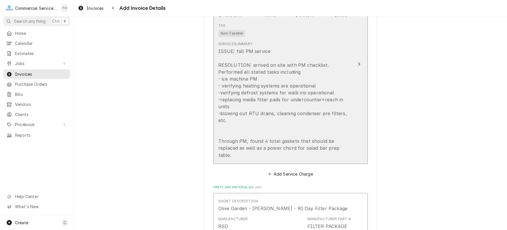
scroll to position [505, 0]
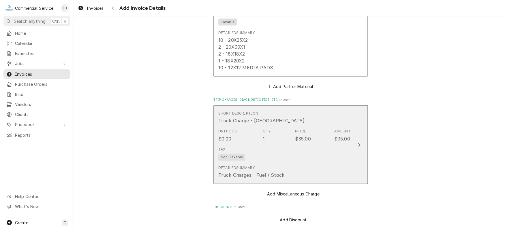
click at [324, 145] on div "Tax Non-Taxable" at bounding box center [284, 154] width 132 height 18
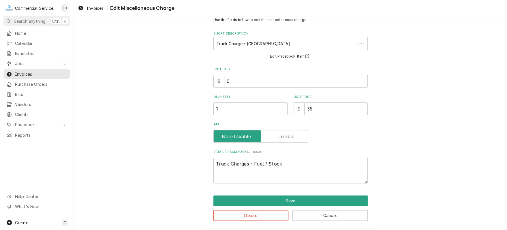
scroll to position [20, 0]
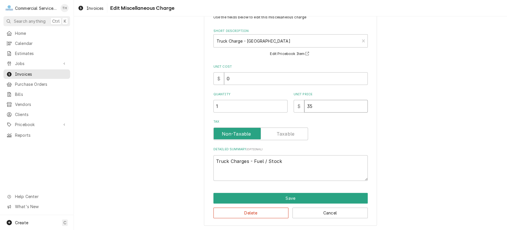
drag, startPoint x: 305, startPoint y: 106, endPoint x: 316, endPoint y: 107, distance: 11.3
click at [316, 107] on input "35" at bounding box center [335, 106] width 63 height 13
type textarea "x"
type input "0"
click at [262, 201] on button "Save" at bounding box center [290, 198] width 154 height 11
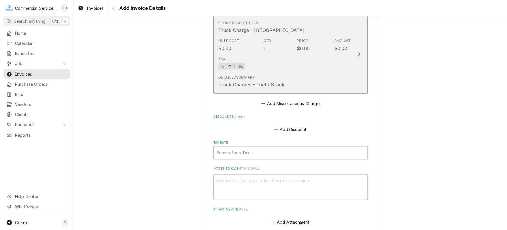
scroll to position [829, 0]
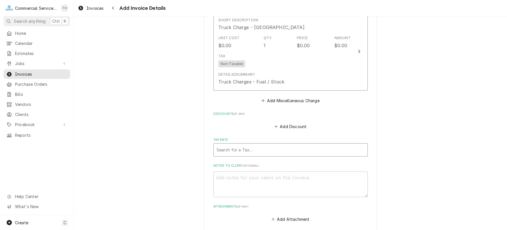
click at [273, 145] on div "Tax Rate" at bounding box center [291, 150] width 148 height 10
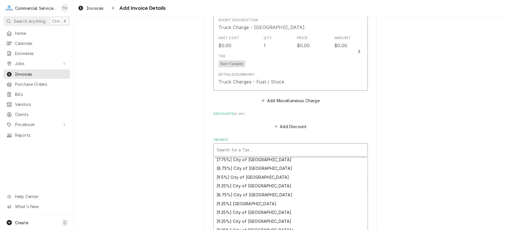
scroll to position [58, 0]
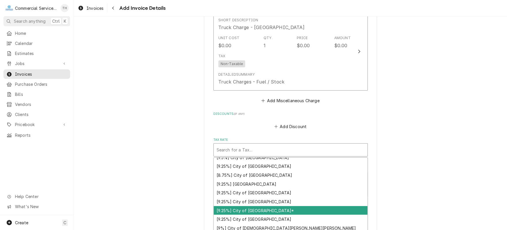
click at [282, 206] on div "[9.25%] City of Salinas*" at bounding box center [291, 210] width 154 height 9
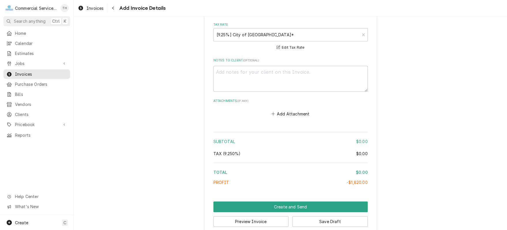
scroll to position [945, 0]
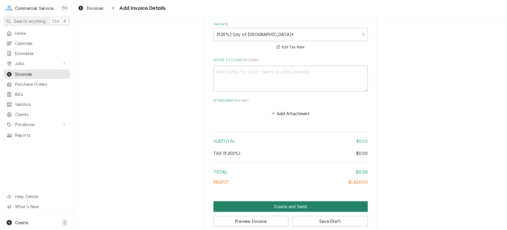
click at [292, 202] on button "Create and Send" at bounding box center [290, 207] width 154 height 11
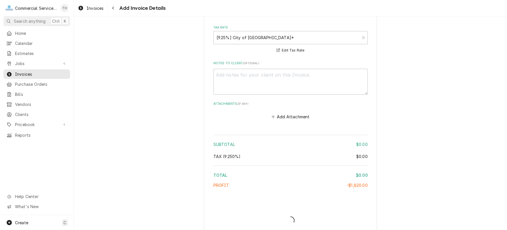
type textarea "x"
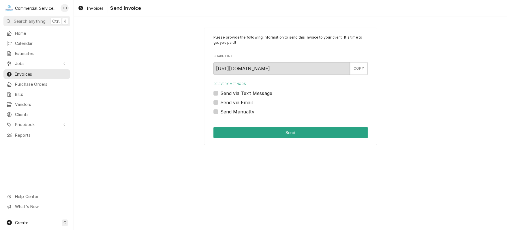
click at [220, 111] on label "Send Manually" at bounding box center [237, 111] width 34 height 7
click at [220, 111] on input "Send Manually" at bounding box center [297, 114] width 154 height 13
checkbox input "true"
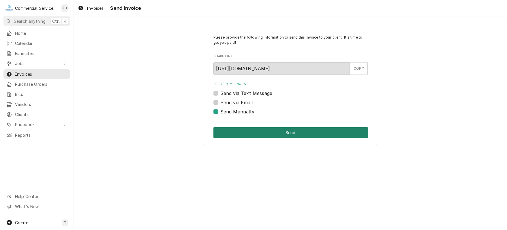
click at [297, 131] on button "Send" at bounding box center [290, 132] width 154 height 11
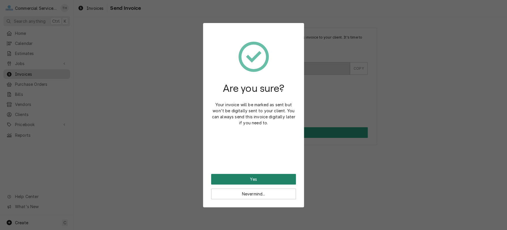
click at [268, 178] on button "Yes" at bounding box center [253, 179] width 85 height 11
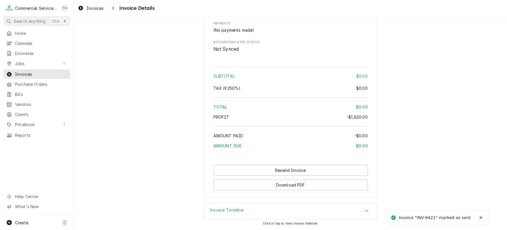
scroll to position [822, 0]
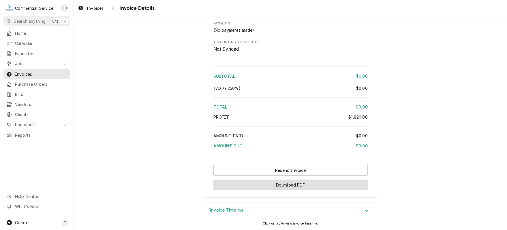
click at [299, 182] on button "Download PDF" at bounding box center [290, 185] width 154 height 11
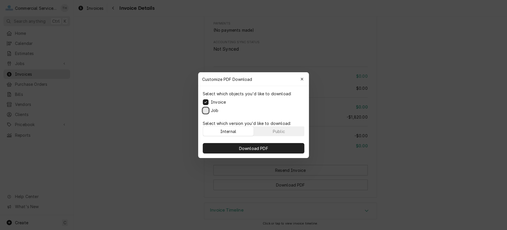
click at [206, 109] on button "Job" at bounding box center [206, 111] width 6 height 6
click at [257, 147] on span "Download PDF" at bounding box center [253, 148] width 31 height 6
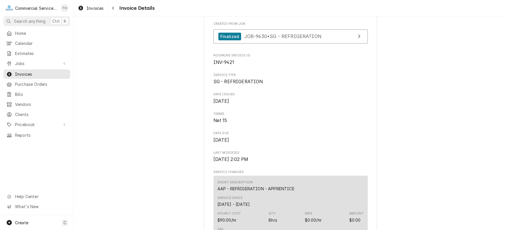
scroll to position [188, 0]
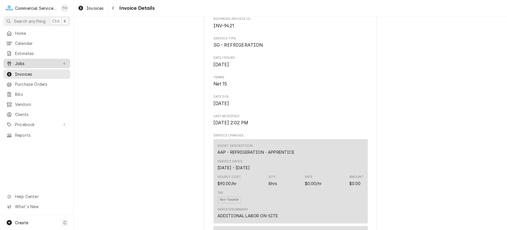
click at [35, 63] on span "Jobs" at bounding box center [37, 64] width 44 height 6
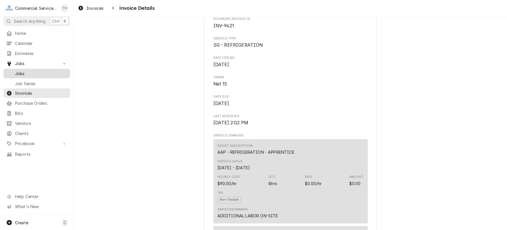
click at [34, 74] on span "Jobs" at bounding box center [41, 74] width 52 height 6
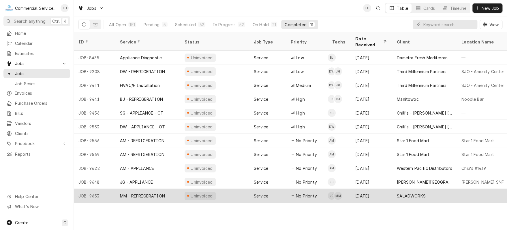
click at [405, 193] on div "SALADWORKS" at bounding box center [411, 196] width 29 height 6
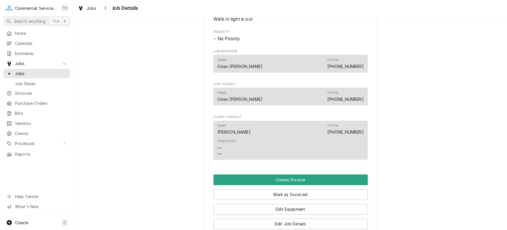
scroll to position [346, 0]
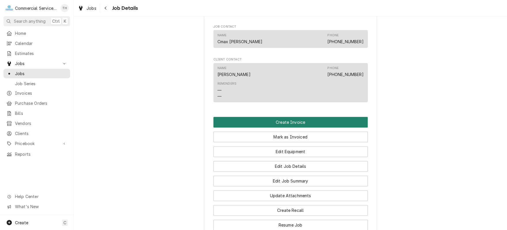
click at [290, 128] on button "Create Invoice" at bounding box center [290, 122] width 154 height 11
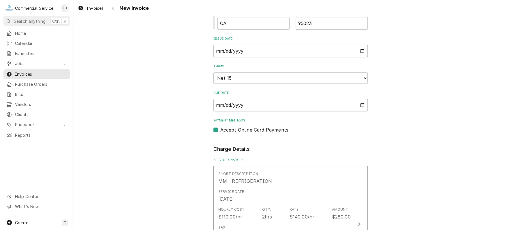
scroll to position [346, 0]
click at [320, 77] on select "Choose payment terms... Same Day Net 7 Net 14 Net 15 Net 21 Net 30 Net 45 Net 6…" at bounding box center [290, 78] width 154 height 12
type textarea "x"
click at [220, 129] on label "Accept Online Card Payments" at bounding box center [254, 130] width 68 height 7
click at [220, 129] on input "Payment Methods" at bounding box center [297, 133] width 154 height 13
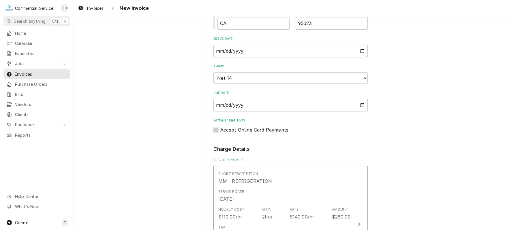
checkbox input "false"
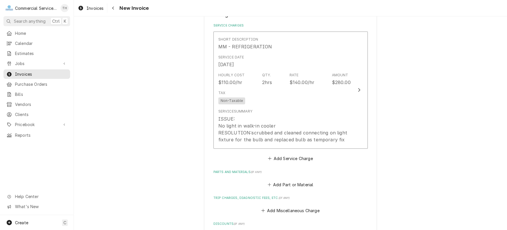
scroll to position [490, 0]
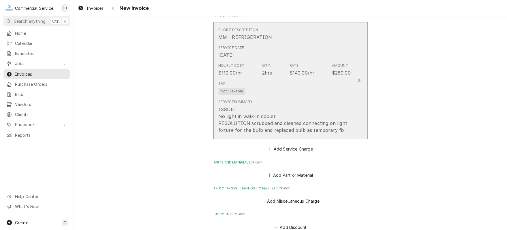
click at [328, 95] on div "Tax Non-Taxable" at bounding box center [284, 88] width 132 height 18
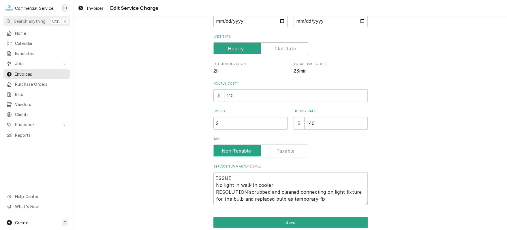
scroll to position [102, 0]
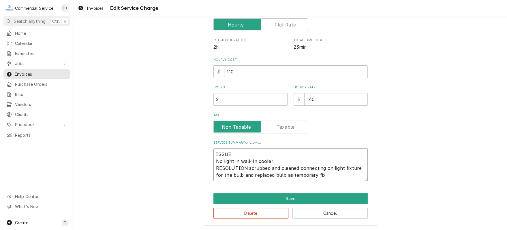
click at [318, 176] on textarea "ISSUE: No light in walk-in cooler RESOLUTION:scrubbed and cleaned connecting on…" at bounding box center [290, 165] width 154 height 33
type textarea "x"
type textarea "ISSUE: No light in walk-in cooler RESOLUTION:scrubbed and cleaned connecting on…"
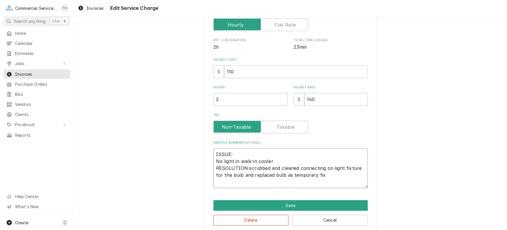
type textarea "x"
type textarea "ISSUE: No light in walk-in cooler RESOLUTION:scrubbed and cleaned connecting on…"
type textarea "x"
type textarea "ISSUE: No light in walk-in cooler RESOLUTION:scrubbed and cleaned connecting on…"
type textarea "x"
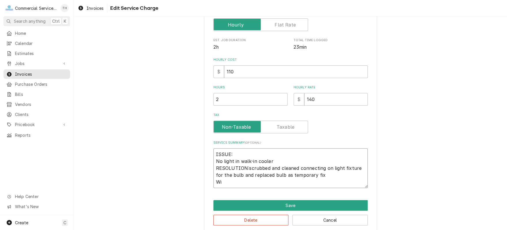
type textarea "ISSUE: No light in walk-in cooler RESOLUTION:scrubbed and cleaned connecting on…"
type textarea "x"
type textarea "ISSUE: No light in walk-in cooler RESOLUTION:scrubbed and cleaned connecting on…"
type textarea "x"
type textarea "ISSUE: No light in walk-in cooler RESOLUTION:scrubbed and cleaned connecting on…"
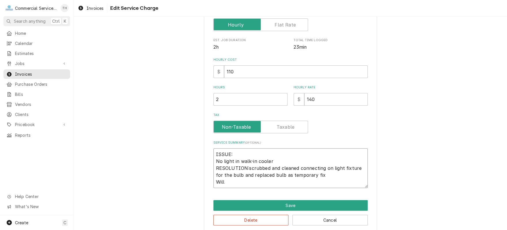
type textarea "x"
type textarea "ISSUE: No light in walk-in cooler RESOLUTION:scrubbed and cleaned connecting on…"
type textarea "x"
type textarea "ISSUE: No light in walk-in cooler RESOLUTION:scrubbed and cleaned connecting on…"
type textarea "x"
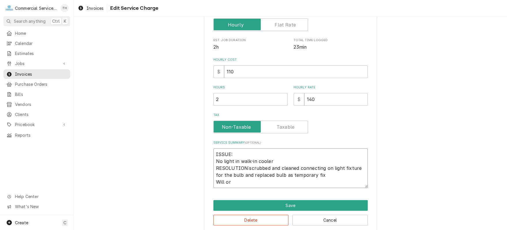
type textarea "ISSUE: No light in walk-in cooler RESOLUTION:scrubbed and cleaned connecting on…"
type textarea "x"
type textarea "ISSUE: No light in walk-in cooler RESOLUTION:scrubbed and cleaned connecting on…"
type textarea "x"
type textarea "ISSUE: No light in walk-in cooler RESOLUTION:scrubbed and cleaned connecting on…"
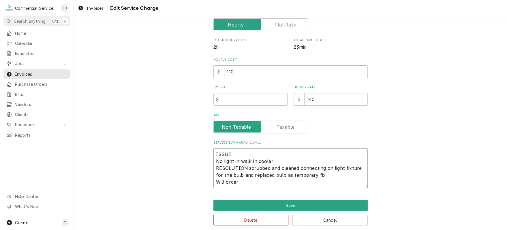
type textarea "x"
type textarea "ISSUE: No light in walk-in cooler RESOLUTION:scrubbed and cleaned connecting on…"
type textarea "x"
type textarea "ISSUE: No light in walk-in cooler RESOLUTION:scrubbed and cleaned connecting on…"
type textarea "x"
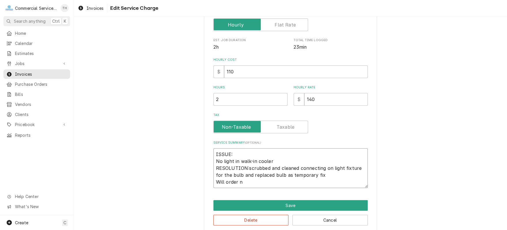
type textarea "ISSUE: No light in walk-in cooler RESOLUTION:scrubbed and cleaned connecting on…"
type textarea "x"
type textarea "ISSUE: No light in walk-in cooler RESOLUTION:scrubbed and cleaned connecting on…"
type textarea "x"
type textarea "ISSUE: No light in walk-in cooler RESOLUTION:scrubbed and cleaned connecting on…"
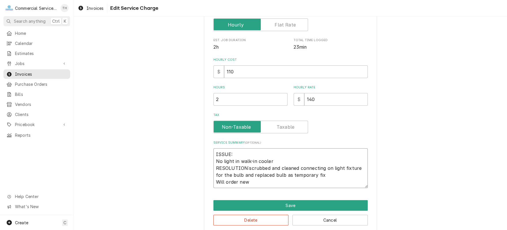
type textarea "x"
type textarea "ISSUE: No light in walk-in cooler RESOLUTION:scrubbed and cleaned connecting on…"
type textarea "x"
type textarea "ISSUE: No light in walk-in cooler RESOLUTION:scrubbed and cleaned connecting on…"
type textarea "x"
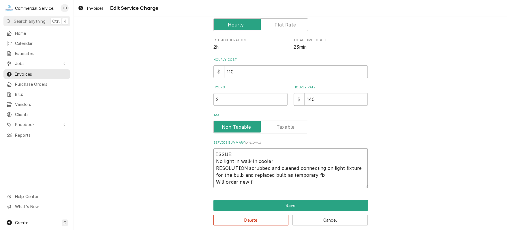
type textarea "ISSUE: No light in walk-in cooler RESOLUTION:scrubbed and cleaned connecting on…"
type textarea "x"
type textarea "ISSUE: No light in walk-in cooler RESOLUTION:scrubbed and cleaned connecting on…"
type textarea "x"
type textarea "ISSUE: No light in walk-in cooler RESOLUTION:scrubbed and cleaned connecting on…"
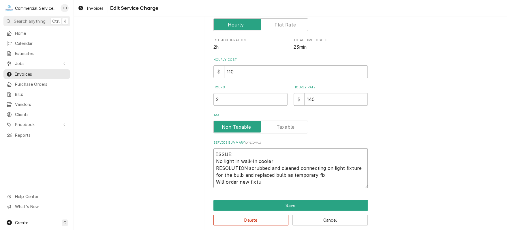
type textarea "x"
type textarea "ISSUE: No light in walk-in cooler RESOLUTION:scrubbed and cleaned connecting on…"
type textarea "x"
type textarea "ISSUE: No light in walk-in cooler RESOLUTION:scrubbed and cleaned connecting on…"
type textarea "x"
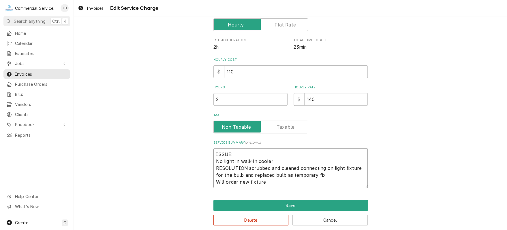
type textarea "ISSUE: No light in walk-in cooler RESOLUTION:scrubbed and cleaned connecting on…"
type textarea "x"
type textarea "ISSUE: No light in walk-in cooler RESOLUTION:scrubbed and cleaned connecting on…"
type textarea "x"
type textarea "ISSUE: No light in walk-in cooler RESOLUTION:scrubbed and cleaned connecting on…"
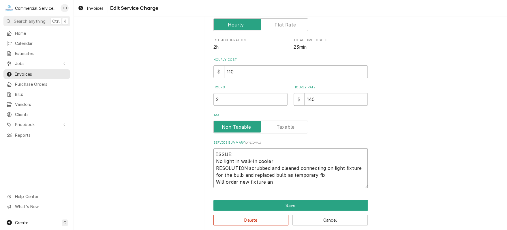
type textarea "x"
type textarea "ISSUE: No light in walk-in cooler RESOLUTION:scrubbed and cleaned connecting on…"
type textarea "x"
type textarea "ISSUE: No light in walk-in cooler RESOLUTION:scrubbed and cleaned connecting on…"
type textarea "x"
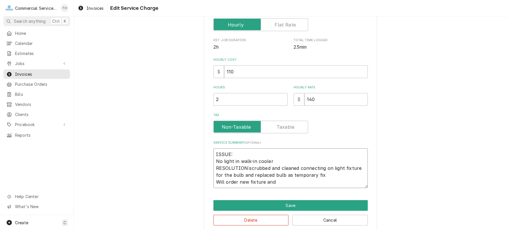
type textarea "ISSUE: No light in walk-in cooler RESOLUTION:scrubbed and cleaned connecting on…"
type textarea "x"
type textarea "ISSUE: No light in walk-in cooler RESOLUTION:scrubbed and cleaned connecting on…"
type textarea "x"
type textarea "ISSUE: No light in walk-in cooler RESOLUTION:scrubbed and cleaned connecting on…"
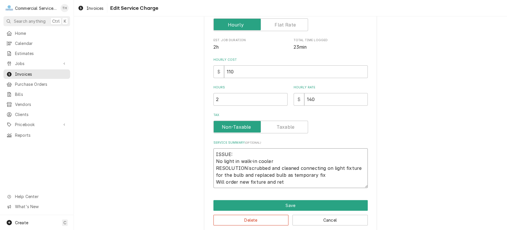
type textarea "x"
type textarea "ISSUE: No light in walk-in cooler RESOLUTION:scrubbed and cleaned connecting on…"
type textarea "x"
type textarea "ISSUE: No light in walk-in cooler RESOLUTION:scrubbed and cleaned connecting on…"
type textarea "x"
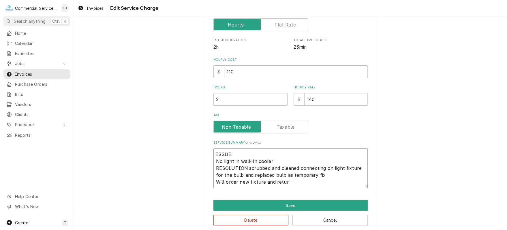
type textarea "ISSUE: No light in walk-in cooler RESOLUTION:scrubbed and cleaned connecting on…"
type textarea "x"
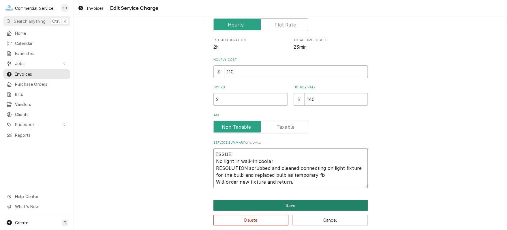
type textarea "ISSUE: No light in walk-in cooler RESOLUTION:scrubbed and cleaned connecting on…"
click at [297, 205] on button "Save" at bounding box center [290, 205] width 154 height 11
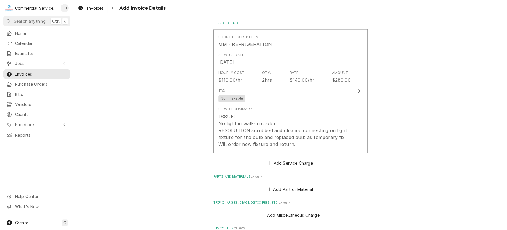
scroll to position [570, 0]
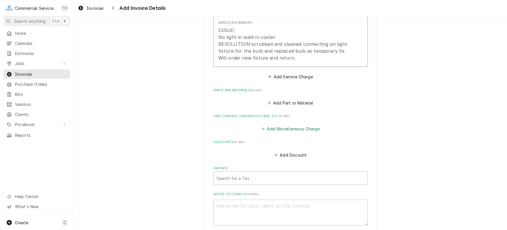
click at [305, 127] on button "Add Miscellaneous Charge" at bounding box center [290, 129] width 60 height 8
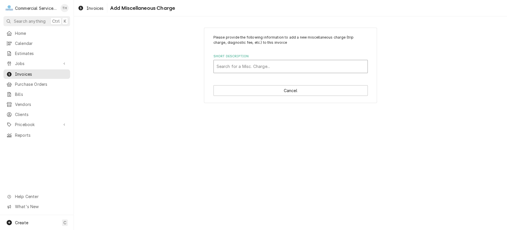
click at [260, 64] on div "Short Description" at bounding box center [291, 66] width 148 height 10
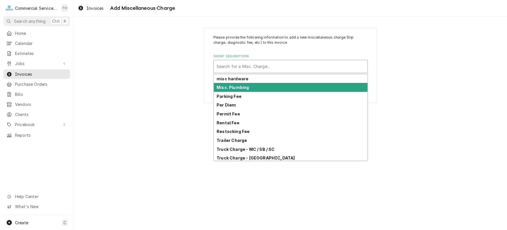
scroll to position [46, 0]
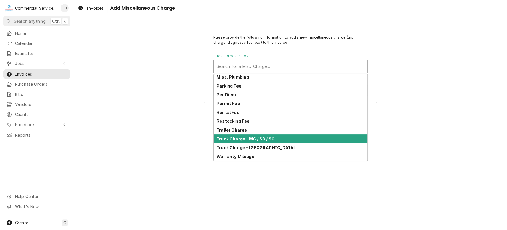
click at [270, 136] on div "Truck Charge - MC / SB / SC" at bounding box center [291, 139] width 154 height 9
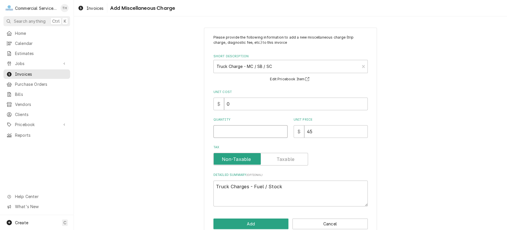
type textarea "x"
type input "0.5"
click at [280, 129] on input "0.5" at bounding box center [250, 131] width 74 height 13
type textarea "x"
type input "1"
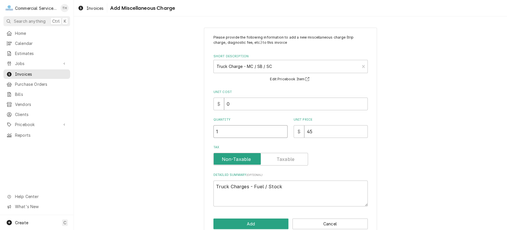
click at [280, 129] on input "1" at bounding box center [250, 131] width 74 height 13
click at [276, 219] on button "Add" at bounding box center [250, 224] width 75 height 11
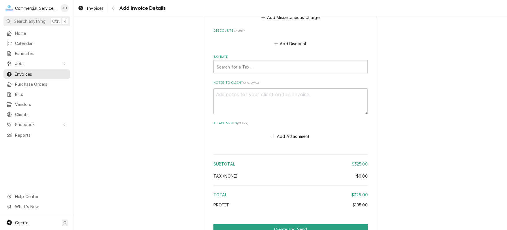
scroll to position [764, 0]
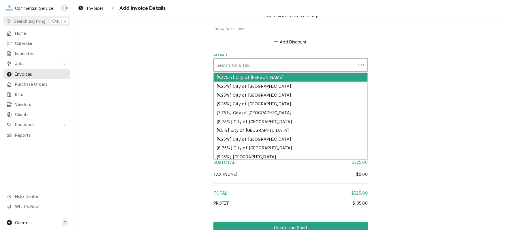
click at [284, 65] on div "Tax Rate" at bounding box center [285, 65] width 136 height 10
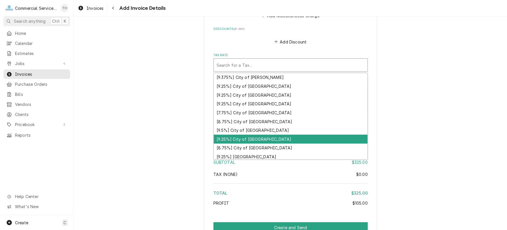
click at [280, 136] on div "[9.25%] City of Hollister" at bounding box center [291, 139] width 154 height 9
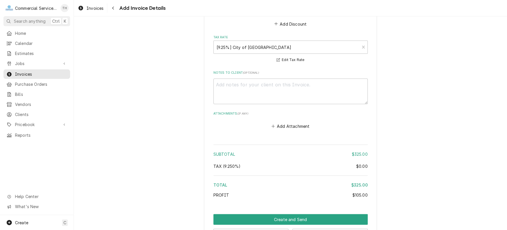
scroll to position [802, 0]
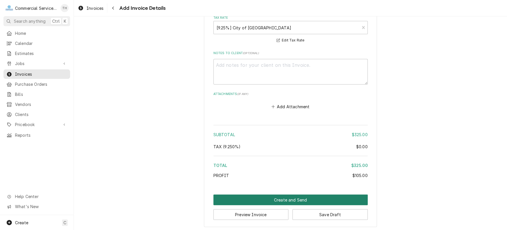
click at [288, 198] on button "Create and Send" at bounding box center [290, 200] width 154 height 11
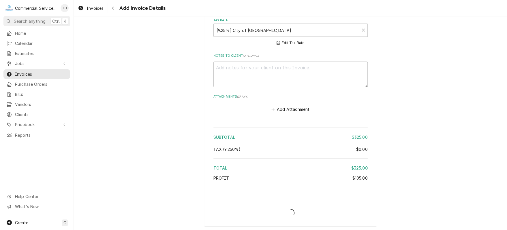
type textarea "x"
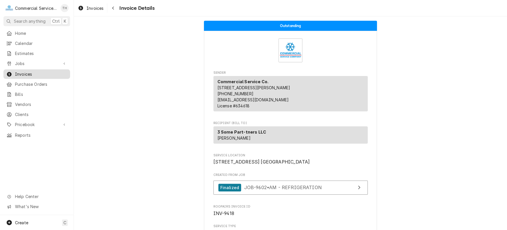
scroll to position [1407, 0]
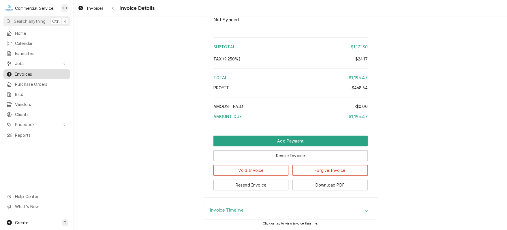
click at [41, 72] on span "Invoices" at bounding box center [41, 74] width 52 height 6
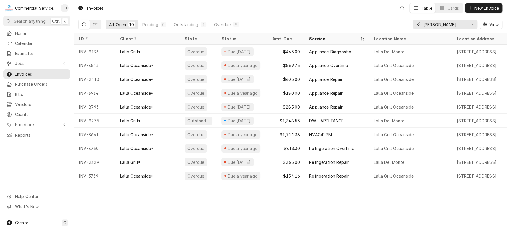
drag, startPoint x: 445, startPoint y: 26, endPoint x: 415, endPoint y: 26, distance: 29.4
click at [415, 26] on div "[PERSON_NAME]" at bounding box center [445, 24] width 65 height 9
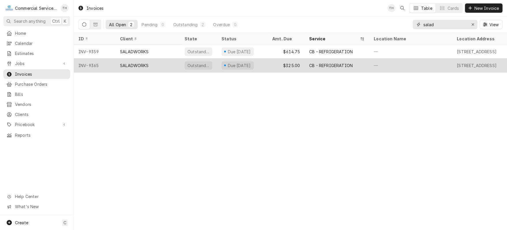
type input "salad"
click at [324, 60] on div "CB - REFRIGERATION" at bounding box center [337, 66] width 65 height 14
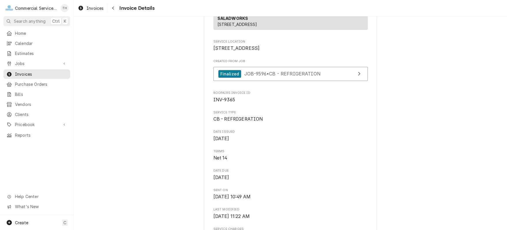
scroll to position [115, 0]
click at [32, 72] on span "Invoices" at bounding box center [41, 74] width 52 height 6
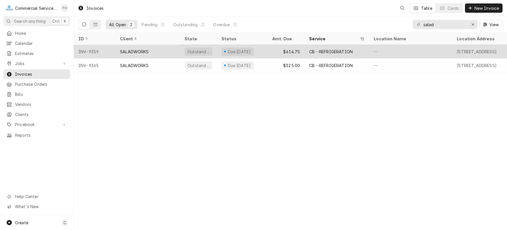
click at [268, 47] on div "$614.75" at bounding box center [286, 52] width 37 height 14
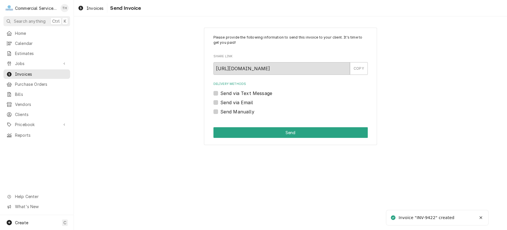
click at [220, 104] on label "Send via Email" at bounding box center [236, 102] width 33 height 7
click at [220, 104] on input "Send via Email" at bounding box center [297, 105] width 154 height 13
checkbox input "true"
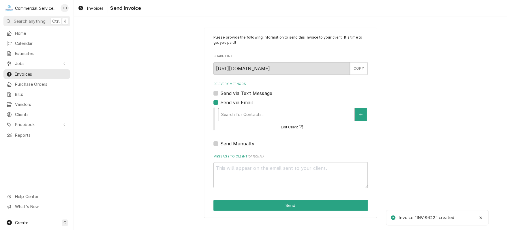
click at [247, 117] on div "Delivery Methods" at bounding box center [286, 115] width 130 height 10
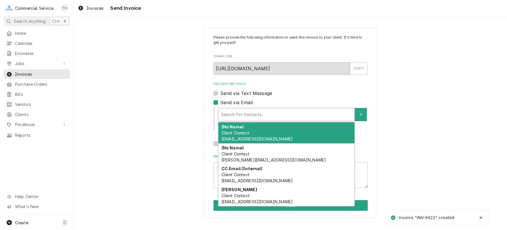
drag, startPoint x: 249, startPoint y: 132, endPoint x: 264, endPoint y: 127, distance: 14.9
click at [251, 131] on div "(No Name) Client Contact hollister@saladworks.com" at bounding box center [286, 133] width 136 height 21
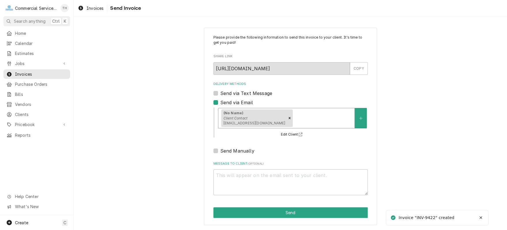
click at [294, 117] on div "Delivery Methods" at bounding box center [323, 118] width 58 height 10
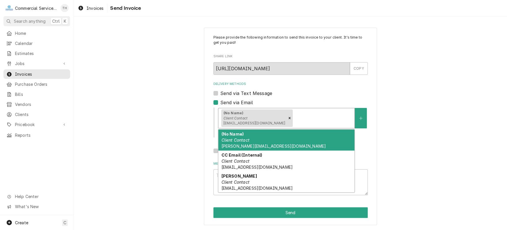
click at [288, 142] on div "(No Name) Client Contact john@paradisecompany.com" at bounding box center [286, 140] width 136 height 21
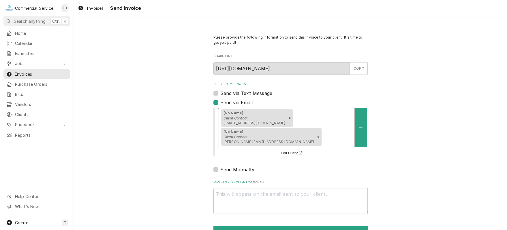
click at [340, 132] on div "Delivery Methods" at bounding box center [337, 137] width 29 height 10
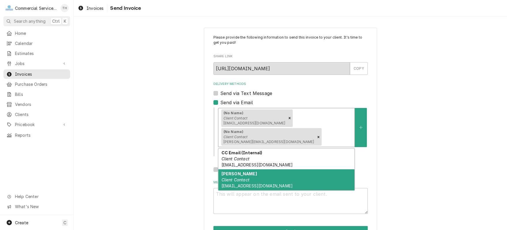
click at [266, 170] on div "Ronine Client Contact ronine@paradisecompany.com" at bounding box center [286, 180] width 136 height 21
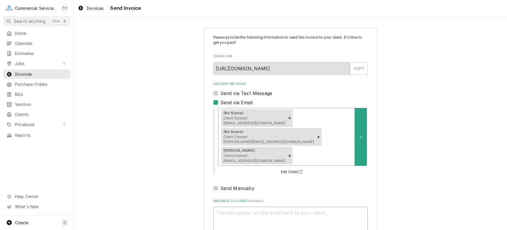
click at [248, 207] on textarea "Message to Client ( optional )" at bounding box center [290, 220] width 154 height 26
type textarea "x"
type textarea "P"
type textarea "x"
type textarea "Pl"
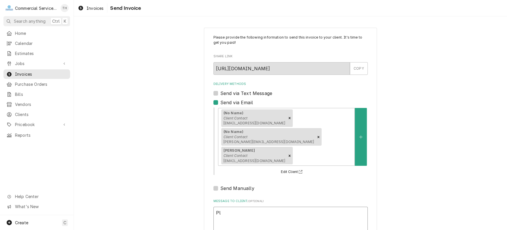
type textarea "x"
type textarea "Ple"
type textarea "x"
type textarea "Plea"
type textarea "x"
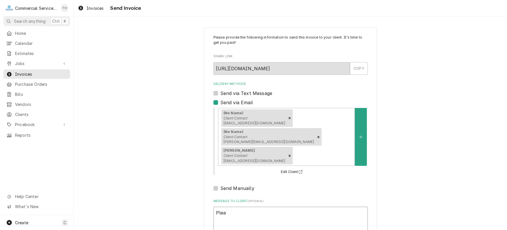
type textarea "Pleas"
type textarea "x"
type textarea "Please"
type textarea "x"
type textarea "Please"
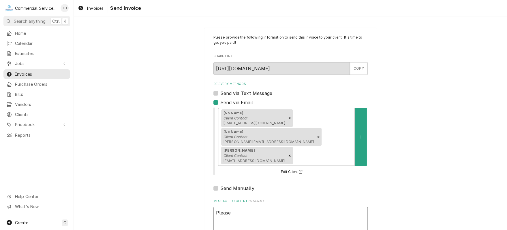
type textarea "x"
type textarea "Please s"
type textarea "x"
type textarea "Please se"
type textarea "x"
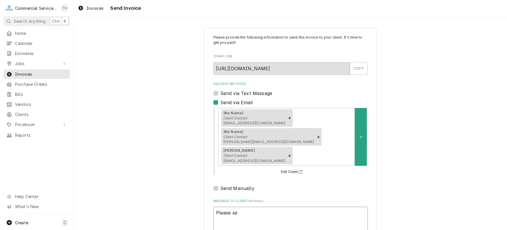
type textarea "Please see"
type textarea "x"
type textarea "Please see"
type textarea "x"
type textarea "Please see t"
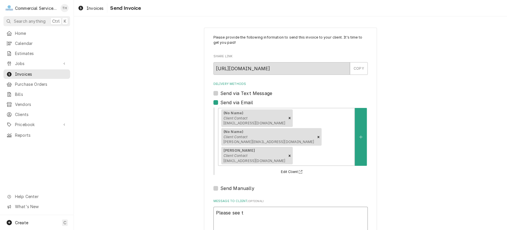
type textarea "x"
type textarea "Please see th"
type textarea "x"
type textarea "Please see the"
type textarea "x"
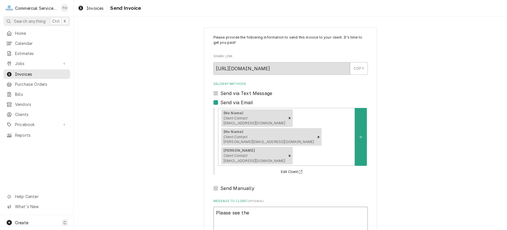
type textarea "Please see the"
type textarea "x"
type textarea "Please see the a"
type textarea "x"
type textarea "Please see the at"
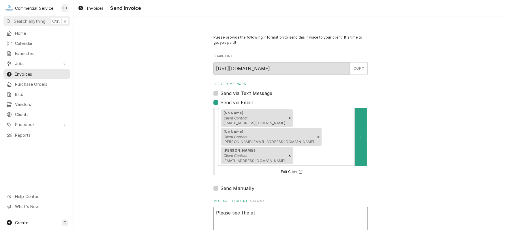
type textarea "x"
type textarea "Please see the att"
type textarea "x"
type textarea "Please see the atta"
type textarea "x"
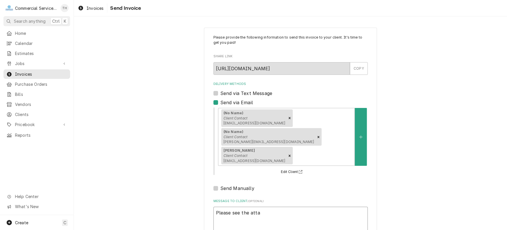
type textarea "Please see the attac"
type textarea "x"
type textarea "Please see the attach"
type textarea "x"
type textarea "Please see the attache"
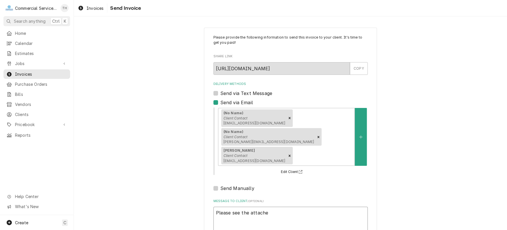
type textarea "x"
type textarea "Please see the attached"
type textarea "x"
type textarea "Please see the attached"
type textarea "x"
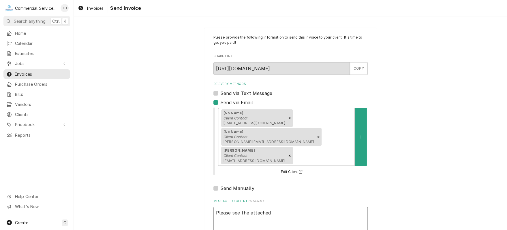
type textarea "Please see the attached i"
type textarea "x"
type textarea "Please see the attached in"
type textarea "x"
type textarea "Please see the attached inv"
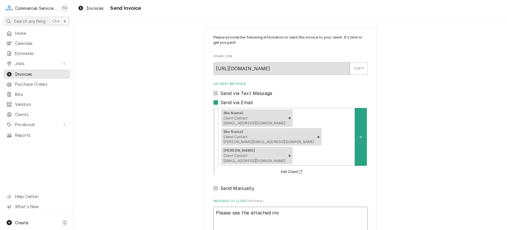
type textarea "x"
type textarea "Please see the attached invo"
type textarea "x"
type textarea "Please see the attached invoi"
type textarea "x"
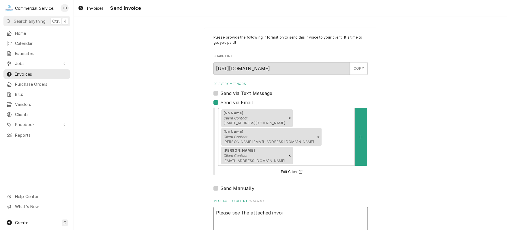
type textarea "Please see the attached invoic"
type textarea "x"
type textarea "Please see the attached invoice"
type textarea "x"
type textarea "Please see the attached invoice"
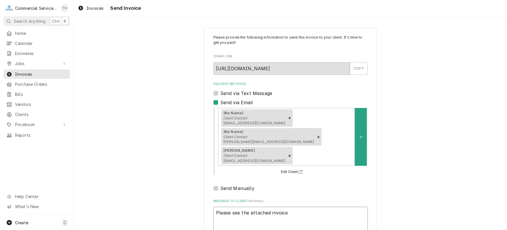
type textarea "x"
type textarea "Please see the attached invoice f"
type textarea "x"
type textarea "Please see the attached invoice fo"
type textarea "x"
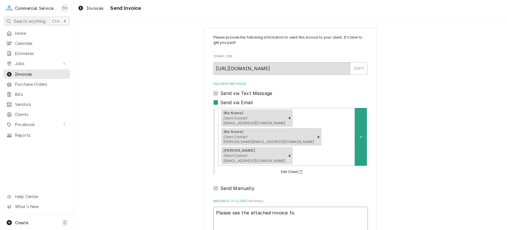
type textarea "Please see the attached invoice for"
type textarea "x"
type textarea "Please see the attached invoice for"
type textarea "x"
type textarea "Please see the attached invoice for p"
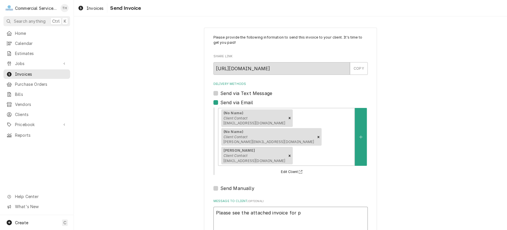
type textarea "x"
type textarea "Please see the attached invoice for pa"
type textarea "x"
type textarea "Please see the attached invoice for pay"
type textarea "x"
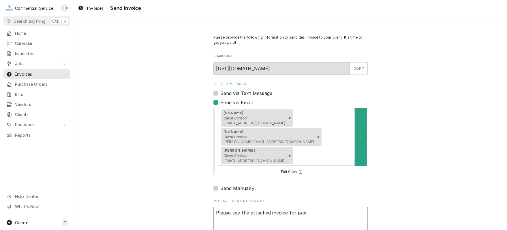
type textarea "Please see the attached invoice for paym"
type textarea "x"
type textarea "Please see the attached invoice for payme"
type textarea "x"
type textarea "Please see the attached invoice for paymen"
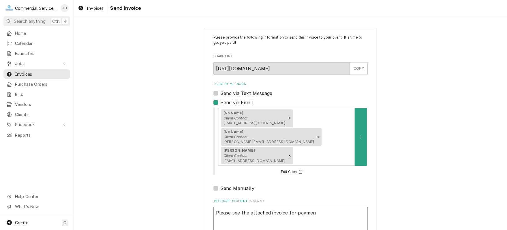
type textarea "x"
type textarea "Please see the attached invoice for payment"
type textarea "x"
type textarea "Please see the attached invoice for payment"
type textarea "x"
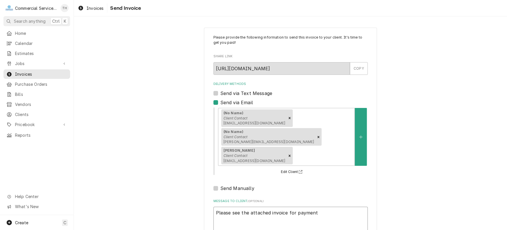
type textarea "Please see the attached invoice for payment p"
type textarea "x"
type textarea "Please see the attached invoice for payment pro"
type textarea "x"
type textarea "Please see the attached invoice for payment proc"
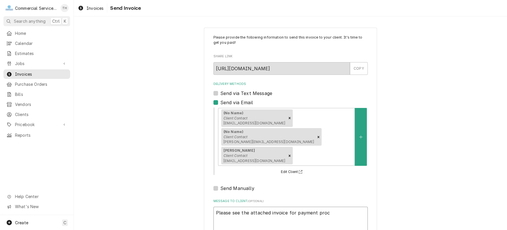
type textarea "x"
type textarea "Please see the attached invoice for payment proce"
type textarea "x"
type textarea "Please see the attached invoice for payment proces"
type textarea "x"
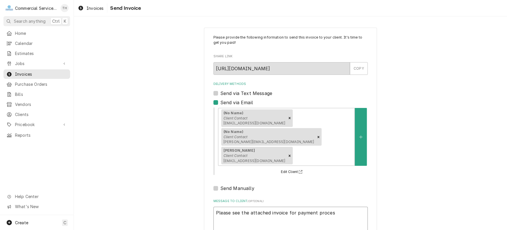
type textarea "Please see the attached invoice for payment process"
type textarea "x"
type textarea "Please see the attached invoice for payment processi"
type textarea "x"
type textarea "Please see the attached invoice for payment processin"
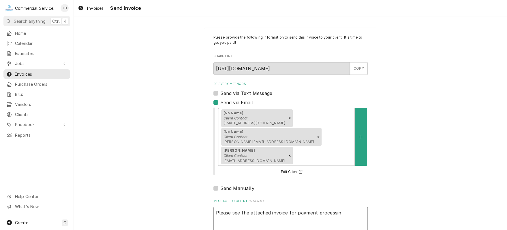
type textarea "x"
type textarea "Please see the attached invoice for payment processing"
type textarea "x"
type textarea "Please see the attached invoice for payment processing"
type textarea "x"
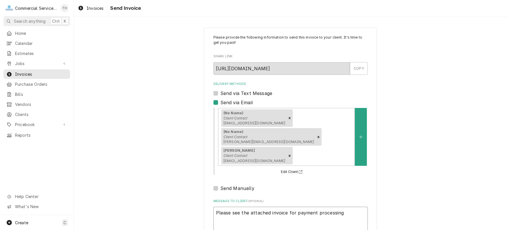
type textarea "Please see the attached invoice for payment processing T"
type textarea "x"
type textarea "Please see the attached invoice for payment processing Th"
type textarea "x"
type textarea "Please see the attached invoice for payment processing Tha"
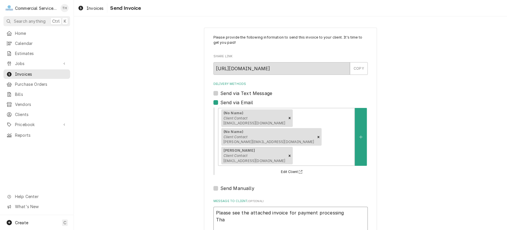
type textarea "x"
type textarea "Please see the attached invoice for payment processing Than"
type textarea "x"
type textarea "Please see the attached invoice for payment processing Thank"
type textarea "x"
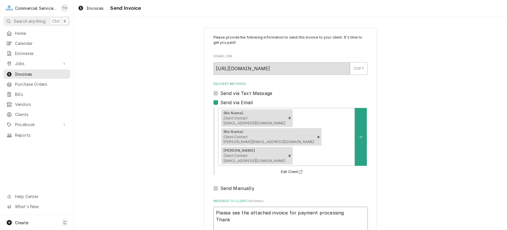
type textarea "Please see the attached invoice for payment processing Thank"
type textarea "x"
type textarea "Please see the attached invoice for payment processing Thank y"
type textarea "x"
type textarea "Please see the attached invoice for payment processing Thank yo"
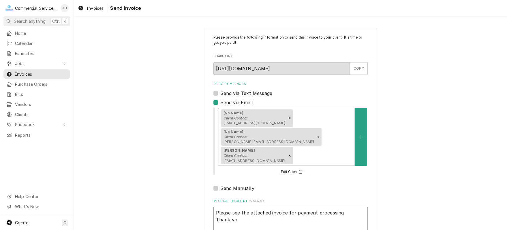
type textarea "x"
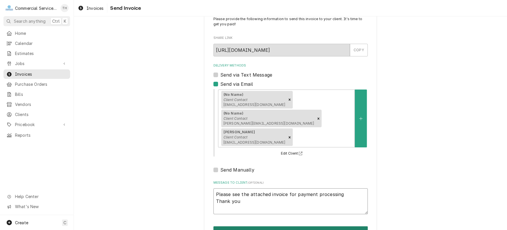
type textarea "Please see the attached invoice for payment processing Thank you"
click at [291, 227] on button "Send" at bounding box center [290, 232] width 154 height 11
type textarea "x"
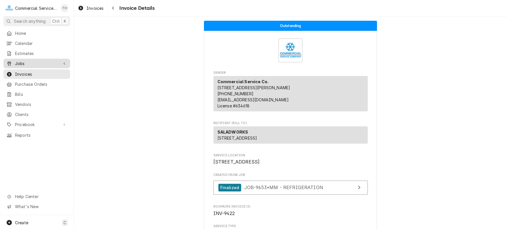
click at [29, 61] on span "Jobs" at bounding box center [37, 64] width 44 height 6
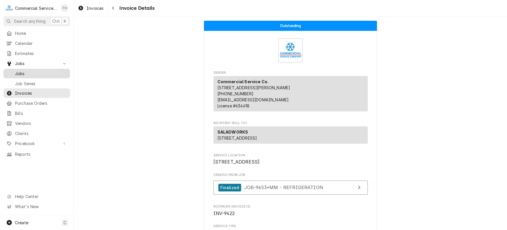
click at [27, 71] on span "Jobs" at bounding box center [41, 74] width 52 height 6
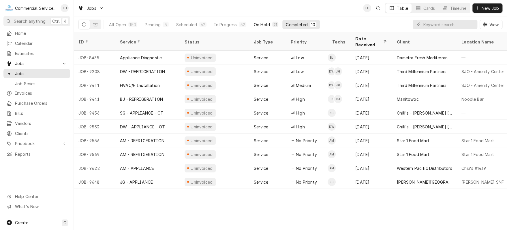
click at [264, 23] on div "On Hold" at bounding box center [262, 25] width 16 height 6
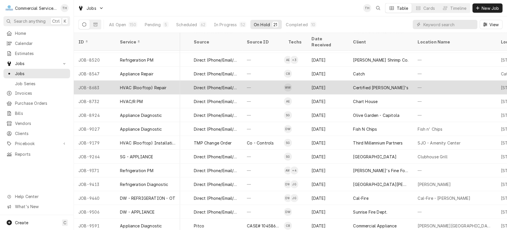
scroll to position [108, 208]
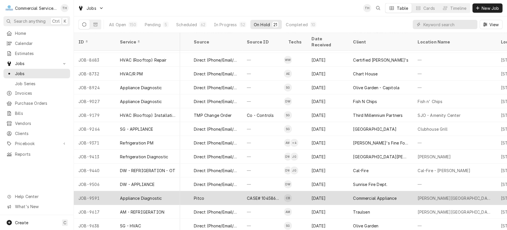
click at [387, 191] on div "Commercial Appliance" at bounding box center [380, 198] width 65 height 14
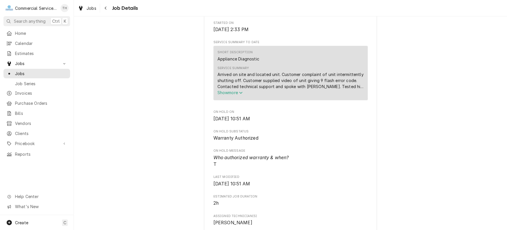
scroll to position [231, 0]
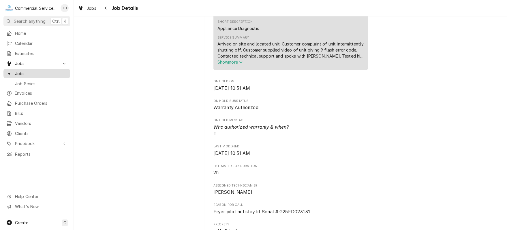
click at [30, 71] on span "Jobs" at bounding box center [41, 74] width 52 height 6
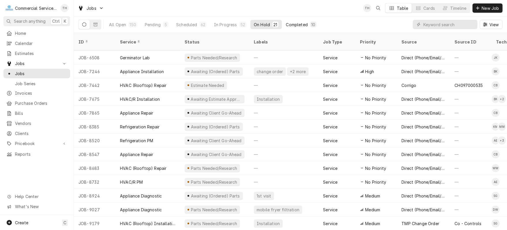
click at [295, 26] on div "Completed" at bounding box center [297, 25] width 22 height 6
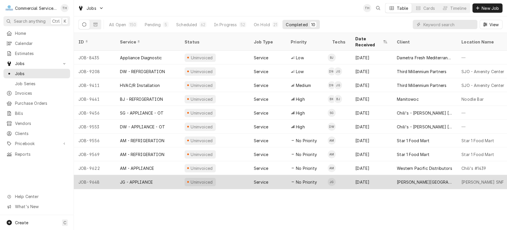
click at [410, 175] on div "[PERSON_NAME][GEOGRAPHIC_DATA]" at bounding box center [424, 182] width 65 height 14
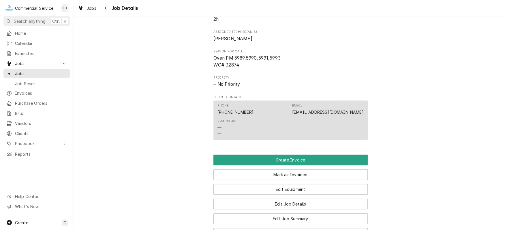
scroll to position [260, 0]
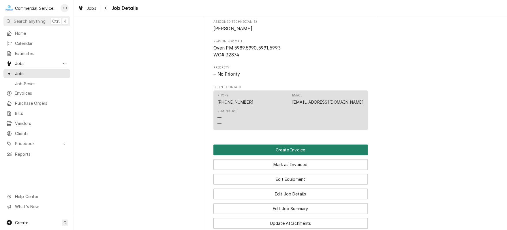
click at [288, 155] on button "Create Invoice" at bounding box center [290, 150] width 154 height 11
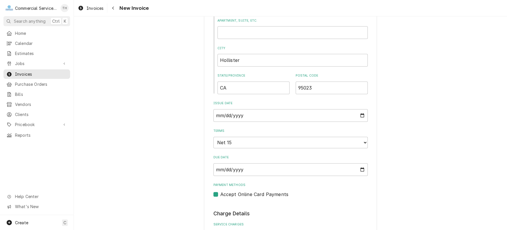
scroll to position [288, 0]
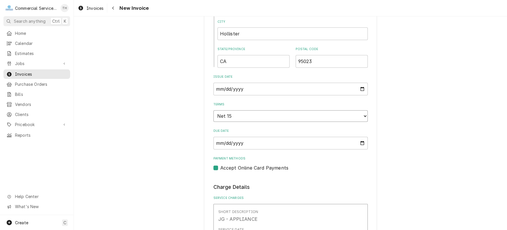
click at [295, 118] on select "Choose payment terms... Same Day Net 7 Net 14 Net 15 Net 21 Net 30 Net 45 Net 6…" at bounding box center [290, 116] width 154 height 12
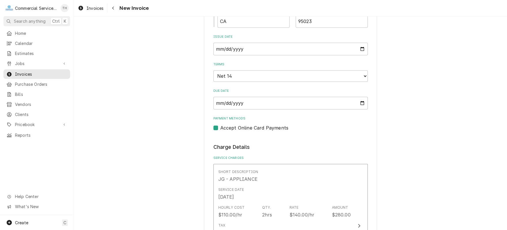
scroll to position [375, 0]
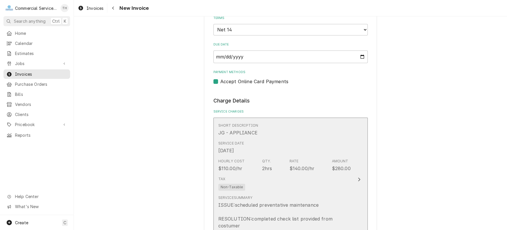
click at [294, 181] on div "Tax Non-Taxable" at bounding box center [284, 183] width 132 height 18
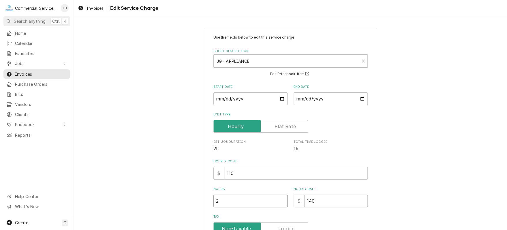
type textarea "x"
type input "1.5"
click at [279, 203] on input "1.5" at bounding box center [250, 201] width 74 height 13
type textarea "x"
type input "1"
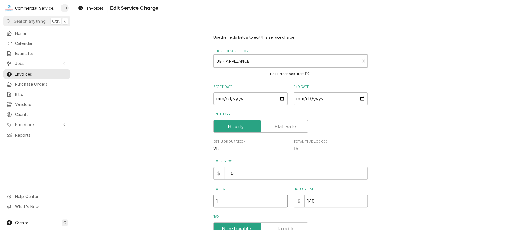
click at [279, 203] on input "1" at bounding box center [250, 201] width 74 height 13
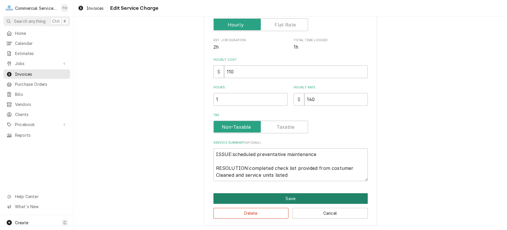
click at [280, 197] on button "Save" at bounding box center [290, 198] width 154 height 11
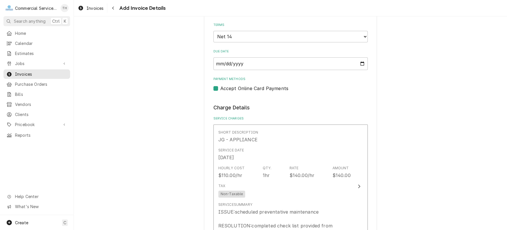
scroll to position [368, 0]
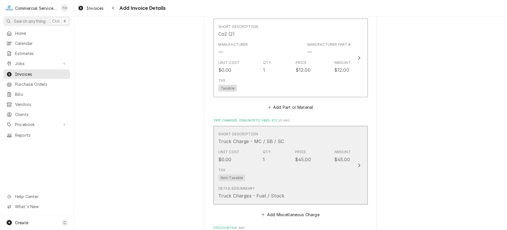
click at [290, 186] on div "Detailed Summary Truck Charges - Fuel / Stock" at bounding box center [284, 193] width 132 height 18
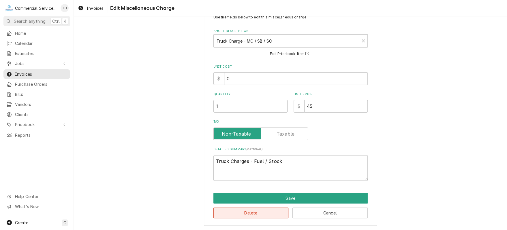
click at [262, 210] on button "Delete" at bounding box center [250, 213] width 75 height 11
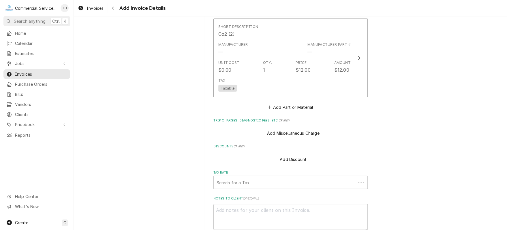
scroll to position [627, 0]
click at [280, 180] on div "Tax Rate" at bounding box center [291, 183] width 148 height 10
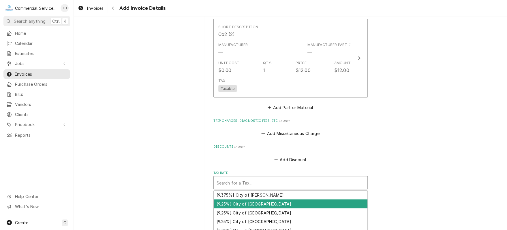
scroll to position [29, 0]
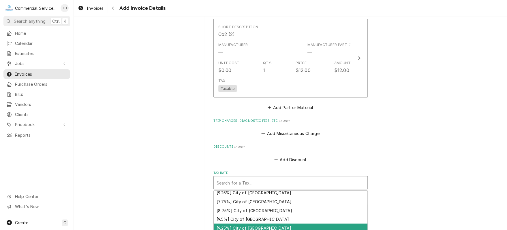
click at [277, 224] on div "[9.25%] City of Hollister" at bounding box center [291, 228] width 154 height 9
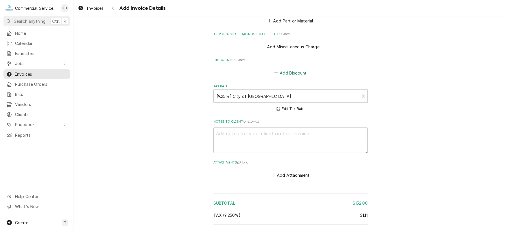
scroll to position [771, 0]
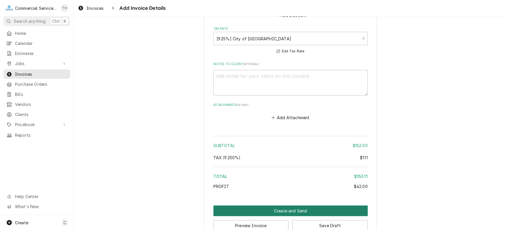
click at [294, 206] on button "Create and Send" at bounding box center [290, 211] width 154 height 11
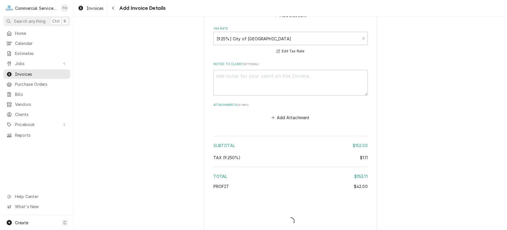
type textarea "x"
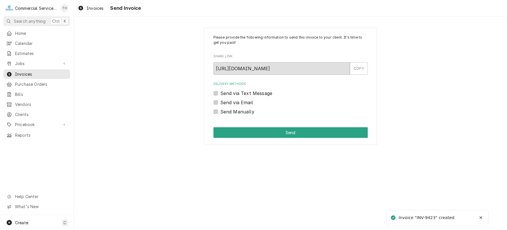
click at [220, 102] on label "Send via Email" at bounding box center [236, 102] width 33 height 7
click at [220, 102] on input "Send via Email" at bounding box center [297, 105] width 154 height 13
checkbox input "true"
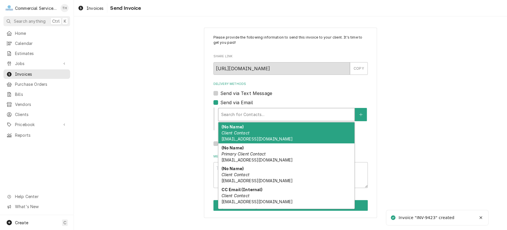
click at [253, 114] on div "Delivery Methods" at bounding box center [286, 115] width 130 height 10
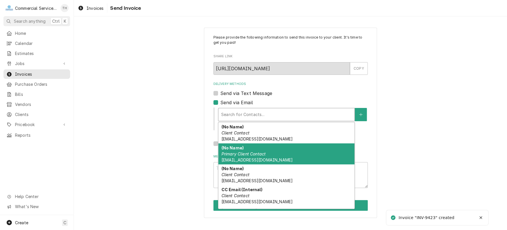
drag, startPoint x: 243, startPoint y: 151, endPoint x: 271, endPoint y: 133, distance: 33.6
click at [244, 151] on div "(No Name) Primary Client Contact [EMAIL_ADDRESS][DOMAIN_NAME]" at bounding box center [286, 154] width 136 height 21
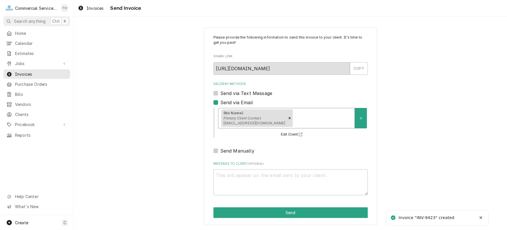
click at [294, 117] on div "Delivery Methods" at bounding box center [323, 118] width 58 height 10
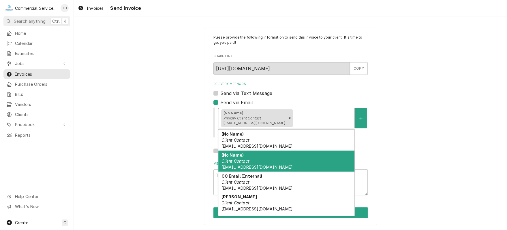
click at [232, 159] on em "Client Contact" at bounding box center [235, 161] width 28 height 5
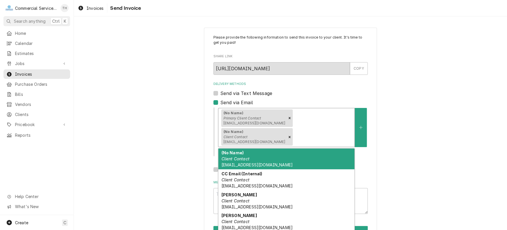
drag, startPoint x: 340, startPoint y: 115, endPoint x: 292, endPoint y: 123, distance: 49.1
click at [339, 132] on div "Delivery Methods" at bounding box center [323, 137] width 58 height 10
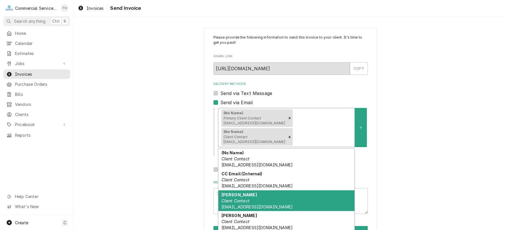
click at [241, 199] on em "Client Contact" at bounding box center [235, 201] width 28 height 5
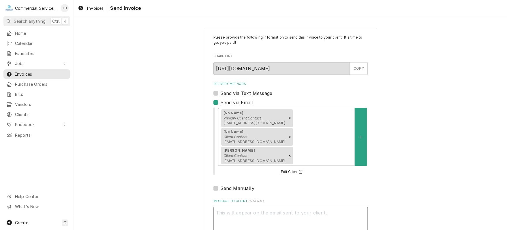
click at [233, 207] on textarea "Message to Client ( optional )" at bounding box center [290, 220] width 154 height 26
type textarea "x"
type textarea "P"
type textarea "x"
type textarea "Pl"
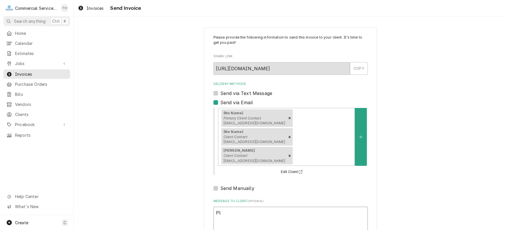
type textarea "x"
type textarea "Ple"
type textarea "x"
type textarea "Plea"
type textarea "x"
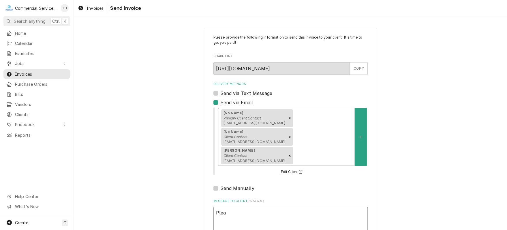
type textarea "Pleas"
type textarea "x"
type textarea "Please"
type textarea "x"
type textarea "Please"
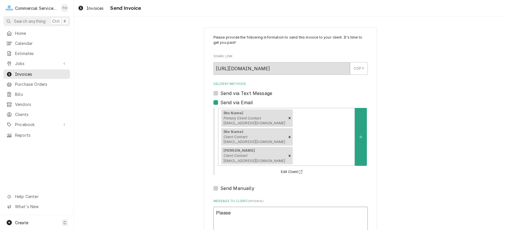
type textarea "x"
type textarea "Please s"
type textarea "x"
type textarea "Please se"
type textarea "x"
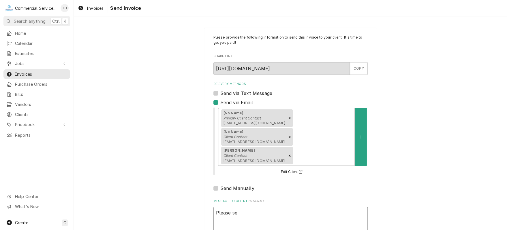
type textarea "Please see"
type textarea "x"
type textarea "Please see"
type textarea "x"
type textarea "Please see t"
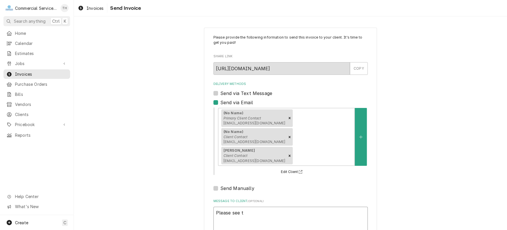
type textarea "x"
type textarea "Please see th"
type textarea "x"
type textarea "Please see the"
type textarea "x"
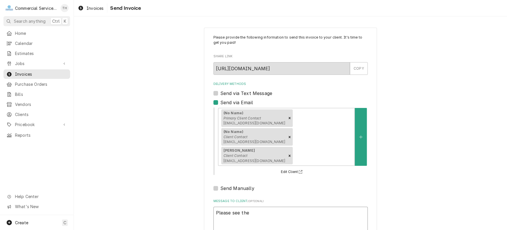
type textarea "Please see the"
type textarea "x"
type textarea "Please see the a"
type textarea "x"
type textarea "Please see the at"
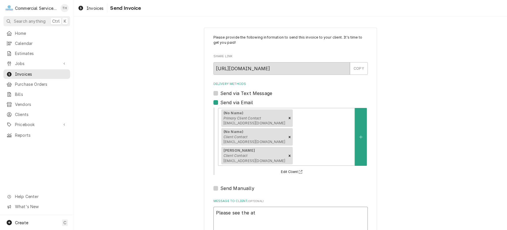
type textarea "x"
type textarea "Please see the att"
type textarea "x"
type textarea "Please see the atta"
type textarea "x"
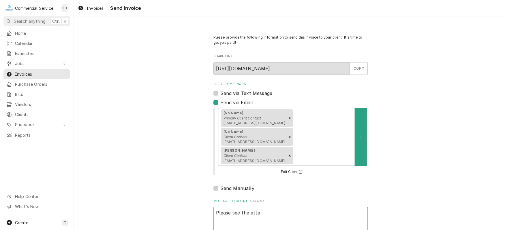
type textarea "Please see the attac"
type textarea "x"
type textarea "Please see the attach"
type textarea "x"
type textarea "Please see the attache"
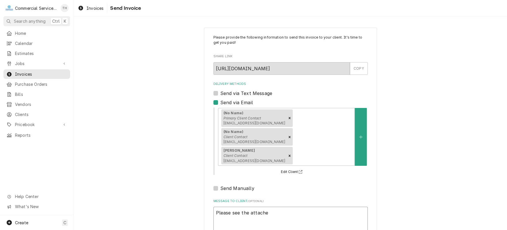
type textarea "x"
type textarea "Please see the attached"
type textarea "x"
type textarea "Please see the attached"
type textarea "x"
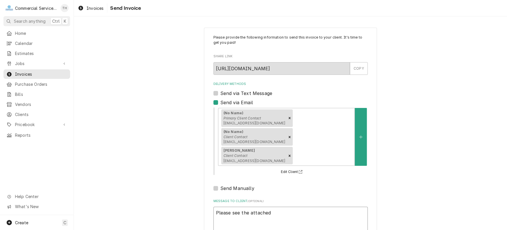
type textarea "Please see the attached i"
type textarea "x"
type textarea "Please see the attached in"
type textarea "x"
type textarea "Please see the attached inv"
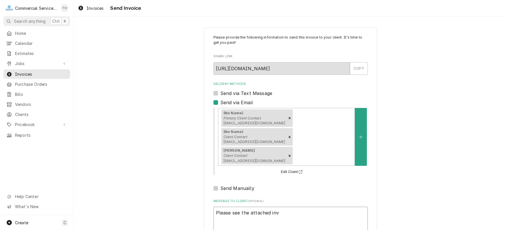
type textarea "x"
type textarea "Please see the attached invo"
type textarea "x"
type textarea "Please see the attached invoi"
type textarea "x"
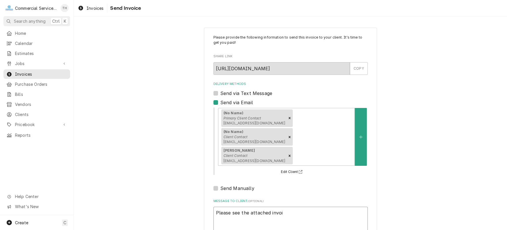
type textarea "Please see the attached invoic"
type textarea "x"
type textarea "Please see the attached invoice"
type textarea "x"
type textarea "Please see the attached invoice"
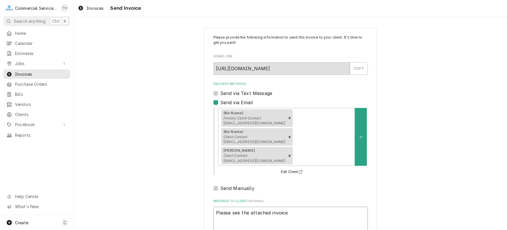
type textarea "x"
type textarea "Please see the attached invoice f"
type textarea "x"
type textarea "Please see the attached invoice fo"
type textarea "x"
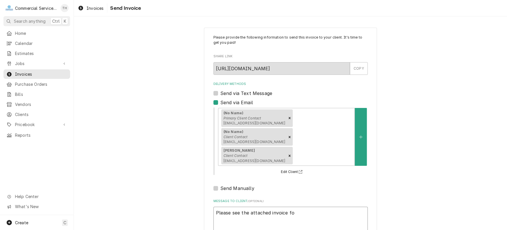
type textarea "Please see the attached invoice for"
type textarea "x"
type textarea "Please see the attached invoice for"
type textarea "x"
type textarea "Please see the attached invoice for p"
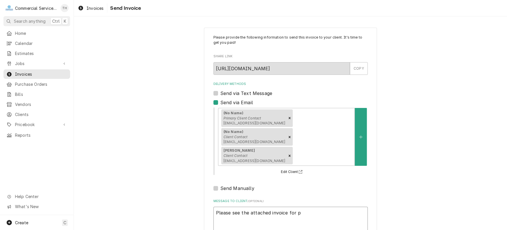
type textarea "x"
type textarea "Please see the attached invoice for pa"
type textarea "x"
type textarea "Please see the attached invoice for pay"
type textarea "x"
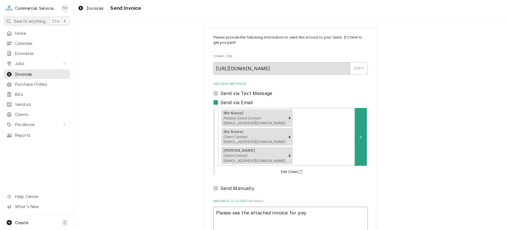
type textarea "Please see the attached invoice for paym"
type textarea "x"
type textarea "Please see the attached invoice for payme"
type textarea "x"
type textarea "Please see the attached invoice for paymen"
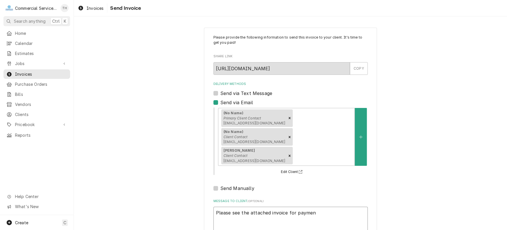
type textarea "x"
type textarea "Please see the attached invoice for payment"
type textarea "x"
type textarea "Please see the attached invoice for payment p"
type textarea "x"
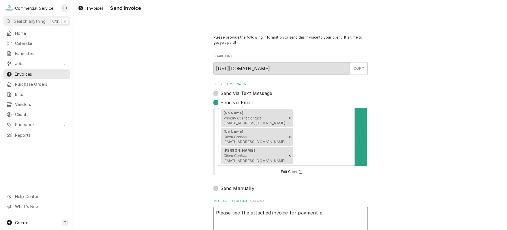
type textarea "Please see the attached invoice for payment pr"
type textarea "x"
type textarea "Please see the attached invoice for payment pro"
type textarea "x"
type textarea "Please see the attached invoice for payment proc"
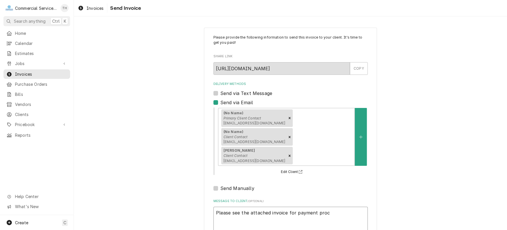
type textarea "x"
type textarea "Please see the attached invoice for payment proce"
type textarea "x"
type textarea "Please see the attached invoice for payment proces"
type textarea "x"
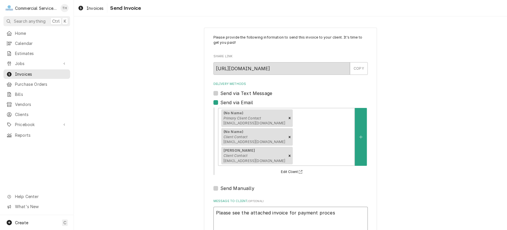
type textarea "Please see the attached invoice for payment process"
type textarea "x"
type textarea "Please see the attached invoice for payment processi"
type textarea "x"
type textarea "Please see the attached invoice for payment processin"
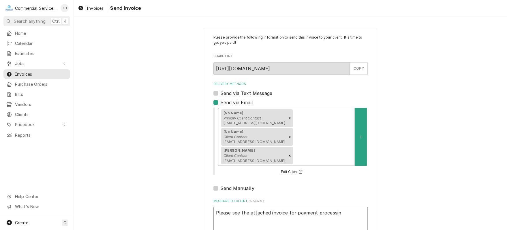
type textarea "x"
type textarea "Please see the attached invoice for payment processing"
type textarea "x"
type textarea "Please see the attached invoice for payment processing"
type textarea "x"
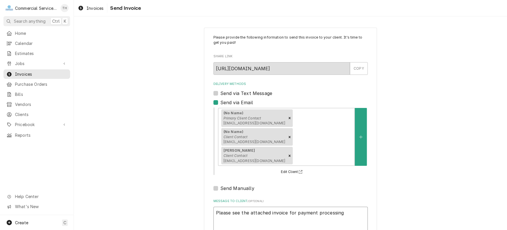
type textarea "Please see the attached invoice for payment processing T"
type textarea "x"
type textarea "Please see the attached invoice for payment processing Th"
type textarea "x"
type textarea "Please see the attached invoice for payment processing Tha"
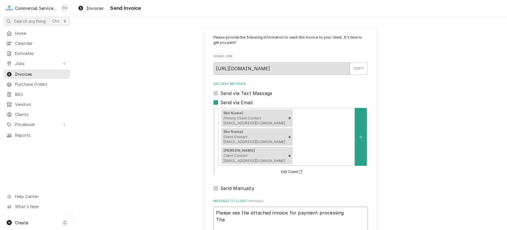
type textarea "x"
type textarea "Please see the attached invoice for payment processing Than"
type textarea "x"
type textarea "Please see the attached invoice for payment processing Thank"
type textarea "x"
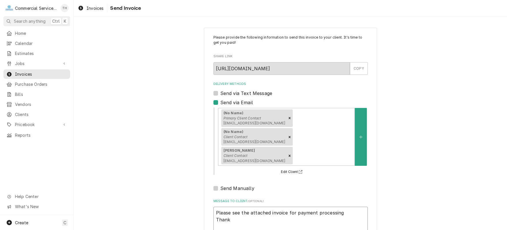
type textarea "Please see the attached invoice for payment processing Thank"
type textarea "x"
type textarea "Please see the attached invoice for payment processing Thank y"
type textarea "x"
type textarea "Please see the attached invoice for payment processing Thank yo"
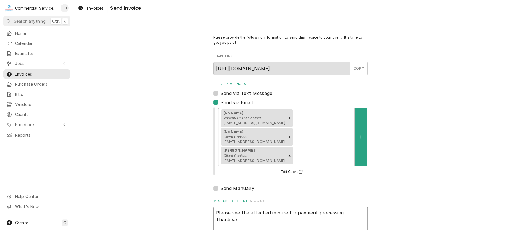
type textarea "x"
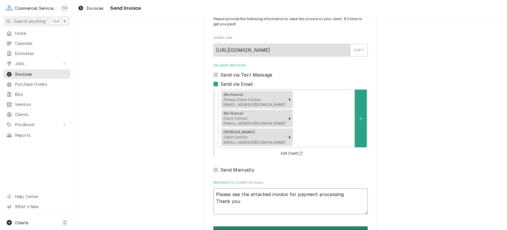
type textarea "Please see the attached invoice for payment processing Thank you"
click at [295, 227] on button "Send" at bounding box center [290, 232] width 154 height 11
type textarea "x"
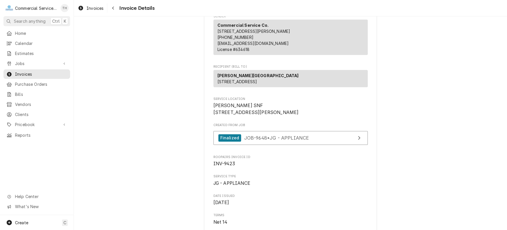
scroll to position [58, 0]
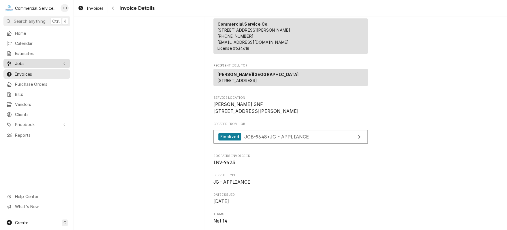
click at [47, 61] on span "Jobs" at bounding box center [37, 64] width 44 height 6
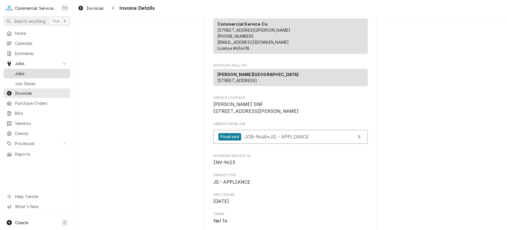
click at [44, 70] on div "Jobs" at bounding box center [37, 73] width 64 height 7
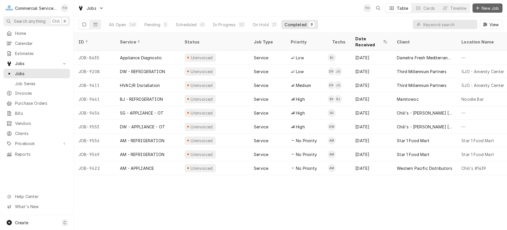
click at [493, 7] on span "New Job" at bounding box center [490, 8] width 20 height 6
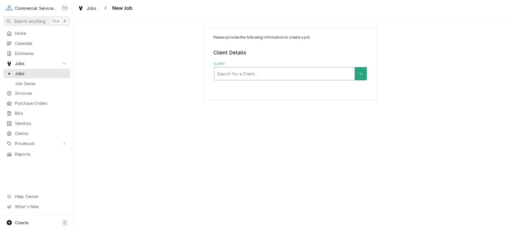
click at [320, 77] on div "Client" at bounding box center [284, 74] width 134 height 10
type input "monterey peni"
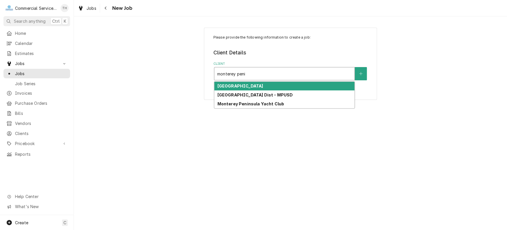
click at [309, 85] on div "[GEOGRAPHIC_DATA]" at bounding box center [284, 86] width 140 height 9
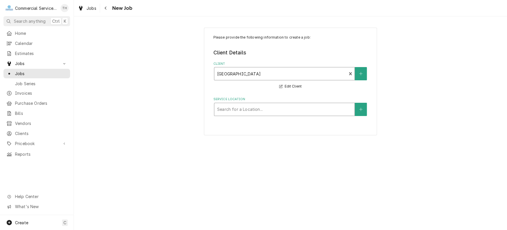
click at [301, 109] on div "Service Location" at bounding box center [284, 109] width 134 height 10
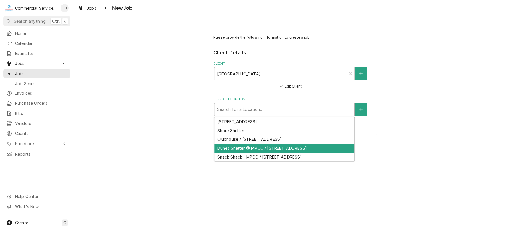
click at [288, 147] on div "Dunes Shelter @ MPCC / [STREET_ADDRESS]" at bounding box center [284, 148] width 140 height 9
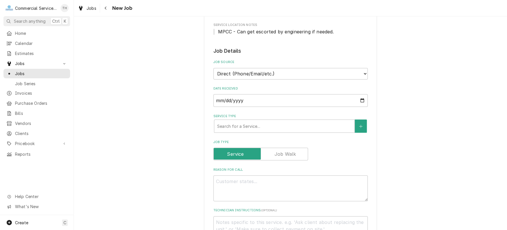
scroll to position [144, 0]
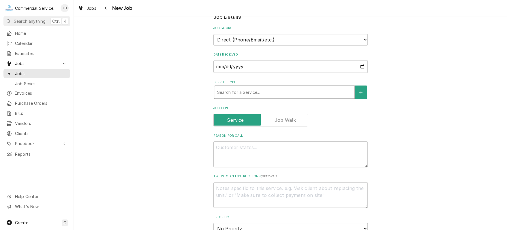
click at [287, 95] on div "Service Type" at bounding box center [284, 92] width 134 height 10
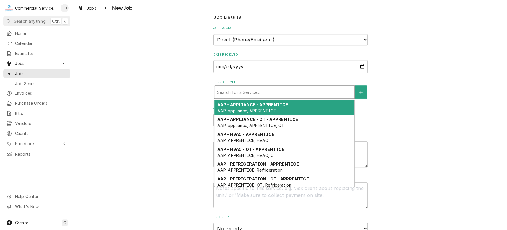
type textarea "x"
type input "a"
type textarea "x"
type input "ap"
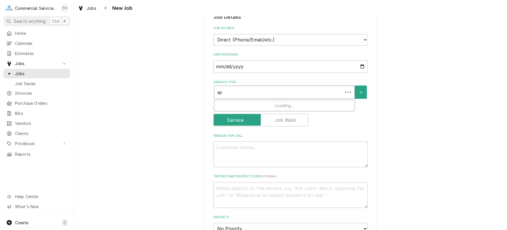
type textarea "x"
type input "app"
type textarea "x"
type input "appl"
type textarea "x"
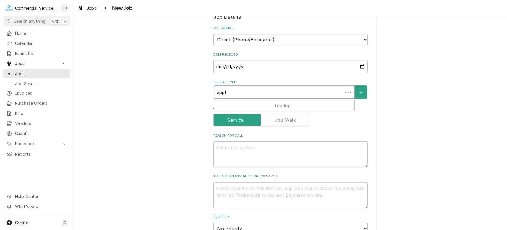
type input "appli"
type textarea "x"
type input "applia"
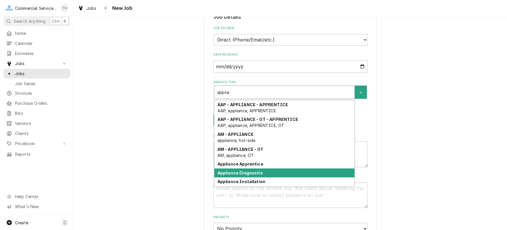
scroll to position [26, 0]
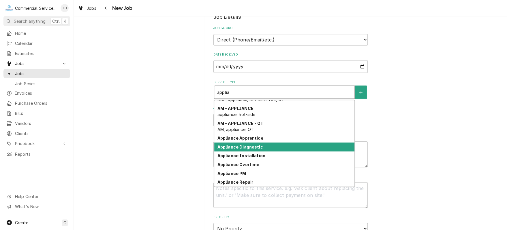
click at [278, 149] on div "Appliance Diagnostic" at bounding box center [284, 147] width 140 height 9
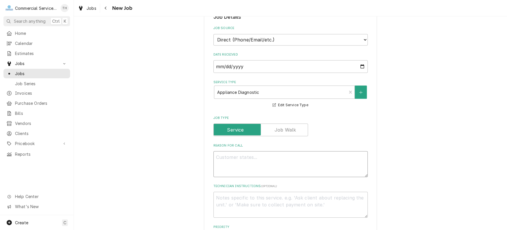
click at [247, 156] on textarea "Reason For Call" at bounding box center [290, 164] width 154 height 26
type textarea "x"
type textarea "2"
type textarea "x"
type textarea "2"
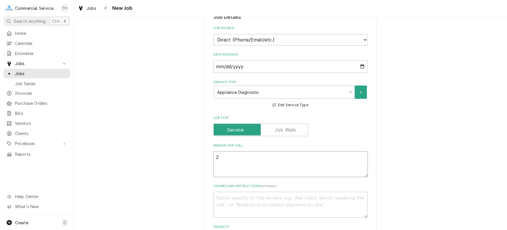
type textarea "x"
type textarea "2 s"
type textarea "x"
type textarea "2 sa"
type textarea "x"
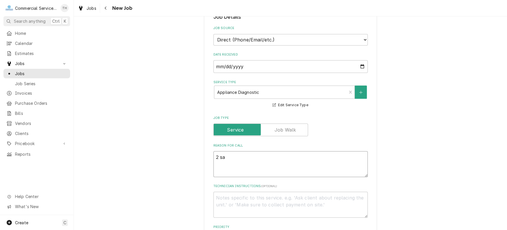
type textarea "2 [PERSON_NAME]"
type textarea "x"
type textarea "2 sala"
type textarea "x"
type textarea "2 salam"
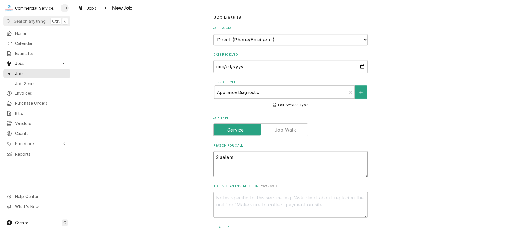
type textarea "x"
type textarea "2 salama"
type textarea "x"
type textarea "2 salaman"
type textarea "x"
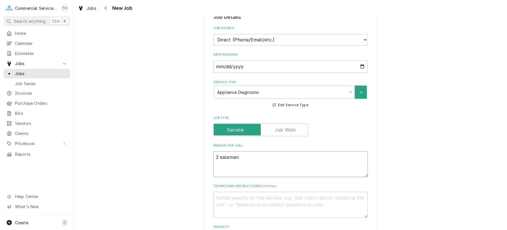
type textarea "2 salamand"
type textarea "x"
type textarea "2 salamande"
type textarea "x"
type textarea "2 salamander"
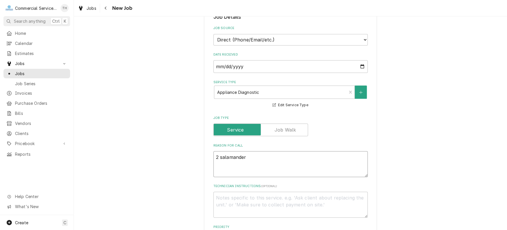
type textarea "x"
type textarea "2 salamanders"
type textarea "x"
type textarea "2 salamanders"
type textarea "x"
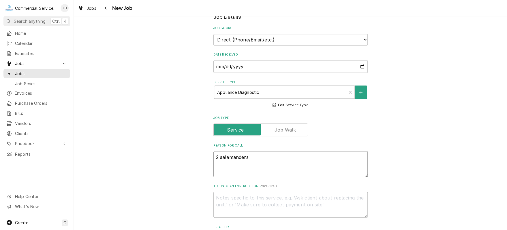
type textarea "2 salamanders o"
type textarea "x"
type textarea "2 salamanders on"
type textarea "x"
type textarea "2 salamanders on"
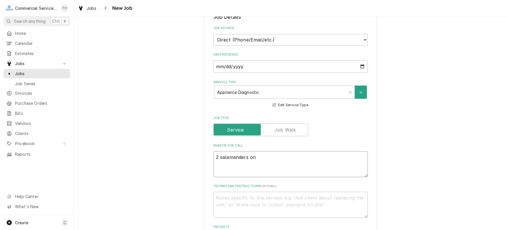
type textarea "x"
type textarea "2 salamanders on h"
type textarea "x"
type textarea "2 salamanders on ho"
type textarea "x"
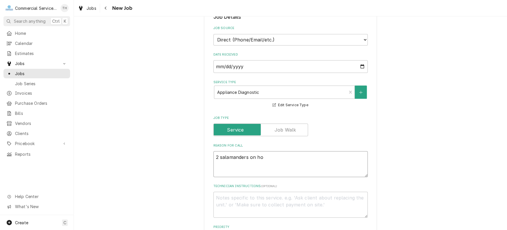
type textarea "2 salamanders on hot"
type textarea "x"
type textarea "2 salamanders on hot"
type textarea "x"
type textarea "2 salamanders on hot l"
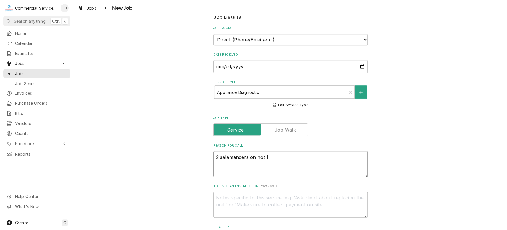
type textarea "x"
type textarea "2 salamanders on hot li"
type textarea "x"
type textarea "2 salamanders on hot lin"
type textarea "x"
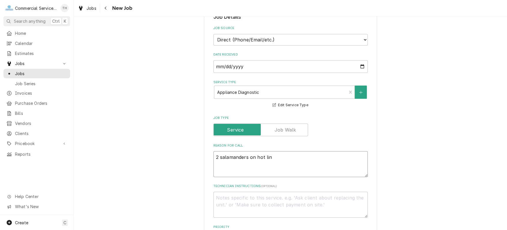
type textarea "2 salamanders on hot line"
type textarea "x"
type textarea "2 salamanders on hot line"
type textarea "x"
type textarea "2 salamanders on hot line -"
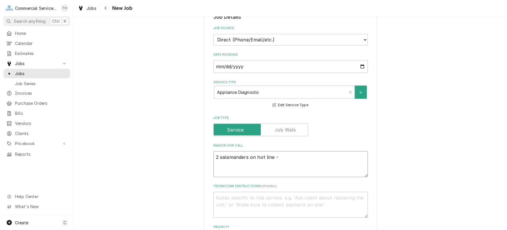
type textarea "x"
type textarea "2 salamanders on hot line -"
type textarea "x"
type textarea "2 salamanders on hot line - l"
type textarea "x"
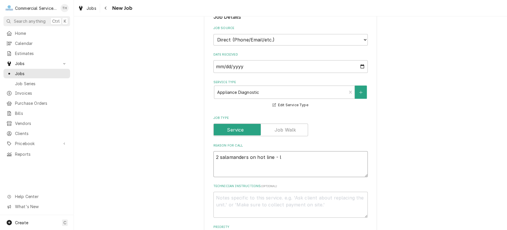
type textarea "2 salamanders on hot line - le"
type textarea "x"
type textarea "2 salamanders on hot line - lef"
type textarea "x"
type textarea "2 salamanders on hot line - left"
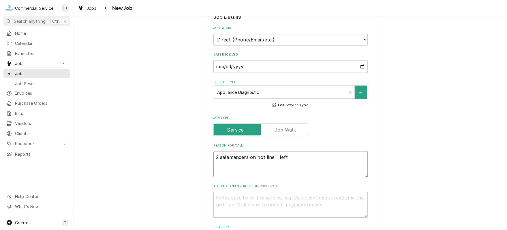
type textarea "x"
type textarea "2 salamanders on hot line - left"
type textarea "x"
type textarea "2 salamanders on hot line - left u"
type textarea "x"
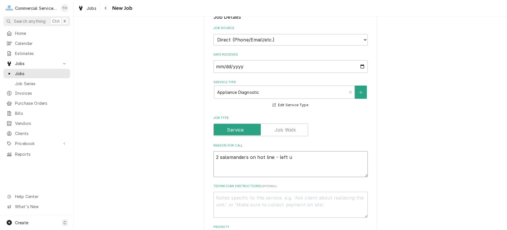
type textarea "2 salamanders on hot line - left un"
type textarea "x"
type textarea "2 salamanders on hot line - left uni"
type textarea "x"
type textarea "2 salamanders on hot line - left unit"
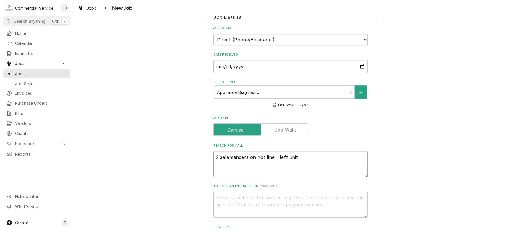
type textarea "x"
type textarea "2 salamanders on hot line - left unit"
type textarea "x"
type textarea "2 salamanders on hot line - left unit i"
type textarea "x"
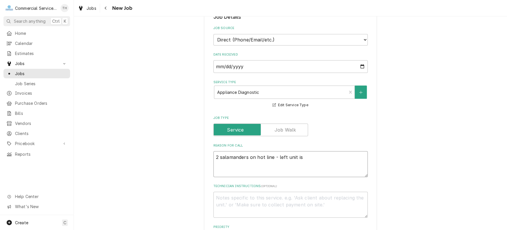
type textarea "2 salamanders on hot line - left unit is"
type textarea "x"
type textarea "2 salamanders on hot line - left unit is n"
type textarea "x"
type textarea "2 salamanders on hot line - left unit is no"
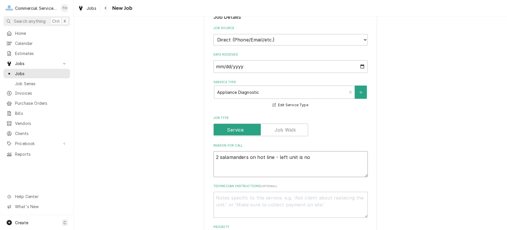
type textarea "x"
type textarea "2 salamanders on hot line - left unit is not"
type textarea "x"
type textarea "2 salamanders on hot line - left unit is not"
type textarea "x"
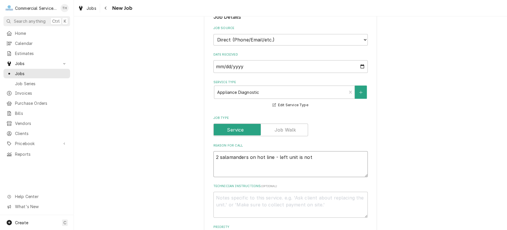
type textarea "2 salamanders on hot line - left unit is not t"
type textarea "x"
type textarea "2 salamanders on hot line - left unit is not te"
type textarea "x"
type textarea "2 salamanders on hot line - left unit is not tem"
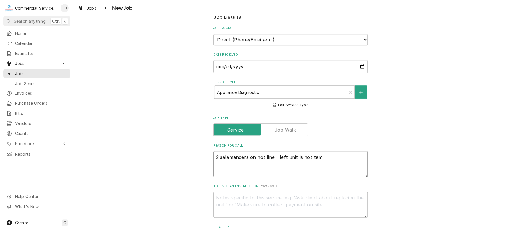
type textarea "x"
type textarea "2 salamanders on hot line - left unit is not temp"
type textarea "x"
type textarea "2 salamanders on hot line - left unit is not tempi"
type textarea "x"
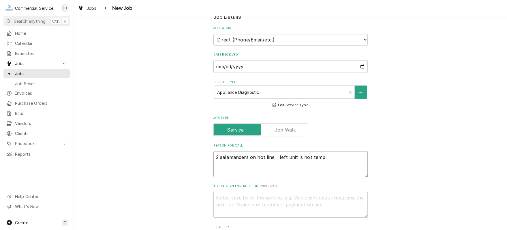
type textarea "2 salamanders on hot line - left unit is not tempin"
type textarea "x"
type textarea "2 salamanders on hot line - left unit is not temping"
type textarea "x"
type textarea "2 salamanders on hot line - left unit is not temping."
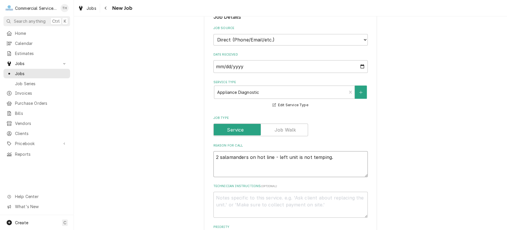
type textarea "x"
type textarea "2 salamanders on hot line - left unit is not temping."
type textarea "x"
type textarea "2 salamanders on hot line - left unit is not temping."
type textarea "x"
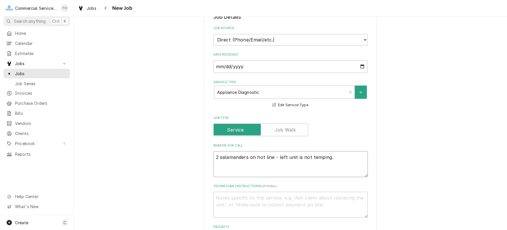
type textarea "2 salamanders on hot line - left unit is not temping. P"
type textarea "x"
type textarea "2 salamanders on hot line - left unit is not temping. Pl"
type textarea "x"
type textarea "2 salamanders on hot line - left unit is not temping. Ple"
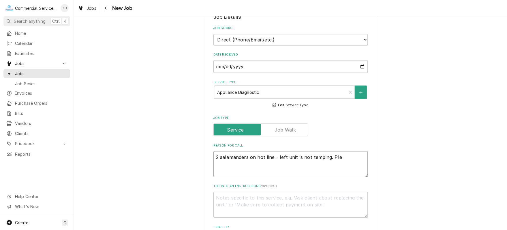
type textarea "x"
type textarea "2 salamanders on hot line - left unit is not temping. Plea"
type textarea "x"
type textarea "2 salamanders on hot line - left unit is not temping. Pleas"
type textarea "x"
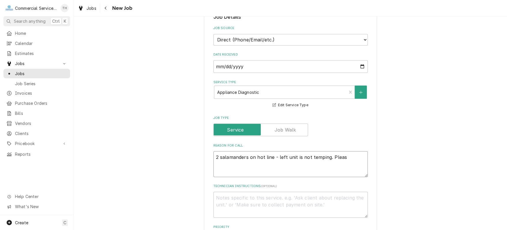
type textarea "2 salamanders on hot line - left unit is not temping. Please"
type textarea "x"
type textarea "2 salamanders on hot line - left unit is not temping. Please"
type textarea "x"
type textarea "2 salamanders on hot line - left unit is not temping. Please c"
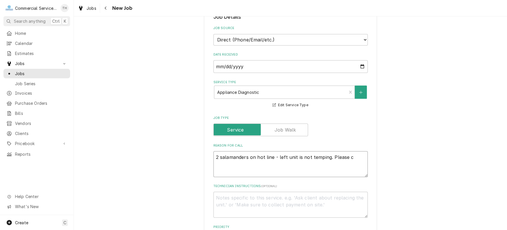
type textarea "x"
type textarea "2 salamanders on hot line - left unit is not temping. Please ch"
type textarea "x"
type textarea "2 salamanders on hot line - left unit is not temping. Please che"
type textarea "x"
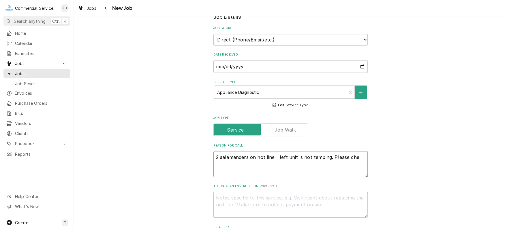
type textarea "2 salamanders on hot line - left unit is not temping. Please chec"
type textarea "x"
type textarea "2 salamanders on hot line - left unit is not temping. Please check"
type textarea "x"
type textarea "2 salamanders on hot line - left unit is not temping. Please check"
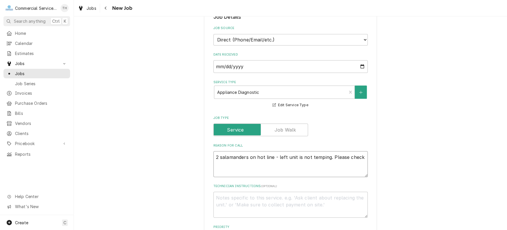
type textarea "x"
type textarea "2 salamanders on hot line - left unit is not temping. Please check b"
type textarea "x"
type textarea "2 salamanders on hot line - left unit is not temping. Please check bo"
type textarea "x"
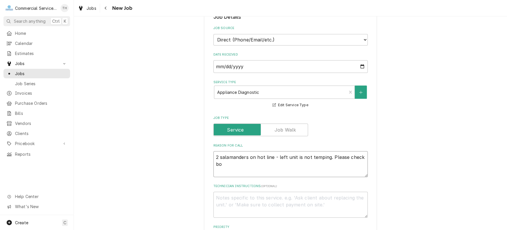
type textarea "2 salamanders on hot line - left unit is not temping. Please check bot"
type textarea "x"
type textarea "2 salamanders on hot line - left unit is not temping. Please check both"
type textarea "x"
type textarea "2 salamanders on hot line - left unit is not temping. Please check both"
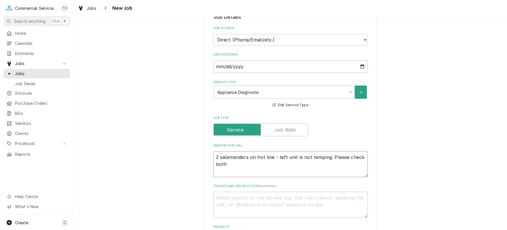
type textarea "x"
type textarea "2 salamanders on hot line - left unit is not temping. Please check both u"
type textarea "x"
type textarea "2 salamanders on hot line - left unit is not temping. Please check both un"
type textarea "x"
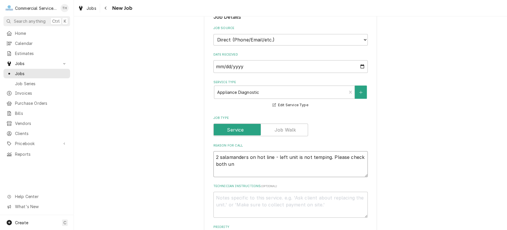
type textarea "2 salamanders on hot line - left unit is not temping. Please check both uni"
type textarea "x"
type textarea "2 salamanders on hot line - left unit is not temping. Please check both unit"
type textarea "x"
type textarea "2 salamanders on hot line - left unit is not temping. Please check both units"
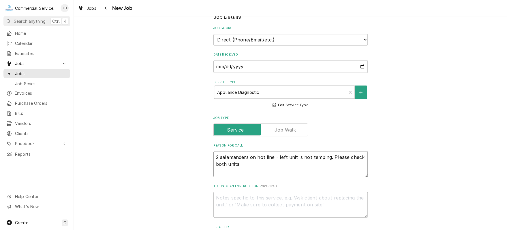
type textarea "x"
type textarea "2 salamanders on hot line - left unit is not temping. Please check both units"
type textarea "x"
type textarea "2 salamanders on hot line - left unit is not temping. Please check both units f"
type textarea "x"
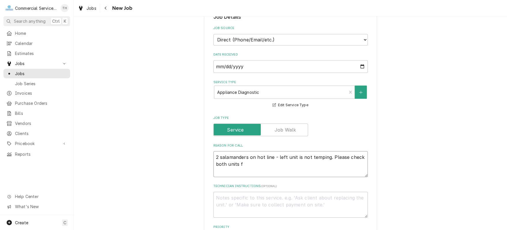
type textarea "2 salamanders on hot line - left unit is not temping. Please check both units fo"
type textarea "x"
type textarea "2 salamanders on hot line - left unit is not temping. Please check both units f…"
type textarea "x"
type textarea "2 salamanders on hot line - left unit is not temping. Please check both units f…"
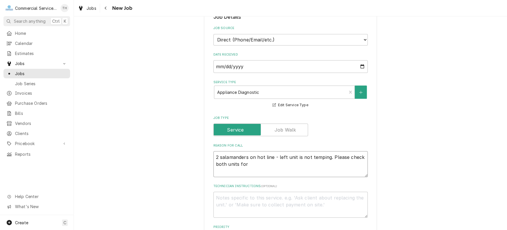
type textarea "x"
type textarea "2 salamanders on hot line - left unit is not temping. Please check both units f…"
type textarea "x"
type textarea "2 salamanders on hot line - left unit is not temping. Please check both units f…"
type textarea "x"
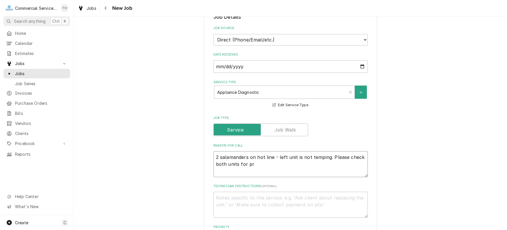
type textarea "2 salamanders on hot line - left unit is not temping. Please check both units f…"
type textarea "x"
type textarea "2 salamanders on hot line - left unit is not temping. Please check both units f…"
type textarea "x"
type textarea "2 salamanders on hot line - left unit is not temping. Please check both units f…"
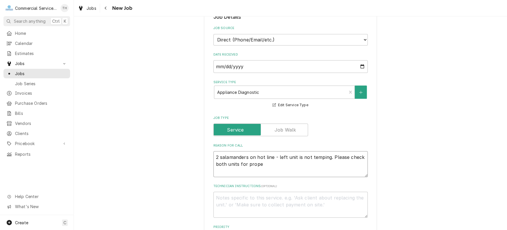
type textarea "x"
type textarea "2 salamanders on hot line - left unit is not temping. Please check both units f…"
type textarea "x"
type textarea "2 salamanders on hot line - left unit is not temping. Please check both units f…"
type textarea "x"
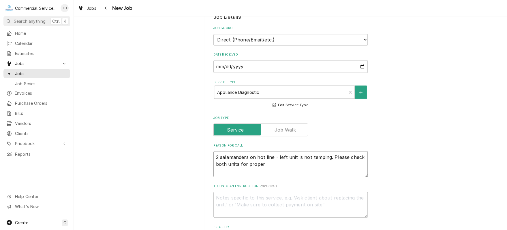
type textarea "2 salamanders on hot line - left unit is not temping. Please check both units f…"
type textarea "x"
type textarea "2 salamanders on hot line - left unit is not temping. Please check both units f…"
type textarea "x"
type textarea "2 salamanders on hot line - left unit is not temping. Please check both units f…"
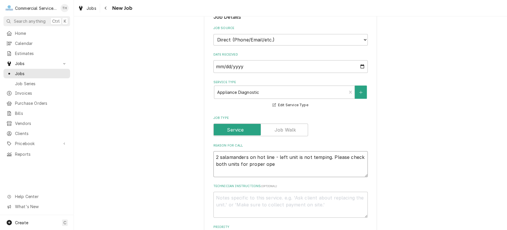
type textarea "x"
drag, startPoint x: 245, startPoint y: 164, endPoint x: 261, endPoint y: 165, distance: 15.3
click at [261, 165] on textarea "2 salamanders on hot line - left unit is not temping. Please check both units f…" at bounding box center [290, 164] width 154 height 26
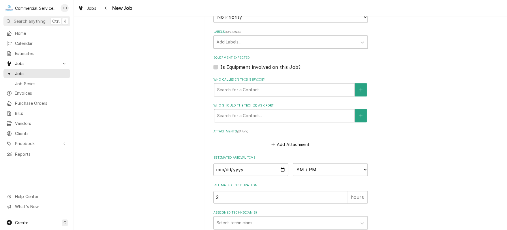
scroll to position [375, 0]
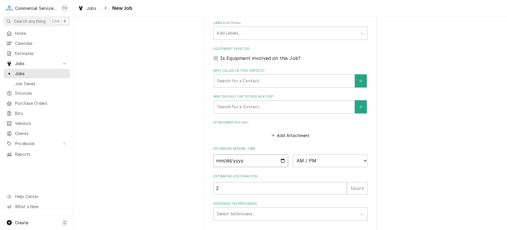
click at [279, 159] on input "Date" at bounding box center [250, 161] width 75 height 13
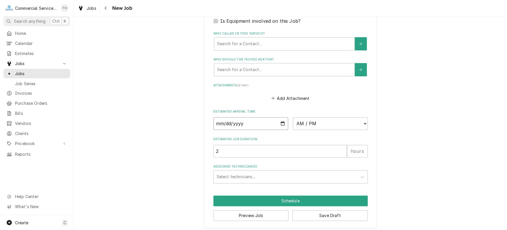
scroll to position [413, 0]
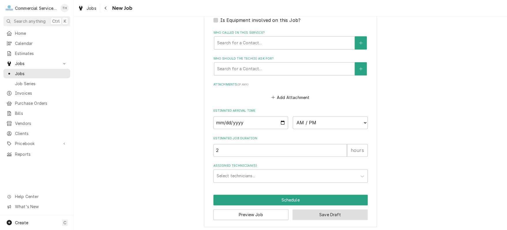
click at [337, 211] on button "Save Draft" at bounding box center [329, 215] width 75 height 11
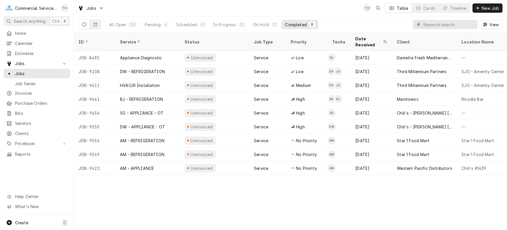
click at [430, 25] on input "Dynamic Content Wrapper" at bounding box center [448, 24] width 51 height 9
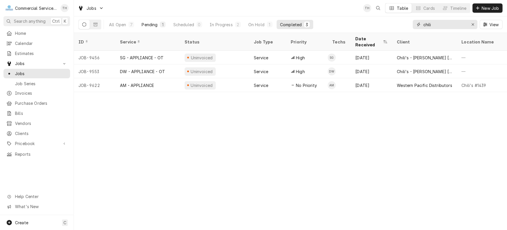
type input "chili"
click at [154, 23] on div "Pending" at bounding box center [150, 25] width 16 height 6
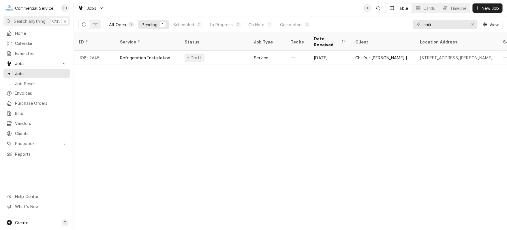
click at [118, 22] on div "All Open" at bounding box center [117, 25] width 17 height 6
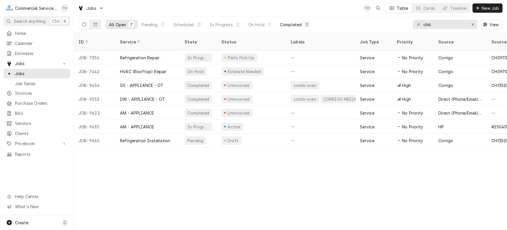
click at [293, 23] on div "Completed" at bounding box center [291, 25] width 22 height 6
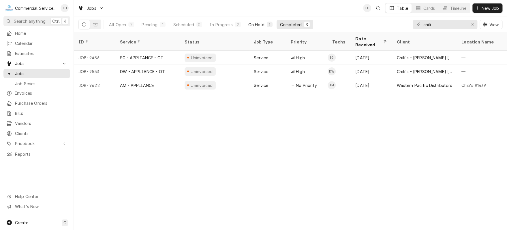
click at [264, 25] on div "On Hold" at bounding box center [256, 25] width 16 height 6
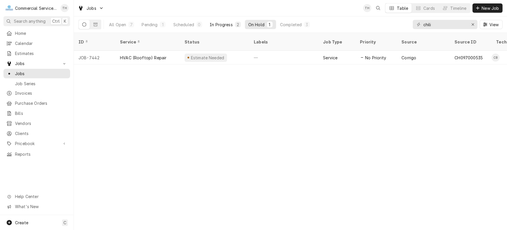
click at [227, 26] on div "In Progress" at bounding box center [221, 25] width 23 height 6
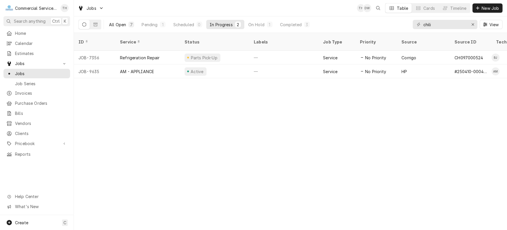
click at [125, 22] on div "All Open" at bounding box center [117, 25] width 17 height 6
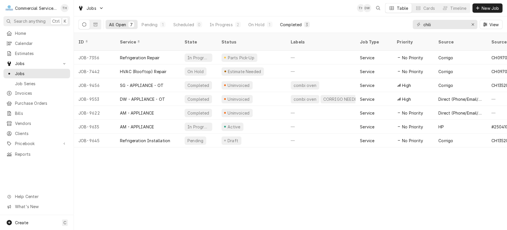
click at [285, 23] on div "Completed" at bounding box center [291, 25] width 22 height 6
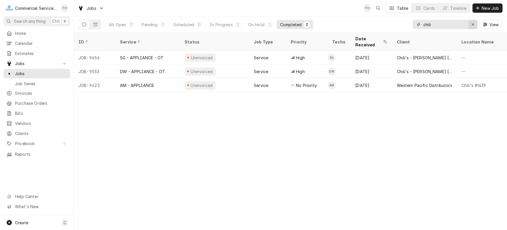
click at [472, 24] on icon "Erase input" at bounding box center [472, 24] width 2 height 2
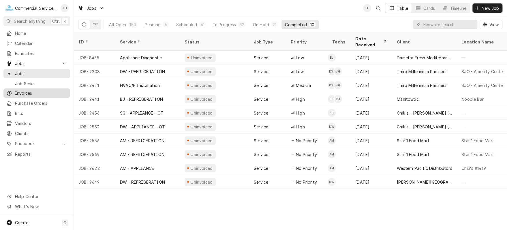
click at [27, 90] on span "Invoices" at bounding box center [41, 93] width 52 height 6
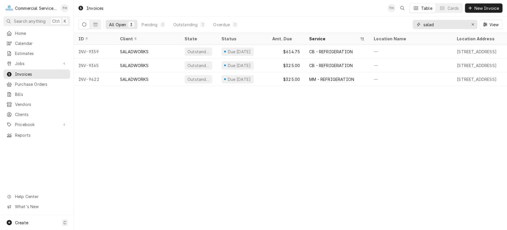
drag, startPoint x: 423, startPoint y: 24, endPoint x: 453, endPoint y: 26, distance: 30.1
click at [453, 26] on input "salad" at bounding box center [444, 24] width 43 height 9
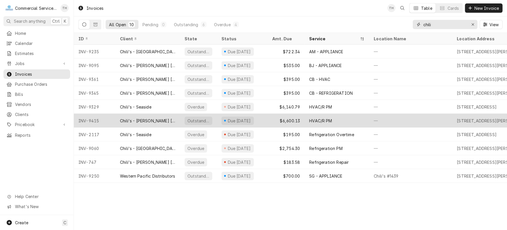
type input "chili"
click at [308, 117] on div "HVAC/R PM" at bounding box center [337, 121] width 65 height 14
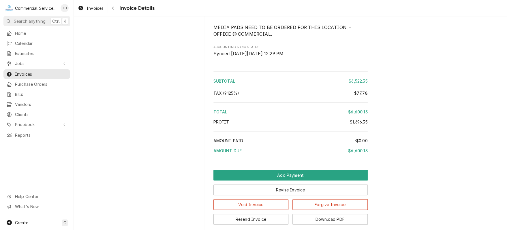
scroll to position [1641, 0]
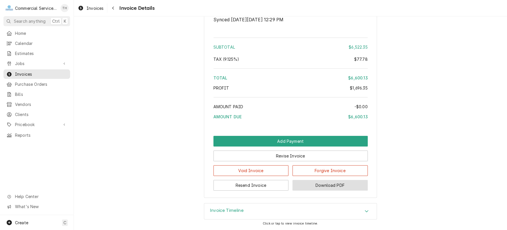
click at [310, 184] on button "Download PDF" at bounding box center [329, 185] width 75 height 11
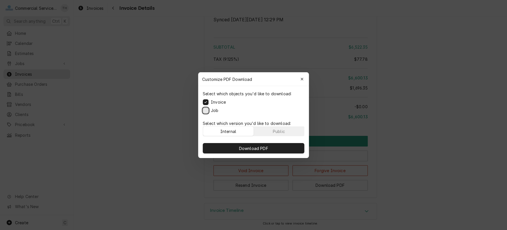
click at [205, 108] on button "Job" at bounding box center [206, 111] width 6 height 6
click at [251, 149] on span "Download PDF" at bounding box center [253, 148] width 31 height 6
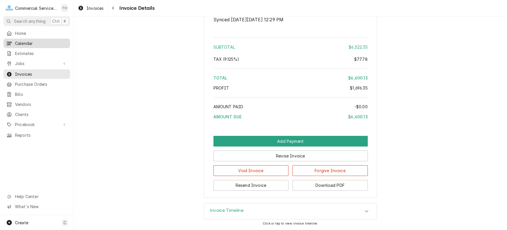
click at [43, 42] on span "Calendar" at bounding box center [41, 43] width 52 height 6
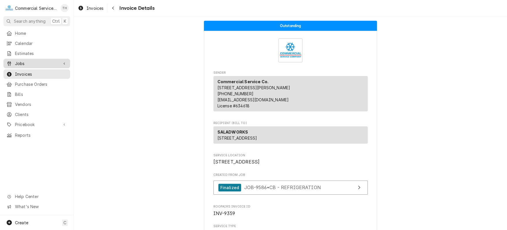
click at [27, 61] on span "Jobs" at bounding box center [37, 64] width 44 height 6
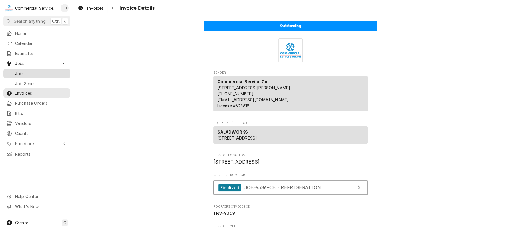
click at [27, 72] on span "Jobs" at bounding box center [41, 74] width 52 height 6
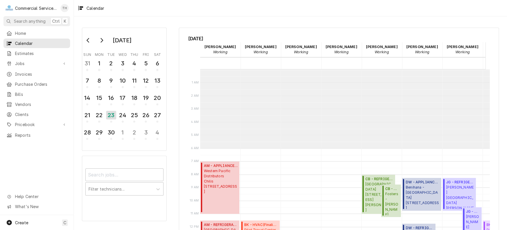
scroll to position [79, 0]
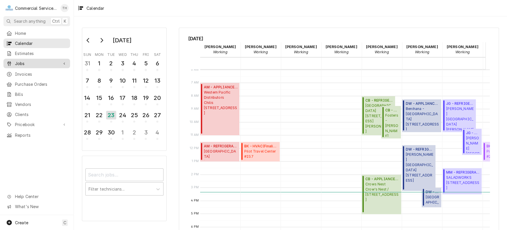
click at [25, 61] on span "Jobs" at bounding box center [37, 64] width 44 height 6
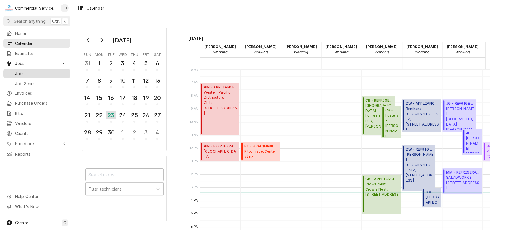
click at [25, 71] on span "Jobs" at bounding box center [41, 74] width 52 height 6
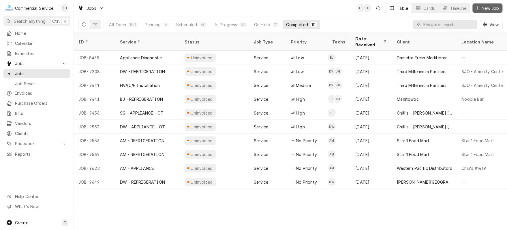
click at [484, 7] on span "New Job" at bounding box center [490, 8] width 20 height 6
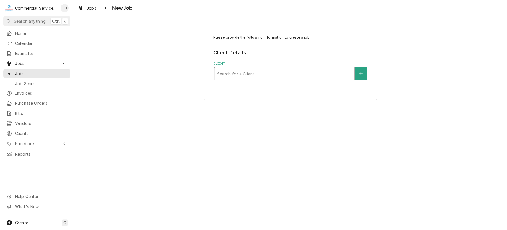
click at [300, 74] on div "Client" at bounding box center [284, 74] width 134 height 10
type input "wing stop"
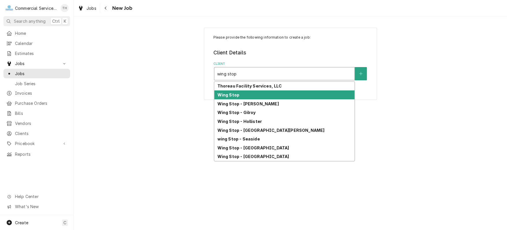
click at [269, 95] on div "Wing Stop" at bounding box center [284, 95] width 140 height 9
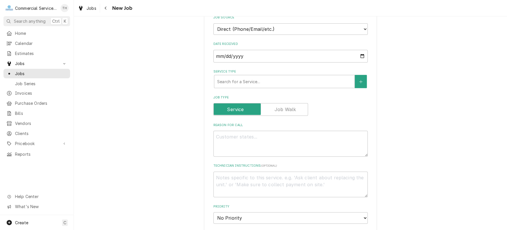
scroll to position [144, 0]
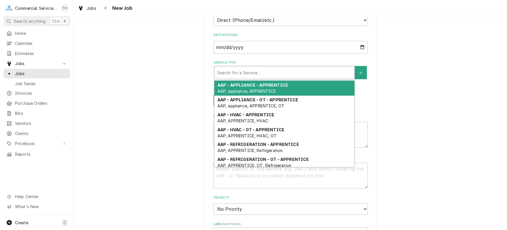
click at [270, 75] on div "Service Type" at bounding box center [284, 72] width 134 height 10
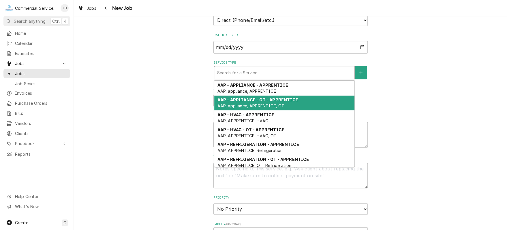
scroll to position [58, 0]
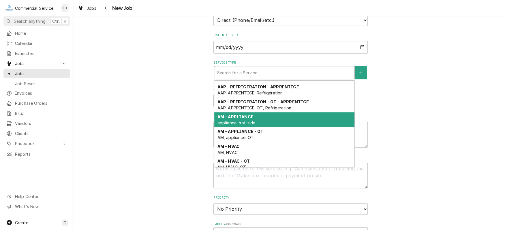
click at [272, 114] on div "AM - APPLIANCE appliance, hot-side" at bounding box center [284, 119] width 140 height 15
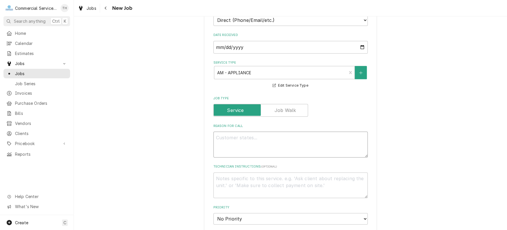
click at [247, 132] on textarea "Reason For Call" at bounding box center [290, 145] width 154 height 26
type textarea "x"
type textarea "F"
type textarea "x"
type textarea "Fr"
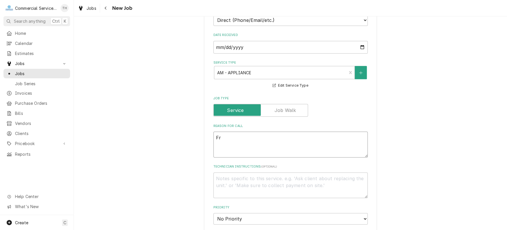
type textarea "x"
type textarea "Fry"
type textarea "x"
type textarea "Frye"
type textarea "x"
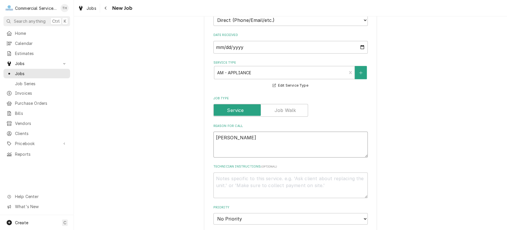
type textarea "Fryer"
type textarea "x"
type textarea "Fryer"
type textarea "x"
type textarea "Fryer w"
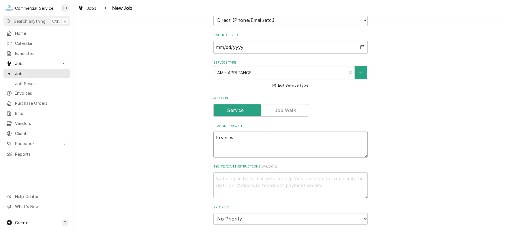
type textarea "x"
type textarea "Fryer wi"
type textarea "x"
type textarea "Fryer wil"
type textarea "x"
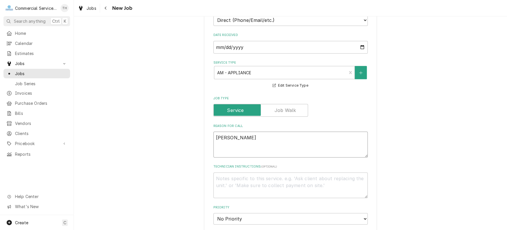
type textarea "Fryer will"
type textarea "x"
type textarea "Fryer will"
type textarea "x"
type textarea "Fryer will n"
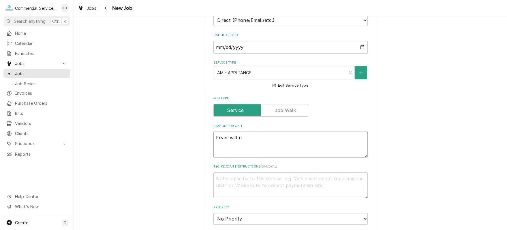
type textarea "x"
type textarea "Fryer will no"
type textarea "x"
type textarea "Fryer will not"
type textarea "x"
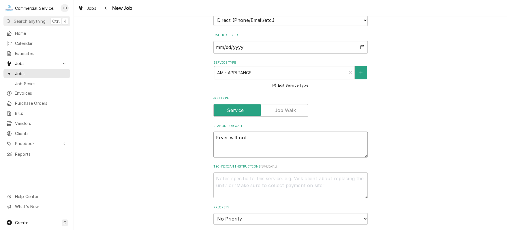
type textarea "Fryer will not"
type textarea "x"
type textarea "Fryer will not t"
type textarea "x"
type textarea "Fryer will not tu"
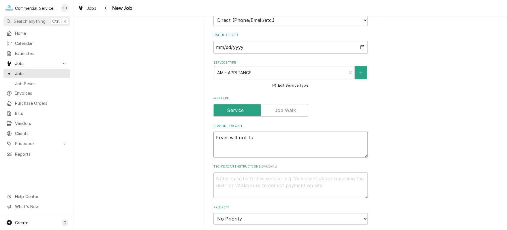
type textarea "x"
type textarea "Fryer will not tur"
type textarea "x"
type textarea "Fryer will not turn"
type textarea "x"
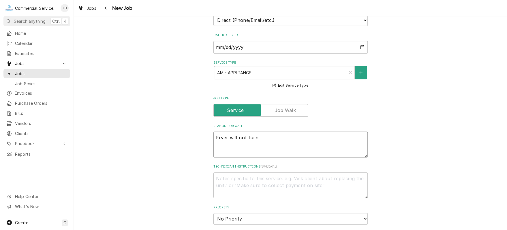
type textarea "Fryer will not turn"
type textarea "x"
type textarea "Fryer will not turn o"
type textarea "x"
type textarea "Fryer will not turn on"
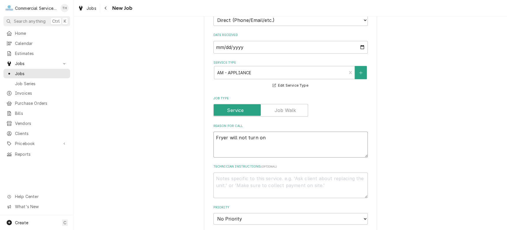
type textarea "x"
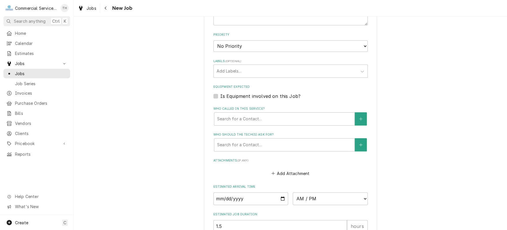
scroll to position [346, 0]
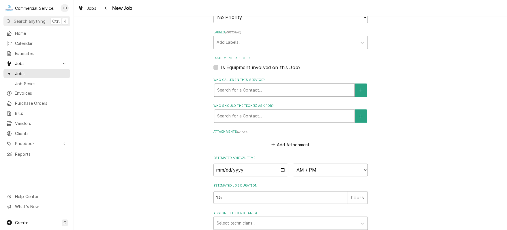
type textarea "Fryer will not turn on"
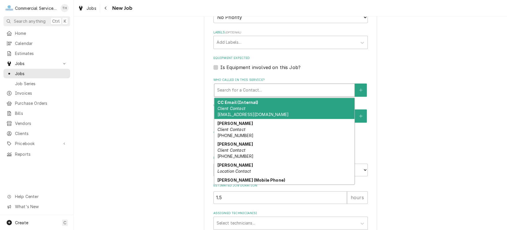
click at [264, 91] on div "Who called in this service?" at bounding box center [284, 90] width 134 height 10
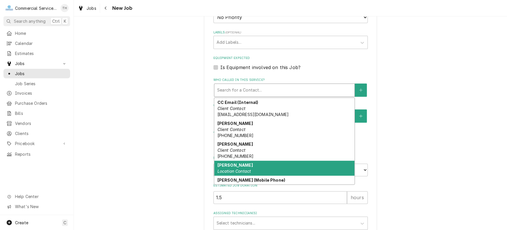
click at [265, 162] on div "Maria Location Contact" at bounding box center [284, 168] width 140 height 15
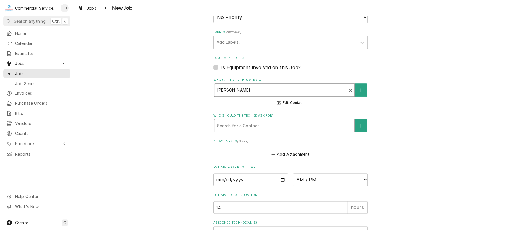
click at [264, 126] on div "Who should the tech(s) ask for?" at bounding box center [284, 126] width 134 height 10
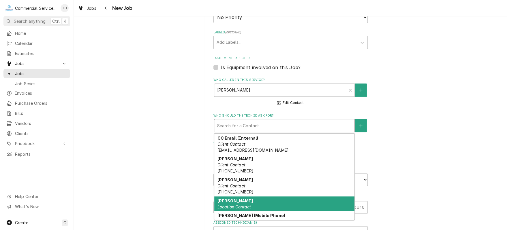
click at [258, 203] on div "Maria Location Contact" at bounding box center [284, 204] width 140 height 15
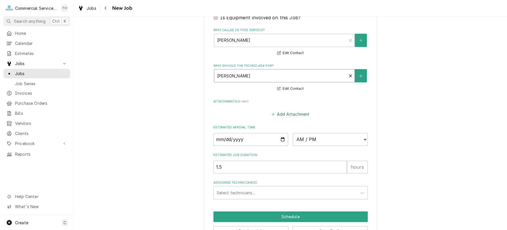
scroll to position [404, 0]
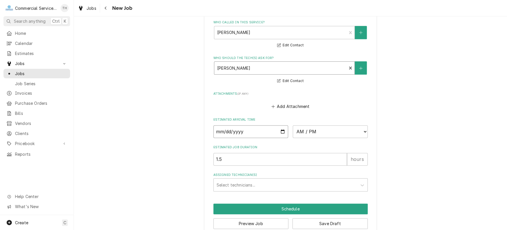
click at [280, 130] on input "Date" at bounding box center [250, 131] width 75 height 13
type textarea "x"
type input "2025-09-23"
type textarea "x"
click at [321, 133] on select "AM / PM 6:00 AM 6:15 AM 6:30 AM 6:45 AM 7:00 AM 7:15 AM 7:30 AM 7:45 AM 8:00 AM…" at bounding box center [330, 131] width 75 height 13
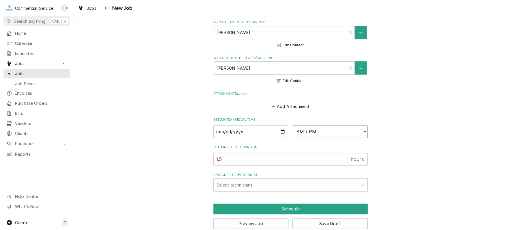
select select "15:45:00"
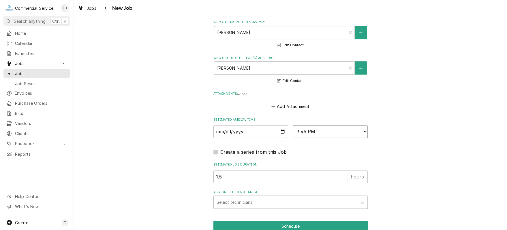
scroll to position [430, 0]
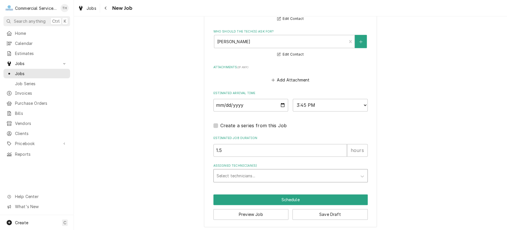
click at [268, 172] on div "Assigned Technician(s)" at bounding box center [286, 176] width 138 height 10
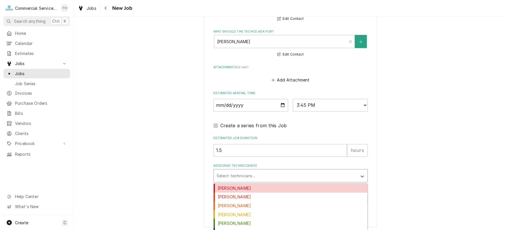
click at [264, 187] on div "Audie Murphy" at bounding box center [291, 188] width 154 height 9
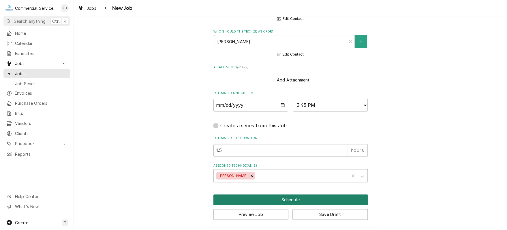
click at [276, 200] on button "Schedule" at bounding box center [290, 200] width 154 height 11
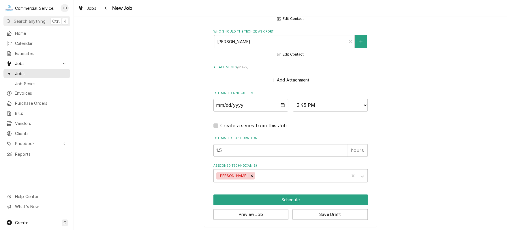
scroll to position [425, 0]
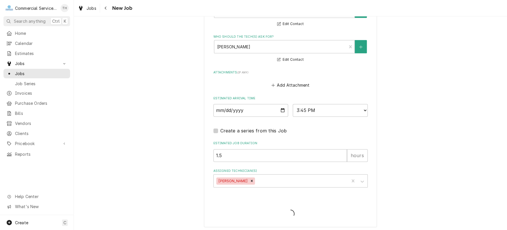
type textarea "x"
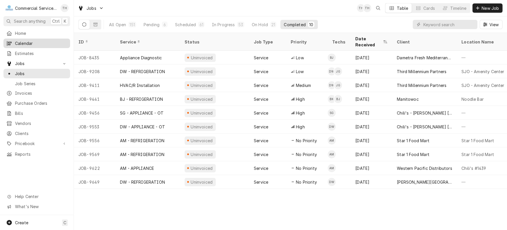
click at [38, 44] on span "Calendar" at bounding box center [41, 43] width 52 height 6
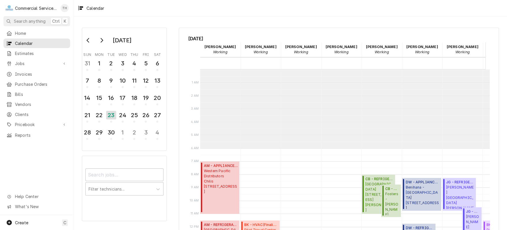
scroll to position [79, 0]
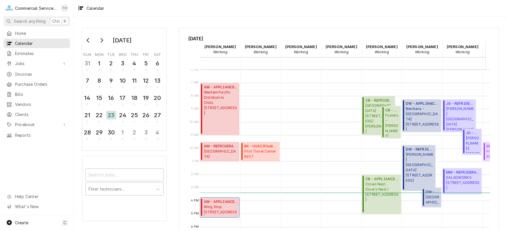
click at [215, 205] on span "Wing Stop 1488 Constitution Blvd, Salinas, CA 93905" at bounding box center [221, 210] width 34 height 11
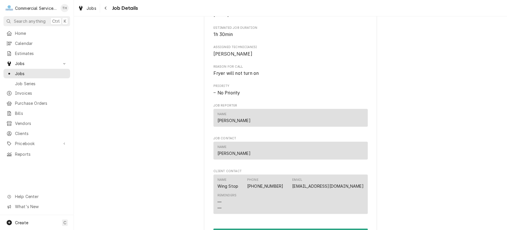
scroll to position [260, 0]
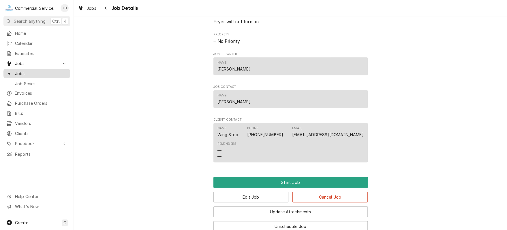
click at [33, 71] on span "Jobs" at bounding box center [41, 74] width 52 height 6
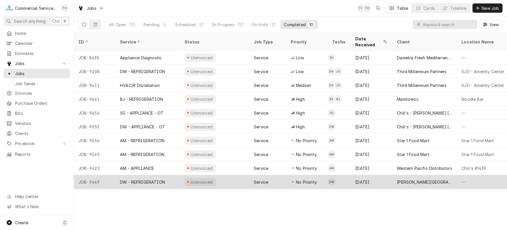
click at [420, 179] on div "[PERSON_NAME][GEOGRAPHIC_DATA]" at bounding box center [424, 182] width 55 height 6
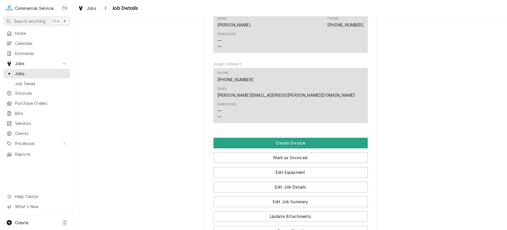
scroll to position [404, 0]
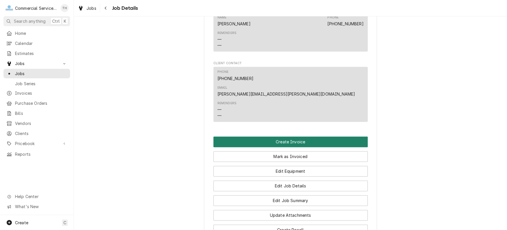
click at [302, 137] on button "Create Invoice" at bounding box center [290, 142] width 154 height 11
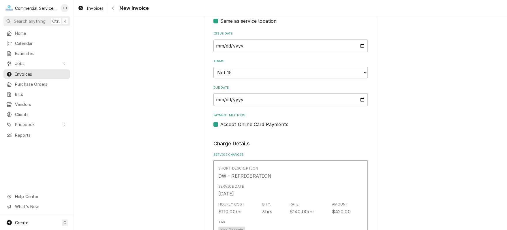
scroll to position [202, 0]
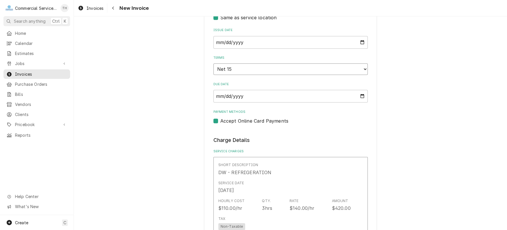
click at [296, 65] on select "Choose payment terms... Same Day Net 7 Net 14 Net 15 Net 21 Net 30 Net 45 Net 6…" at bounding box center [290, 69] width 154 height 12
type textarea "x"
click at [220, 119] on label "Accept Online Card Payments" at bounding box center [254, 121] width 68 height 7
click at [220, 119] on input "Payment Methods" at bounding box center [297, 124] width 154 height 13
checkbox input "false"
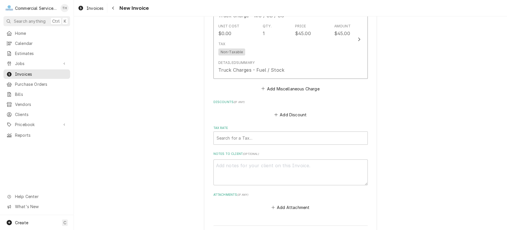
scroll to position [779, 0]
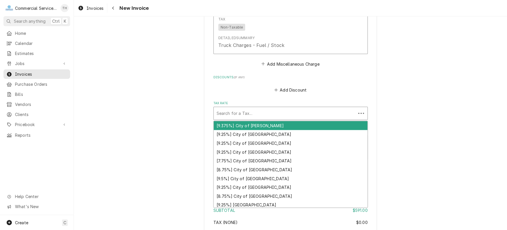
click at [283, 108] on div "Tax Rate" at bounding box center [285, 113] width 136 height 10
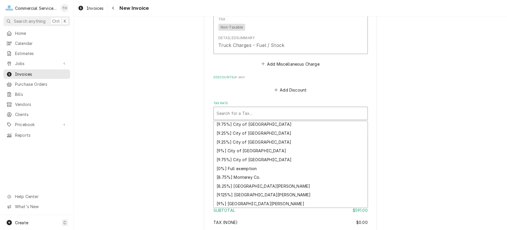
scroll to position [152, 0]
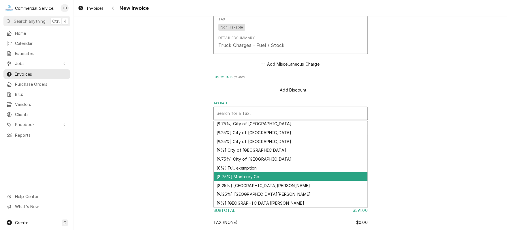
click at [296, 172] on div "[8.75%] Monterey Co." at bounding box center [291, 176] width 154 height 9
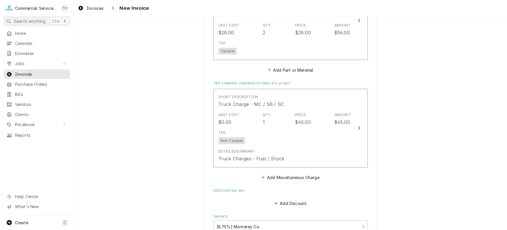
scroll to position [663, 0]
click at [273, 176] on button "Add Miscellaneous Charge" at bounding box center [290, 179] width 60 height 8
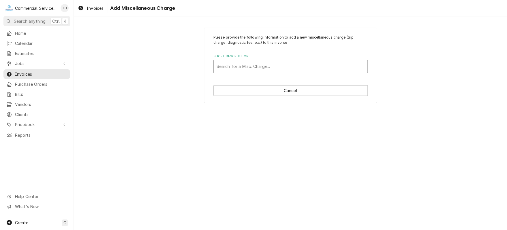
click at [258, 72] on div "Search for a Misc. Charge..." at bounding box center [291, 66] width 154 height 13
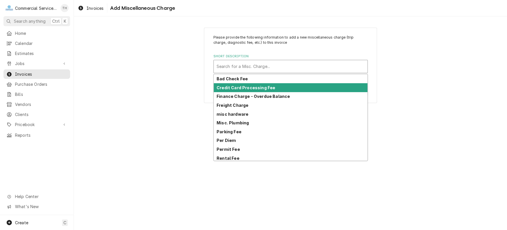
click at [258, 84] on div "Credit Card Processing Fee" at bounding box center [291, 87] width 154 height 9
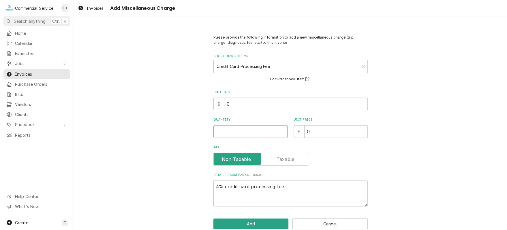
click at [244, 131] on input "Quantity" at bounding box center [250, 131] width 74 height 13
type textarea "x"
type input "1"
type textarea "x"
type input "2"
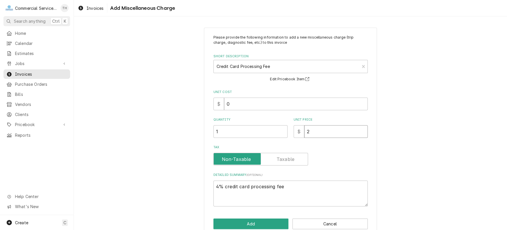
type textarea "x"
type input "24"
type textarea "x"
type input "24.0"
type textarea "x"
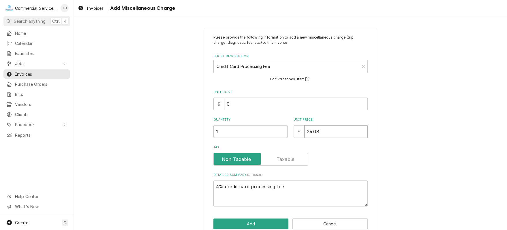
type input "24.08"
click at [282, 222] on button "Add" at bounding box center [250, 224] width 75 height 11
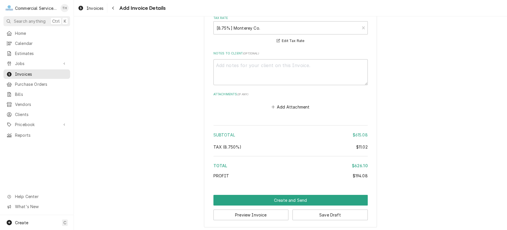
scroll to position [946, 0]
click at [271, 195] on button "Create and Send" at bounding box center [290, 200] width 154 height 11
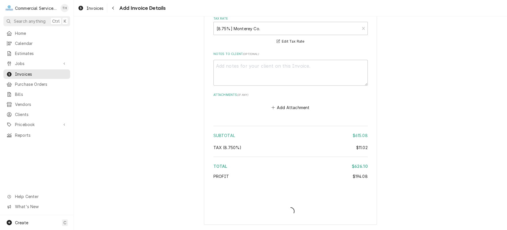
scroll to position [943, 0]
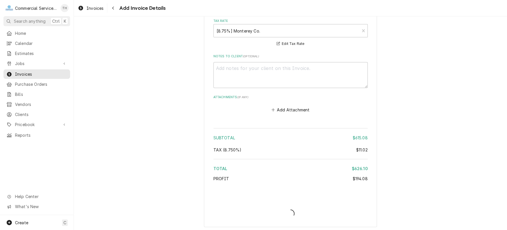
type textarea "x"
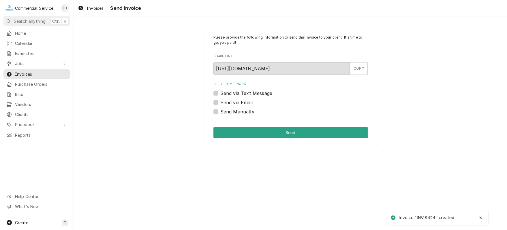
click at [220, 102] on label "Send via Email" at bounding box center [236, 102] width 33 height 7
click at [220, 102] on input "Send via Email" at bounding box center [297, 105] width 154 height 13
checkbox input "true"
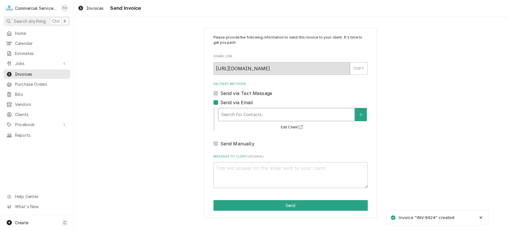
click at [257, 116] on div "Delivery Methods" at bounding box center [286, 115] width 130 height 10
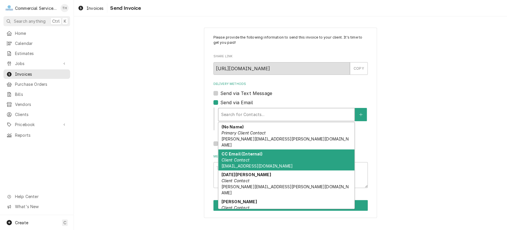
scroll to position [18, 0]
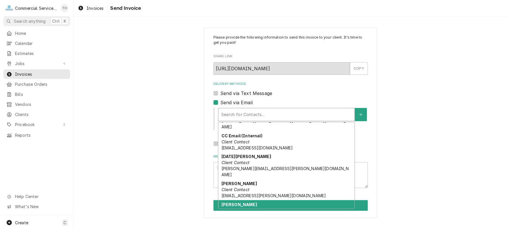
click at [268, 200] on div "[PERSON_NAME] Client Contact [EMAIL_ADDRESS][PERSON_NAME][DOMAIN_NAME]" at bounding box center [286, 210] width 136 height 21
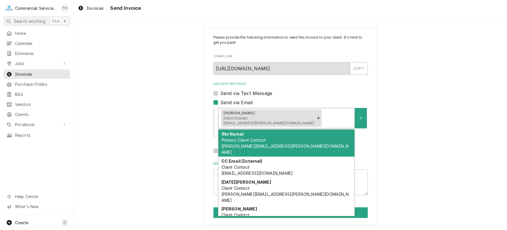
click at [323, 123] on div "Delivery Methods" at bounding box center [337, 118] width 29 height 10
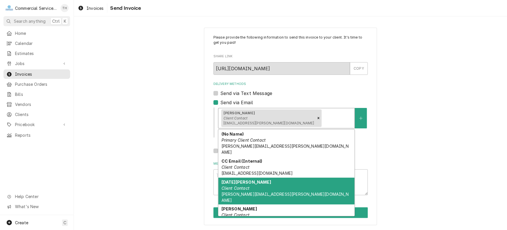
click at [294, 178] on div "[DATE][PERSON_NAME] Client Contact [PERSON_NAME][EMAIL_ADDRESS][PERSON_NAME][DO…" at bounding box center [286, 191] width 136 height 27
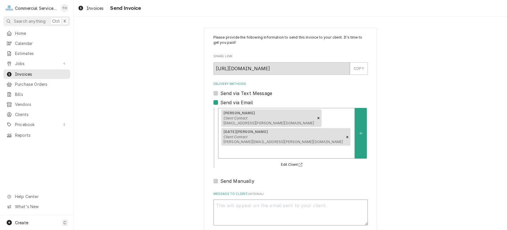
click at [270, 200] on textarea "Message to Client ( optional )" at bounding box center [290, 213] width 154 height 26
type textarea "x"
type textarea "P"
type textarea "x"
type textarea "Pl"
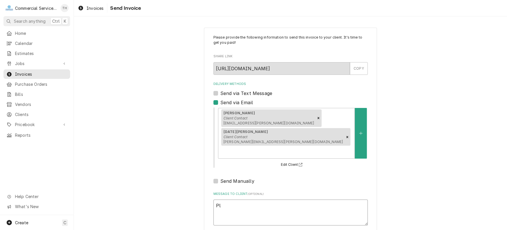
type textarea "x"
type textarea "Ple"
type textarea "x"
type textarea "Plea"
type textarea "x"
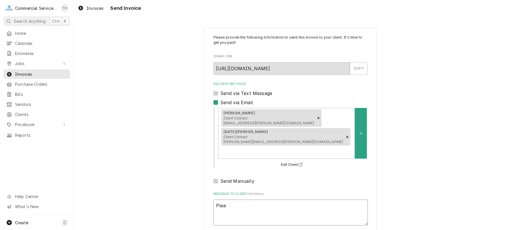
type textarea "Pleas"
type textarea "x"
type textarea "Please"
type textarea "x"
type textarea "Please"
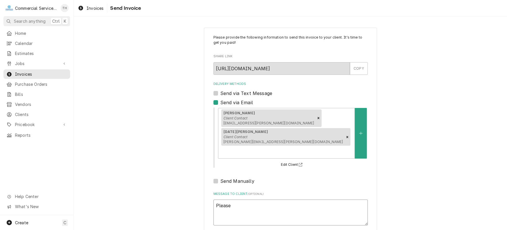
type textarea "x"
type textarea "Please s"
type textarea "x"
type textarea "Please se"
type textarea "x"
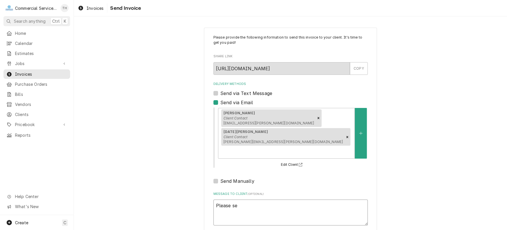
type textarea "Please see"
type textarea "x"
type textarea "Please see"
type textarea "x"
type textarea "Please see t"
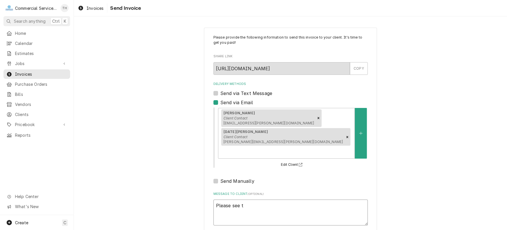
type textarea "x"
type textarea "Please see th"
type textarea "x"
type textarea "Please see the"
type textarea "x"
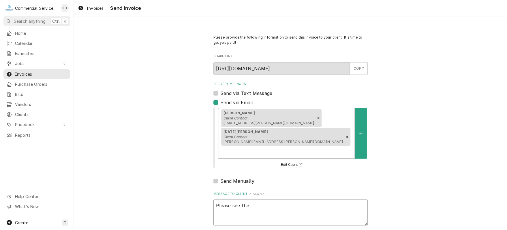
type textarea "Please see the"
type textarea "x"
type textarea "Please see the a"
type textarea "x"
type textarea "Please see the at"
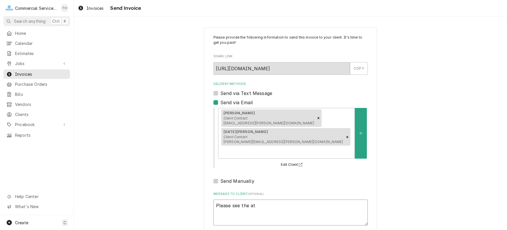
type textarea "x"
type textarea "Please see the att"
type textarea "x"
type textarea "Please see the atta"
type textarea "x"
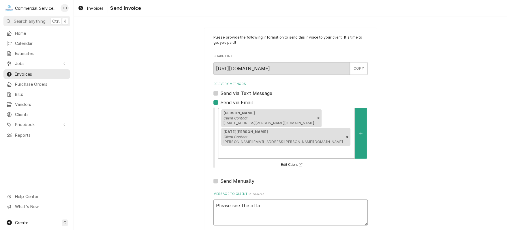
type textarea "Please see the attac"
type textarea "x"
type textarea "Please see the attach"
type textarea "x"
type textarea "Please see the attache"
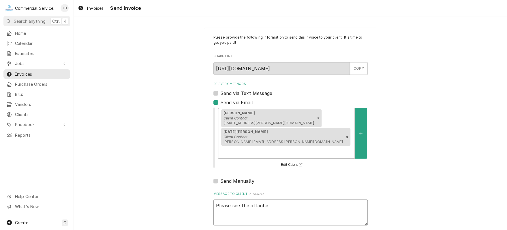
type textarea "x"
type textarea "Please see the attached"
type textarea "x"
type textarea "Please see the attached"
type textarea "x"
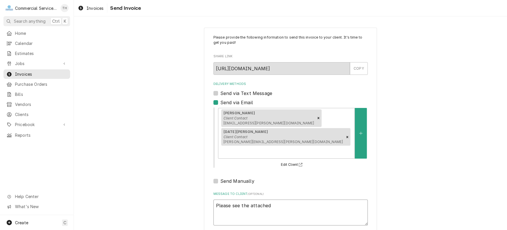
type textarea "Please see the attached i"
type textarea "x"
type textarea "Please see the attached in"
type textarea "x"
type textarea "Please see the attached inv"
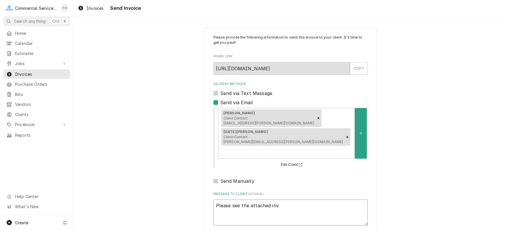
type textarea "x"
type textarea "Please see the attached invo"
type textarea "x"
type textarea "Please see the attached invoi"
type textarea "x"
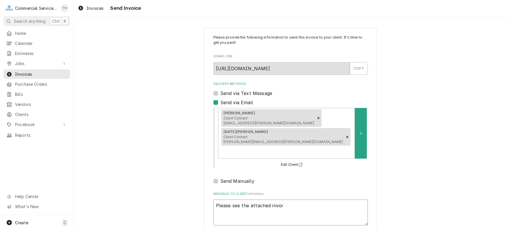
type textarea "Please see the attached invoic"
type textarea "x"
type textarea "Please see the attached invoice"
type textarea "x"
type textarea "Please see the attached invoice"
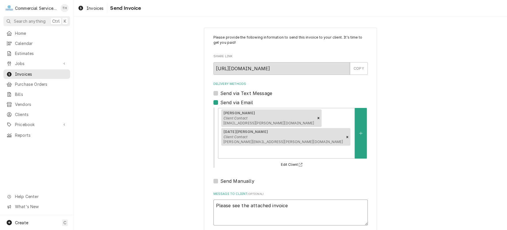
type textarea "x"
type textarea "Please see the attached invoice f"
type textarea "x"
type textarea "Please see the attached invoice fo"
type textarea "x"
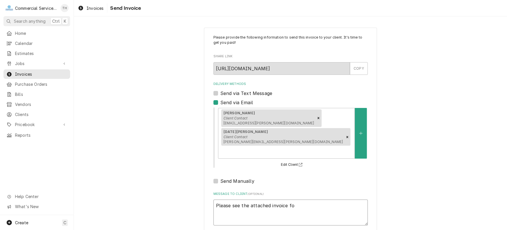
type textarea "Please see the attached invoice for"
type textarea "x"
type textarea "Please see the attached invoice for"
type textarea "x"
type textarea "Please see the attached invoice for p"
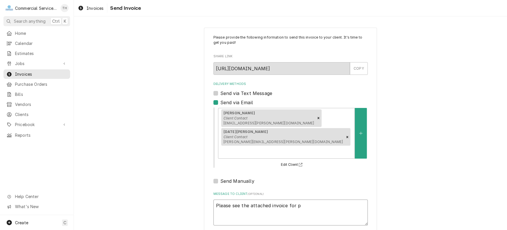
type textarea "x"
type textarea "Please see the attached invoice for pa"
type textarea "x"
type textarea "Please see the attached invoice for pay"
type textarea "x"
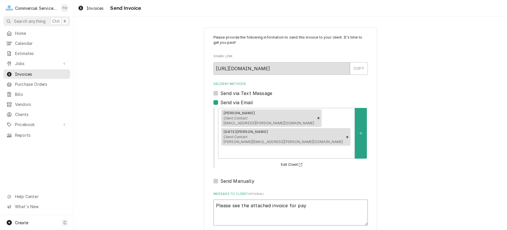
type textarea "Please see the attached invoice for paym"
type textarea "x"
type textarea "Please see the attached invoice for payme"
type textarea "x"
type textarea "Please see the attached invoice for paymen"
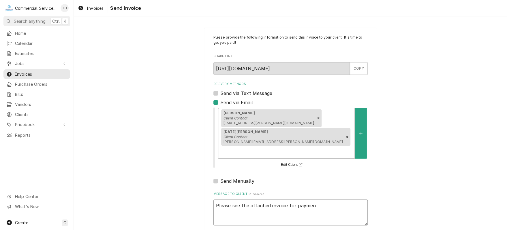
type textarea "x"
type textarea "Please see the attached invoice for payment"
type textarea "x"
type textarea "Please see the attached invoice for payment"
type textarea "x"
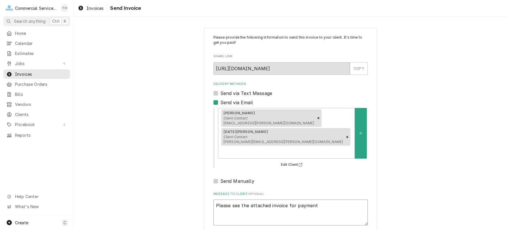
type textarea "Please see the attached invoice for payment p"
type textarea "x"
type textarea "Please see the attached invoice for payment pr"
type textarea "x"
type textarea "Please see the attached invoice for payment pro"
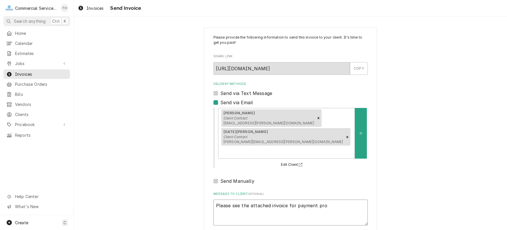
type textarea "x"
type textarea "Please see the attached invoice for payment proc"
type textarea "x"
type textarea "Please see the attached invoice for payment proce"
type textarea "x"
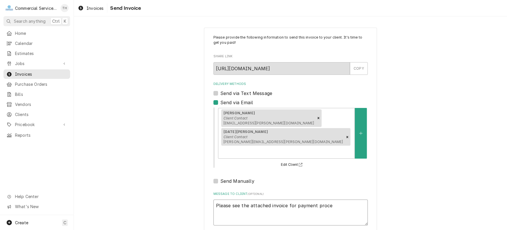
type textarea "Please see the attached invoice for payment proces"
type textarea "x"
type textarea "Please see the attached invoice for payment process"
type textarea "x"
type textarea "Please see the attached invoice for payment processi"
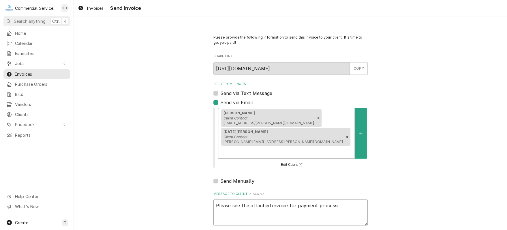
type textarea "x"
type textarea "Please see the attached invoice for payment processin"
type textarea "x"
type textarea "Please see the attached invoice for payment processing"
type textarea "x"
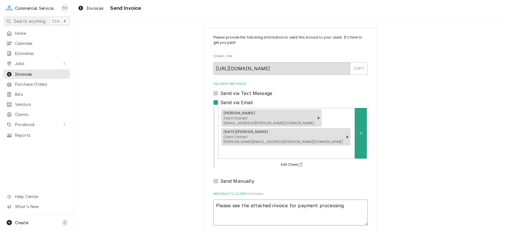
type textarea "Please see the attached invoice for payment processing"
type textarea "x"
type textarea "Please see the attached invoice for payment processing T"
type textarea "x"
type textarea "Please see the attached invoice for payment processing Th"
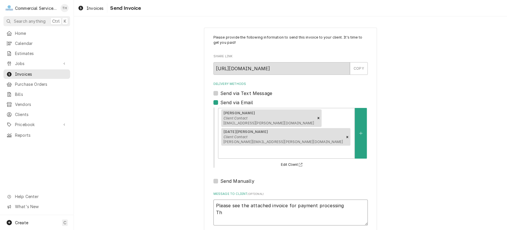
type textarea "x"
type textarea "Please see the attached invoice for payment processing Tha"
type textarea "x"
type textarea "Please see the attached invoice for payment processing Than"
type textarea "x"
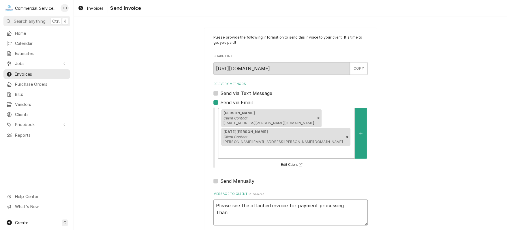
type textarea "Please see the attached invoice for payment processing Thank"
type textarea "x"
type textarea "Please see the attached invoice for payment processing Thank"
type textarea "x"
type textarea "Please see the attached invoice for payment processing Thank yo"
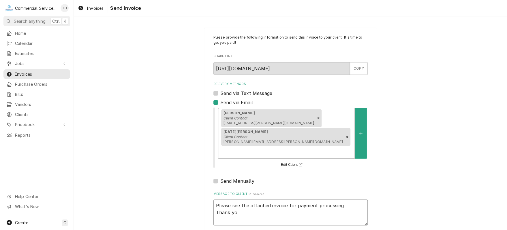
type textarea "x"
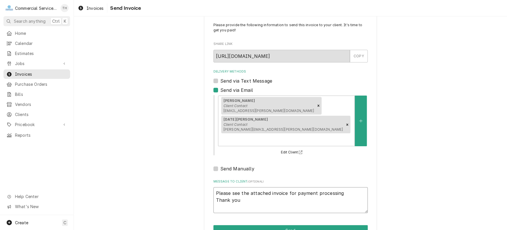
scroll to position [18, 0]
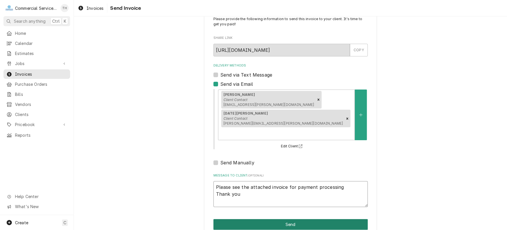
type textarea "Please see the attached invoice for payment processing Thank you"
click at [294, 219] on button "Send" at bounding box center [290, 224] width 154 height 11
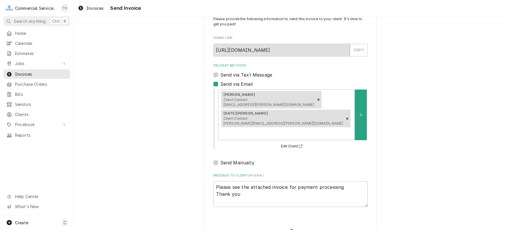
type textarea "x"
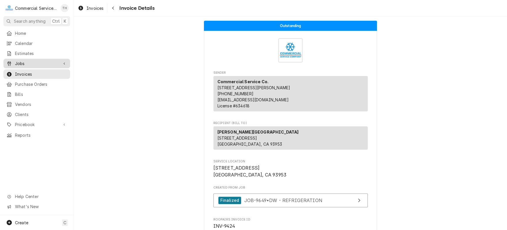
click at [20, 61] on span "Jobs" at bounding box center [37, 64] width 44 height 6
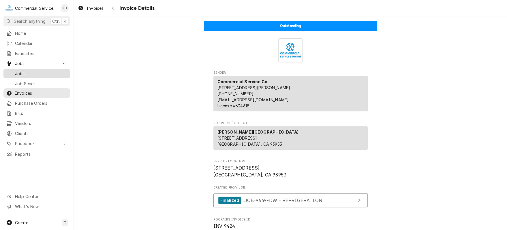
click at [20, 71] on span "Jobs" at bounding box center [41, 74] width 52 height 6
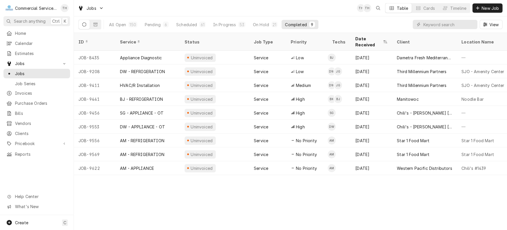
click at [9, 166] on div "Home Calendar Estimates Jobs Jobs Job Series Invoices Purchase Orders Bills Ven…" at bounding box center [37, 122] width 74 height 187
click at [27, 43] on span "Calendar" at bounding box center [41, 43] width 52 height 6
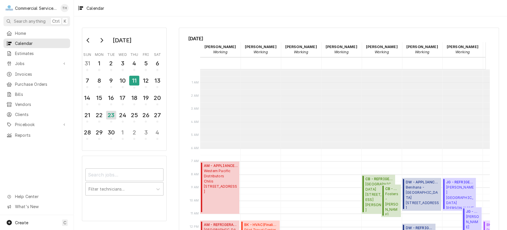
scroll to position [79, 0]
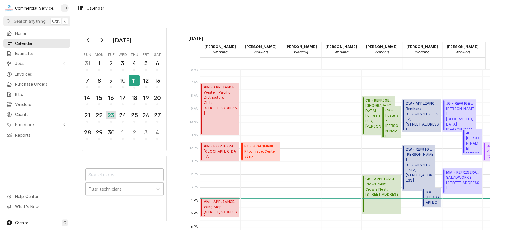
click at [133, 77] on div "11" at bounding box center [134, 81] width 10 height 10
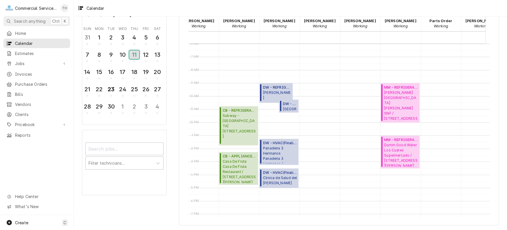
scroll to position [0, 163]
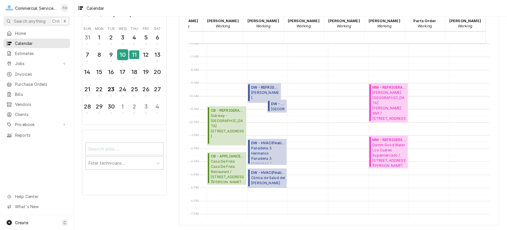
click at [123, 52] on div "10" at bounding box center [123, 55] width 10 height 10
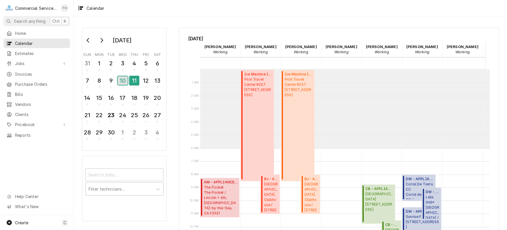
scroll to position [79, 0]
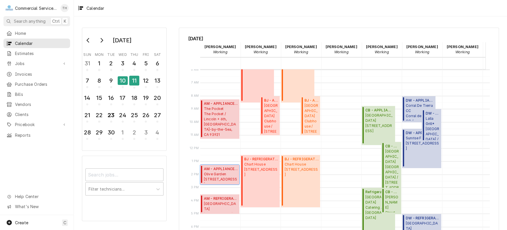
click at [214, 175] on span "Olive Garden 1580 N. Main Street, Salinas, CA 93906" at bounding box center [221, 177] width 34 height 11
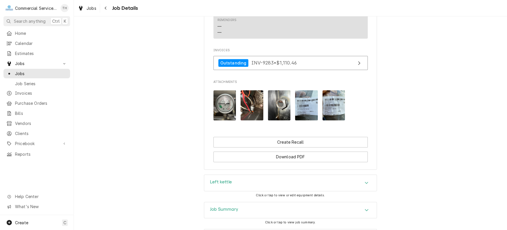
scroll to position [404, 0]
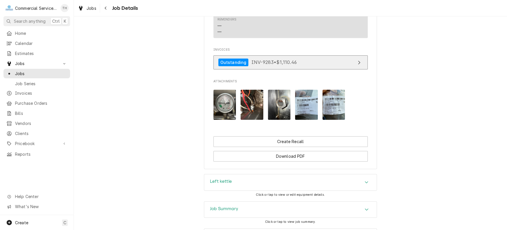
click at [312, 67] on link "Outstanding INV-9283 • $1,110.46" at bounding box center [290, 62] width 154 height 14
click at [51, 71] on span "Jobs" at bounding box center [41, 74] width 52 height 6
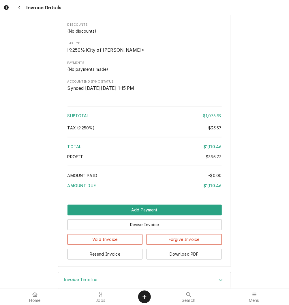
scroll to position [923, 0]
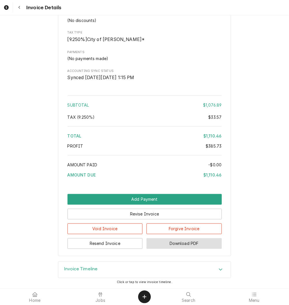
click at [169, 243] on button "Download PDF" at bounding box center [183, 243] width 75 height 11
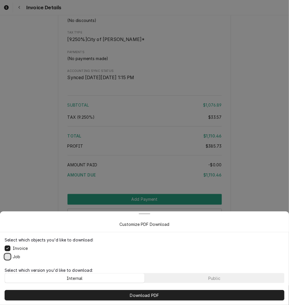
click at [8, 257] on button "Job" at bounding box center [8, 256] width 6 height 6
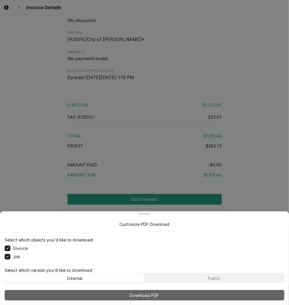
click at [139, 290] on button "Download PDF" at bounding box center [145, 295] width 280 height 10
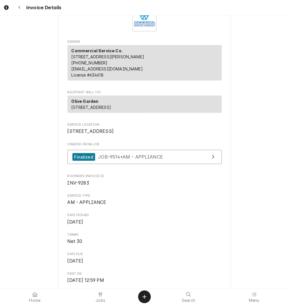
scroll to position [29, 0]
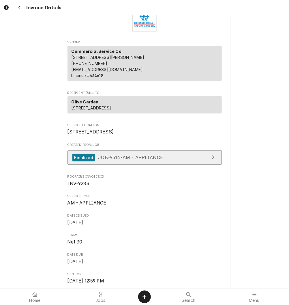
click at [149, 160] on span "JOB-9514 • AM - APPLIANCE" at bounding box center [130, 157] width 65 height 6
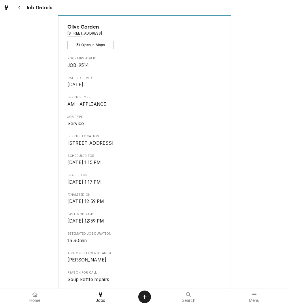
scroll to position [87, 0]
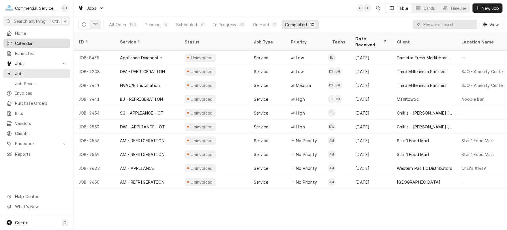
click at [39, 43] on span "Calendar" at bounding box center [41, 43] width 52 height 6
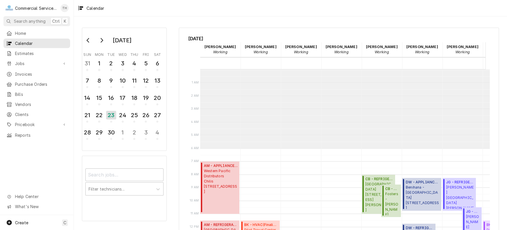
scroll to position [79, 0]
